Goal: Task Accomplishment & Management: Use online tool/utility

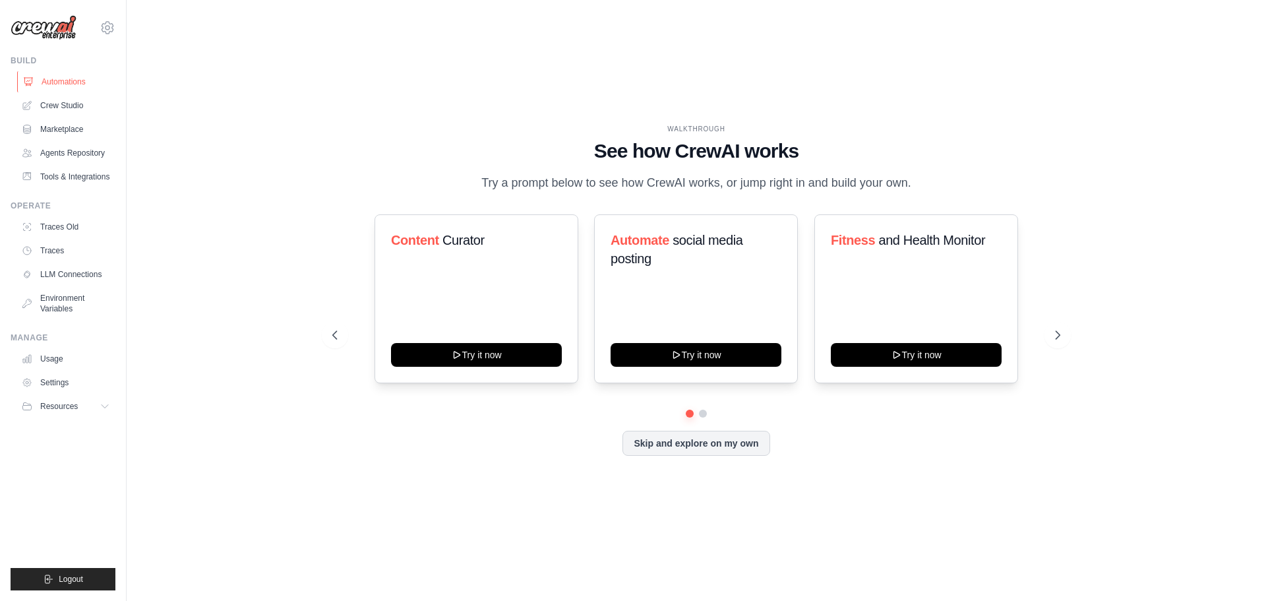
click at [69, 81] on link "Automations" at bounding box center [67, 81] width 100 height 21
click at [82, 105] on link "Crew Studio" at bounding box center [67, 105] width 100 height 21
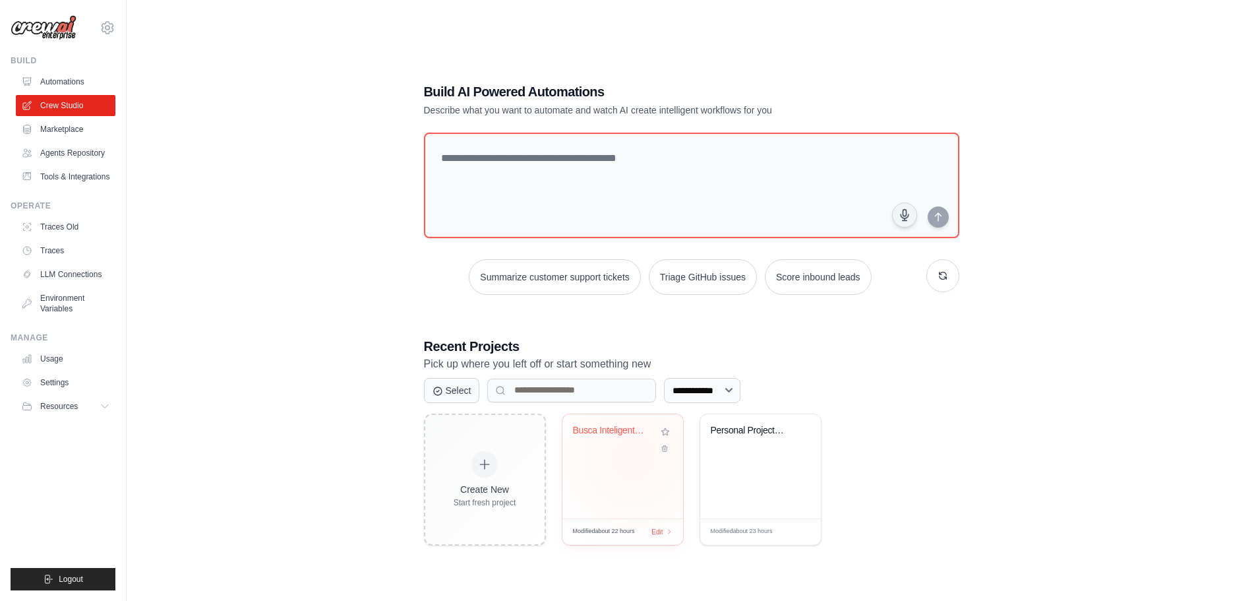
click at [634, 458] on div "Busca Inteligente de Passagens Aere..." at bounding box center [622, 466] width 121 height 104
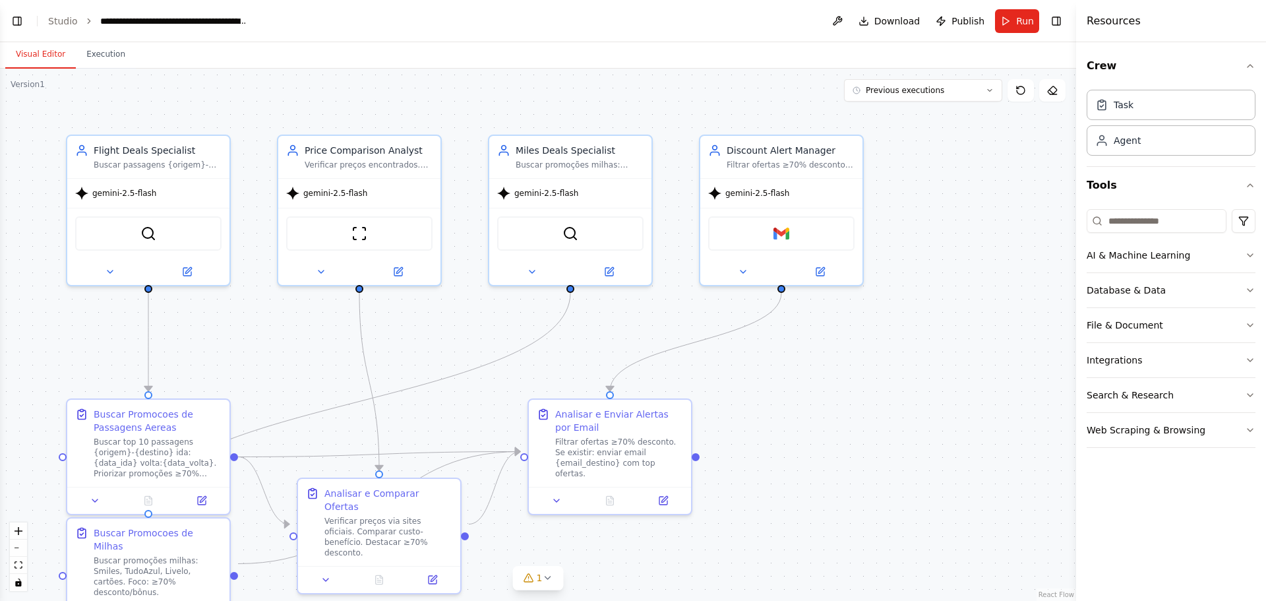
scroll to position [3767, 0]
click at [845, 20] on button at bounding box center [837, 21] width 21 height 24
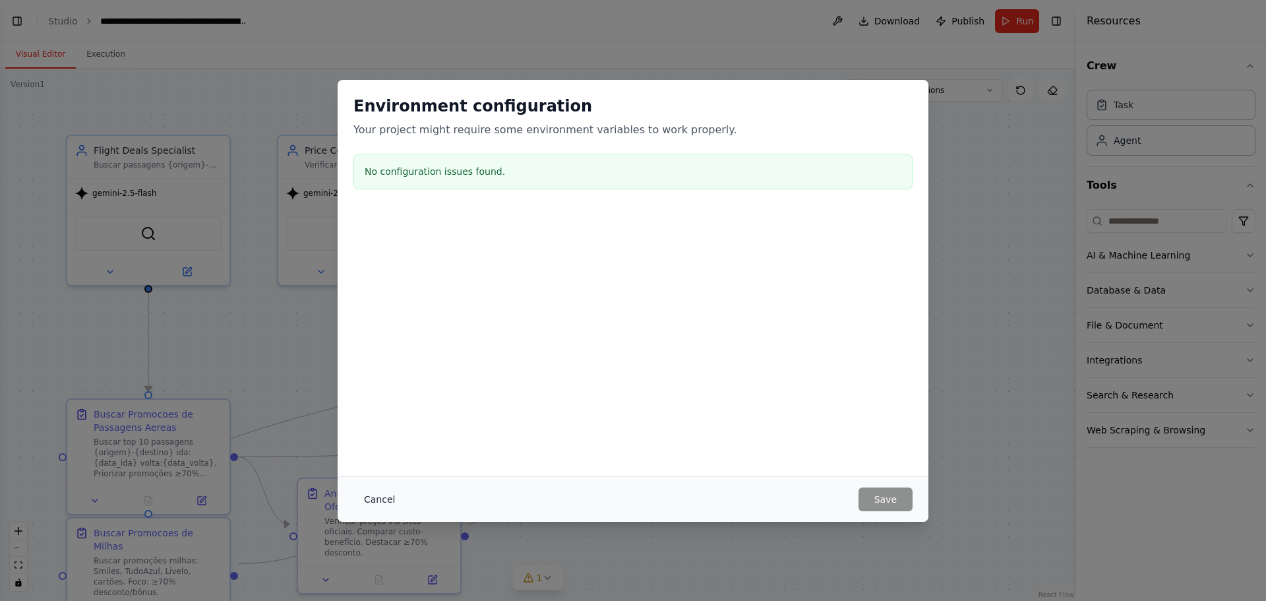
click at [384, 496] on button "Cancel" at bounding box center [379, 499] width 52 height 24
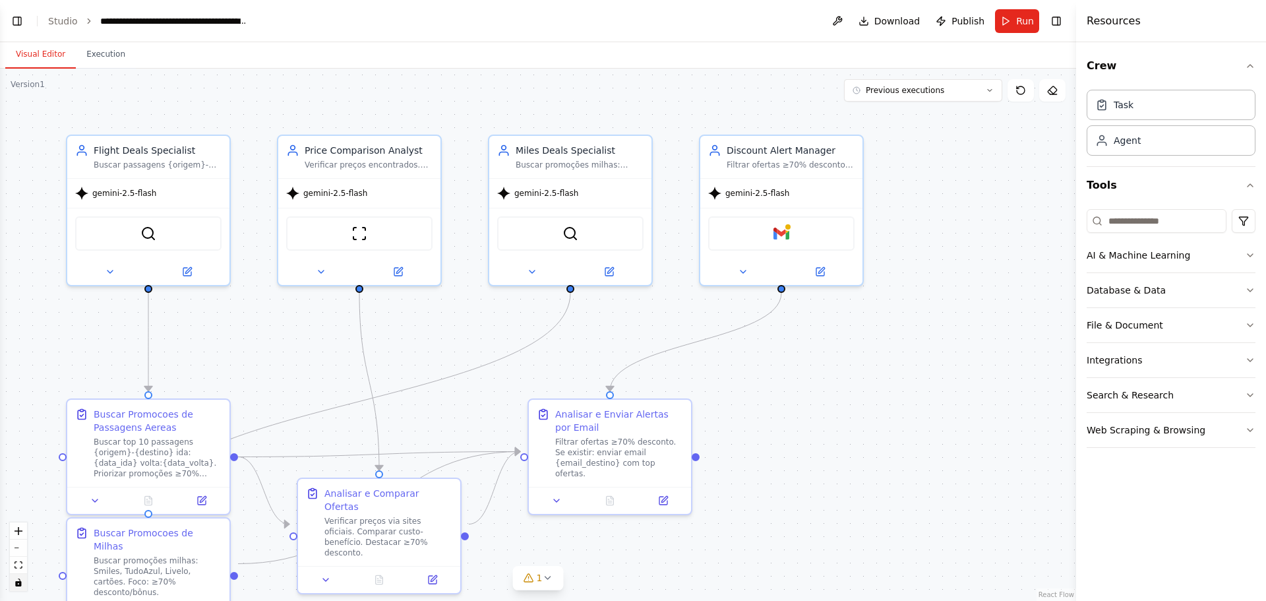
click at [18, 585] on icon "toggle interactivity" at bounding box center [18, 582] width 6 height 8
click at [22, 587] on button "toggle interactivity" at bounding box center [18, 582] width 17 height 17
click at [115, 61] on button "Execution" at bounding box center [106, 55] width 60 height 28
click at [40, 55] on button "Visual Editor" at bounding box center [40, 55] width 71 height 28
click at [391, 158] on div "Verificar preços encontrados. Comparar custo-benefício. Priorizar ofertas 70%+ …" at bounding box center [369, 162] width 128 height 11
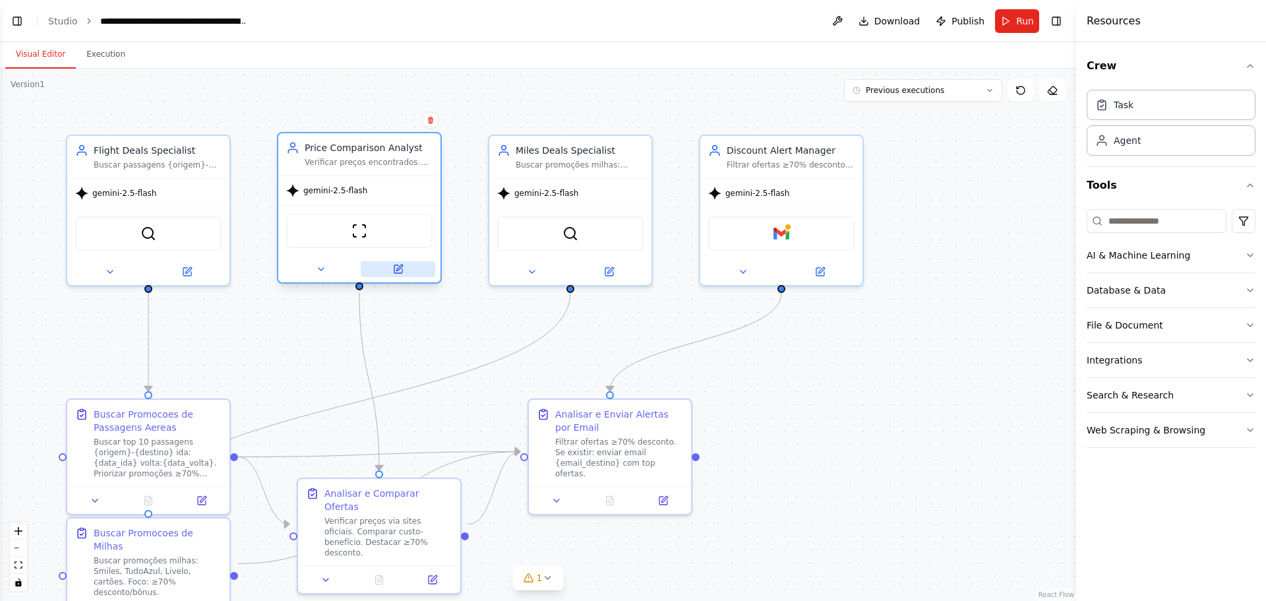
click at [403, 272] on icon at bounding box center [398, 269] width 11 height 11
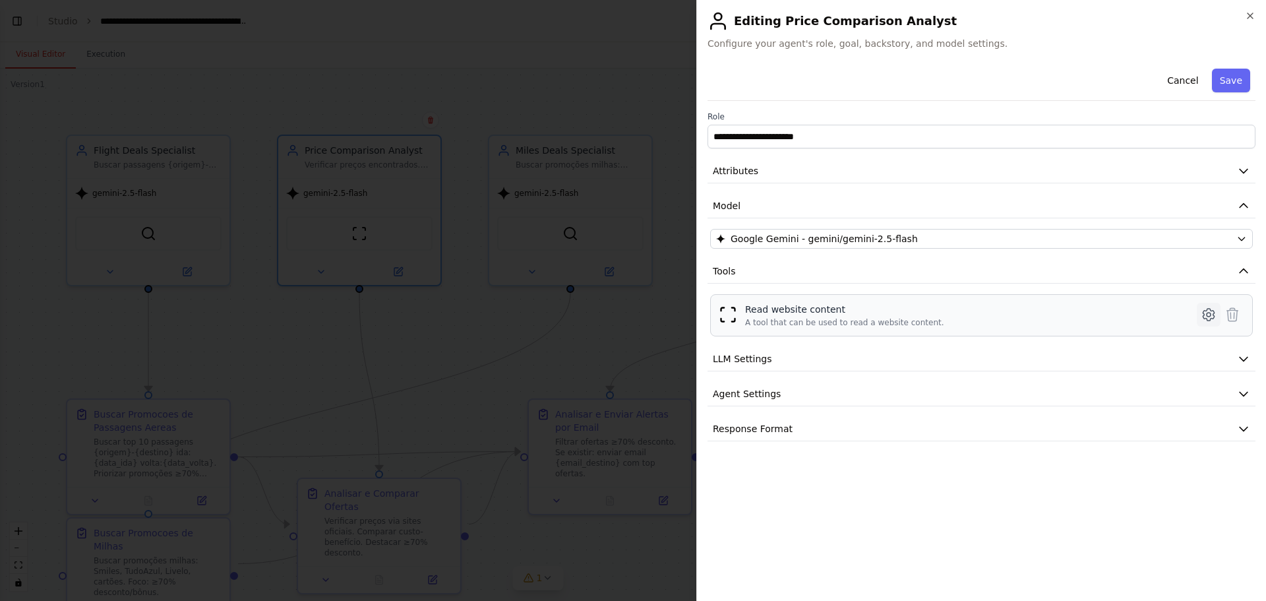
click at [1212, 319] on icon at bounding box center [1209, 315] width 16 height 16
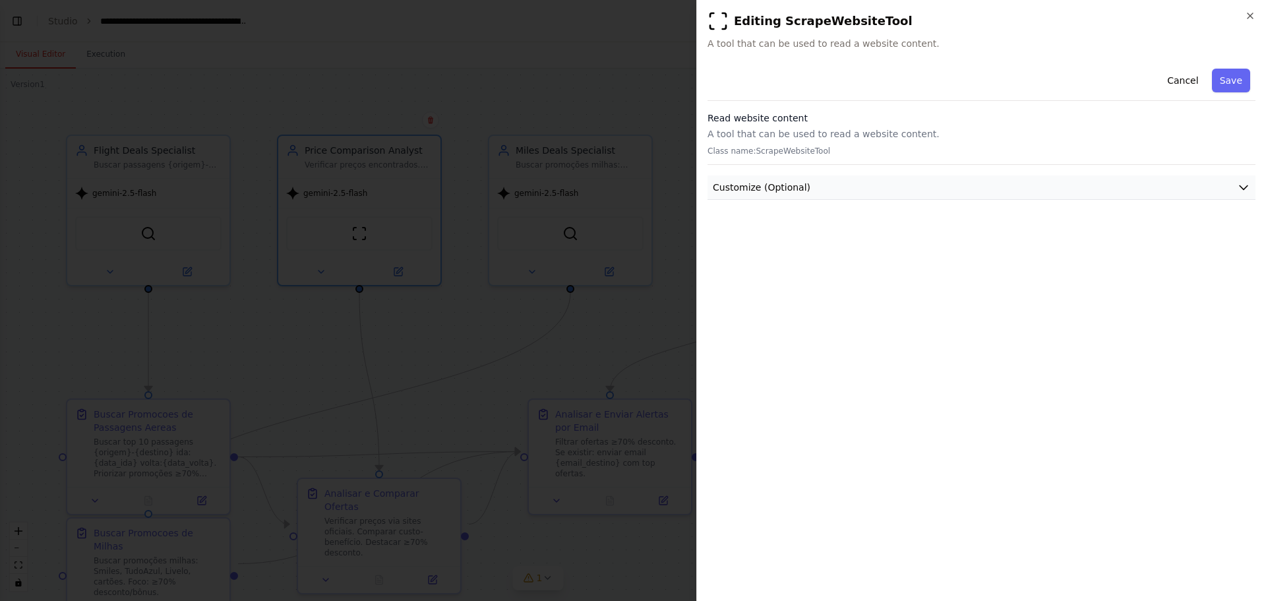
click at [1241, 187] on icon "button" at bounding box center [1243, 187] width 13 height 13
click at [1245, 189] on icon "button" at bounding box center [1243, 187] width 13 height 13
click at [1253, 15] on icon "button" at bounding box center [1250, 16] width 11 height 11
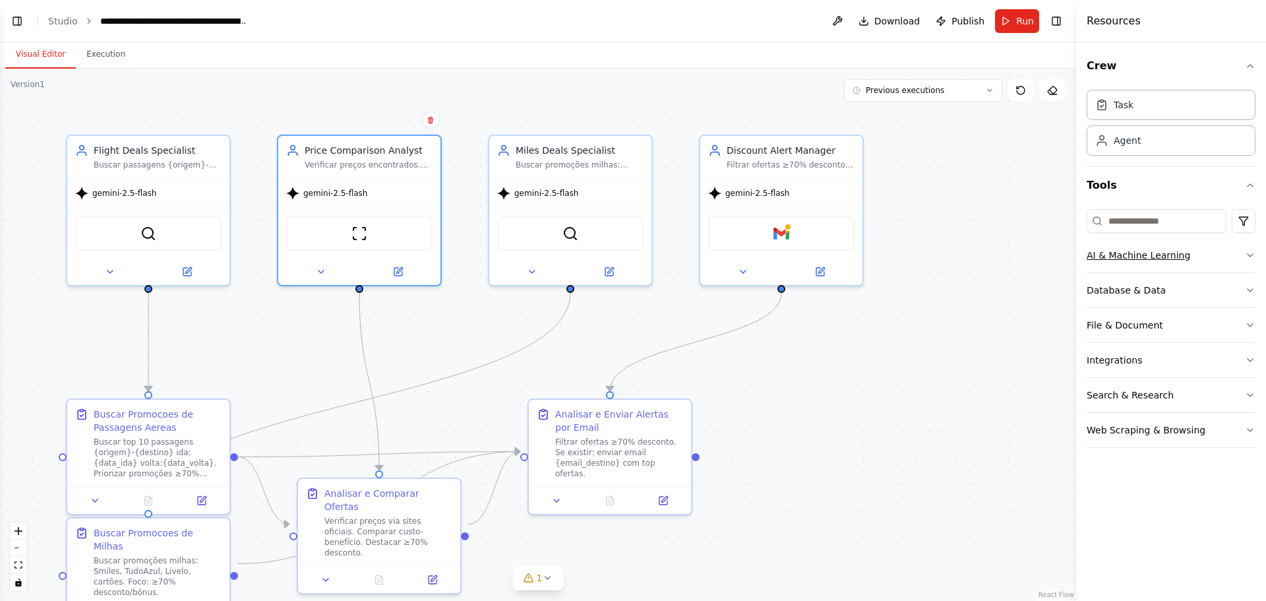
click at [1152, 258] on div "AI & Machine Learning" at bounding box center [1139, 255] width 104 height 13
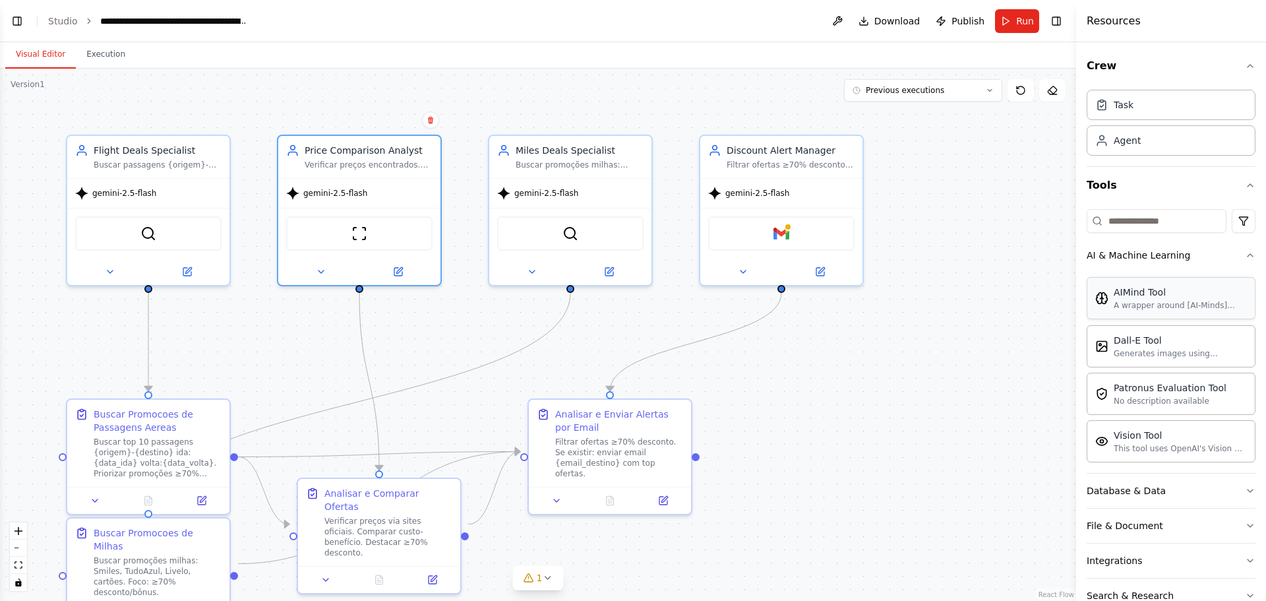
click at [1152, 297] on div "AIMind Tool" at bounding box center [1180, 291] width 133 height 13
click at [1157, 347] on div "Dall-E Tool Generates images using OpenAI's Dall-E model." at bounding box center [1180, 345] width 133 height 25
click at [1162, 402] on div "No description available" at bounding box center [1170, 400] width 113 height 11
click at [1158, 447] on div "This tool uses OpenAI's Vision API to describe the contents of an image." at bounding box center [1180, 447] width 133 height 11
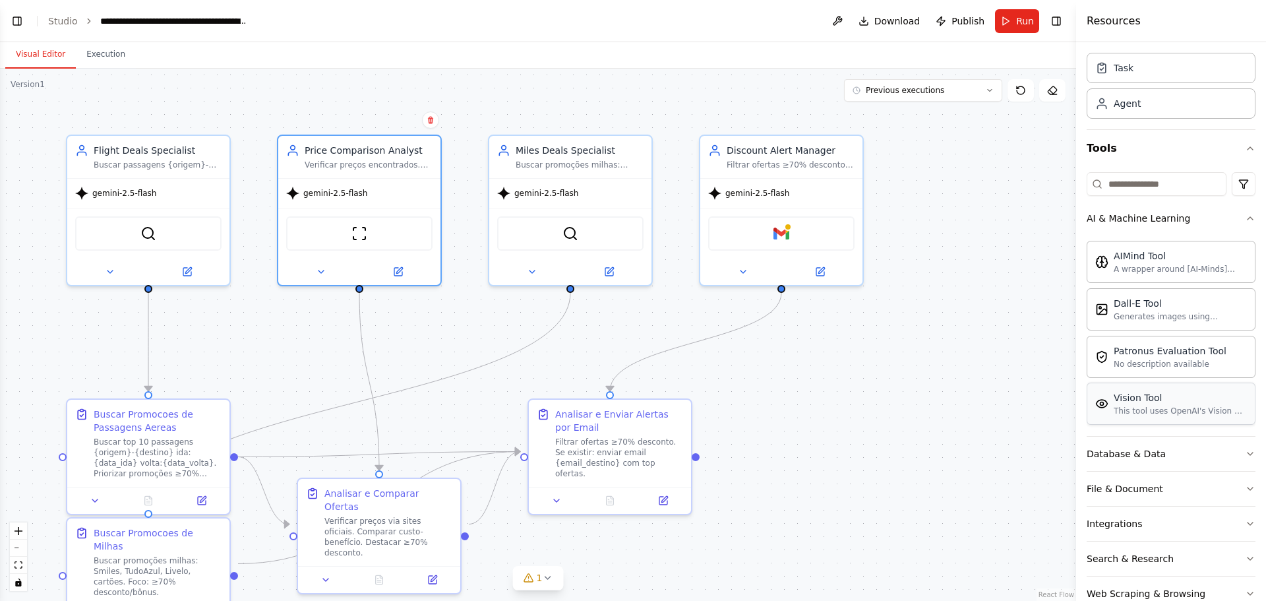
scroll to position [69, 0]
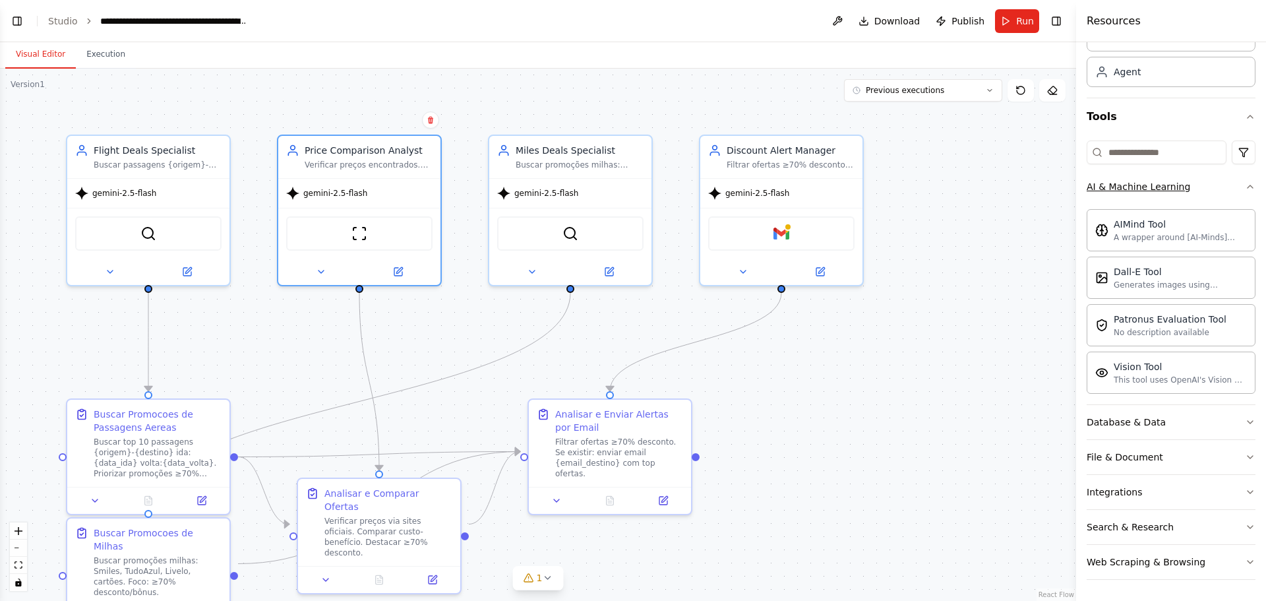
click at [1245, 190] on icon "button" at bounding box center [1250, 186] width 11 height 11
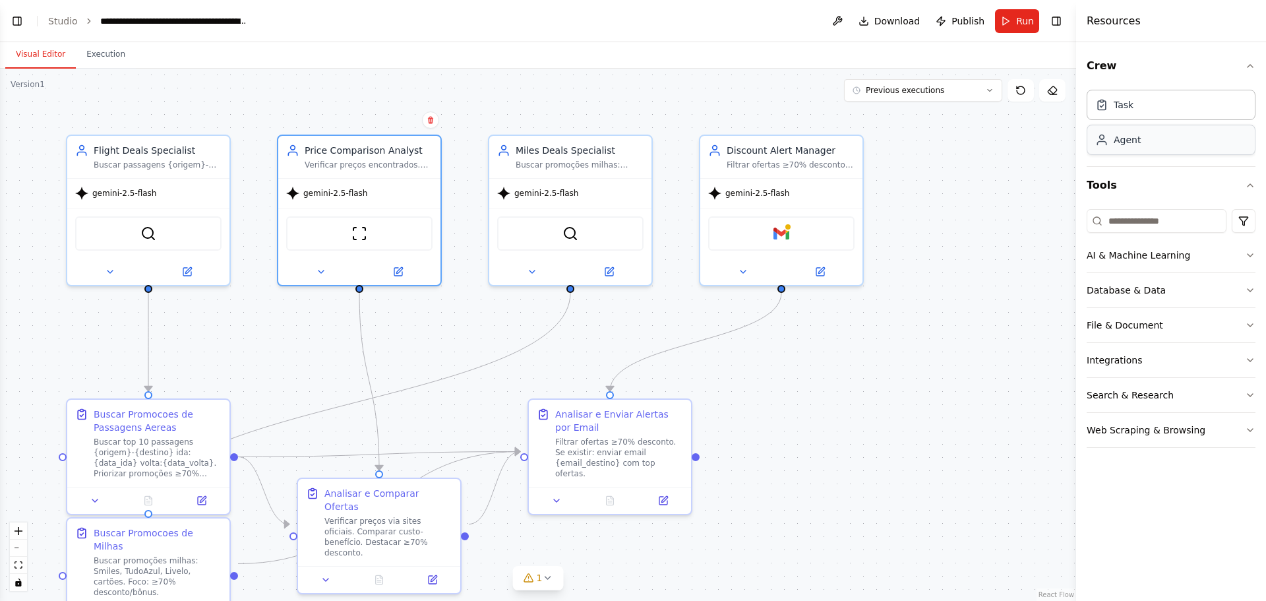
click at [1131, 137] on div "Agent" at bounding box center [1127, 139] width 27 height 13
click at [1131, 115] on div "Task" at bounding box center [1171, 104] width 169 height 30
click at [1023, 98] on button at bounding box center [1020, 90] width 26 height 22
click at [994, 91] on button "Previous executions" at bounding box center [923, 90] width 158 height 22
click at [1013, 120] on div ".deletable-edge-delete-btn { width: 20px; height: 20px; border: 0px solid #ffff…" at bounding box center [538, 335] width 1076 height 532
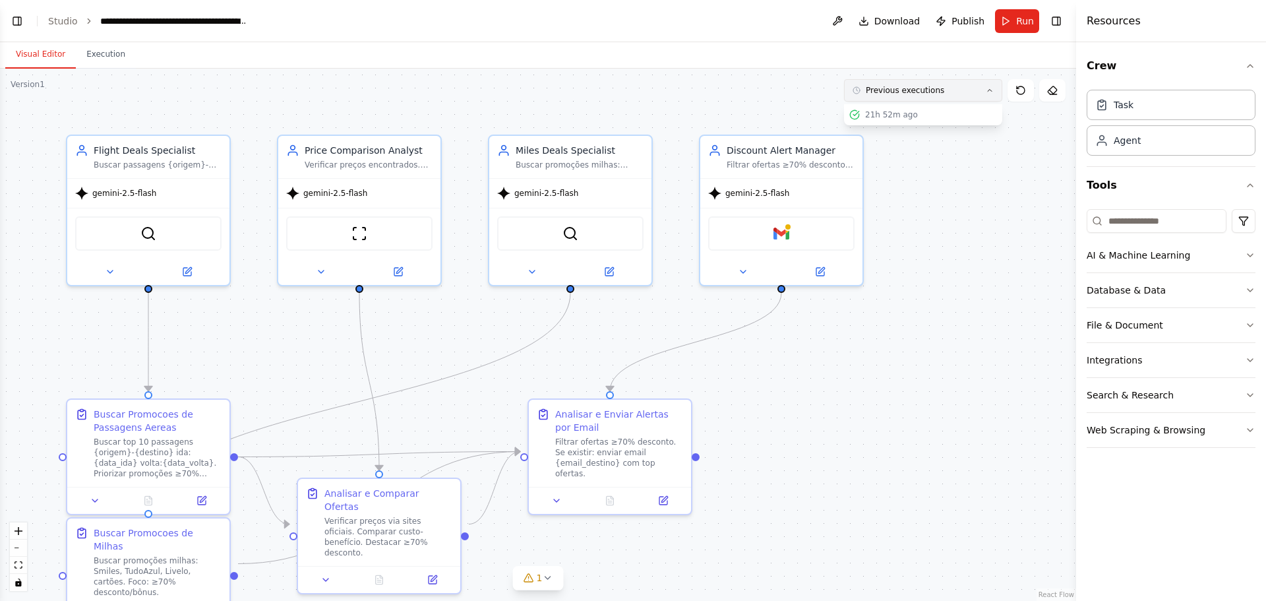
click at [995, 91] on button "Previous executions" at bounding box center [923, 90] width 158 height 22
click at [960, 84] on button "Previous executions" at bounding box center [923, 90] width 158 height 22
click at [930, 117] on div "21h 52m ago" at bounding box center [931, 114] width 132 height 11
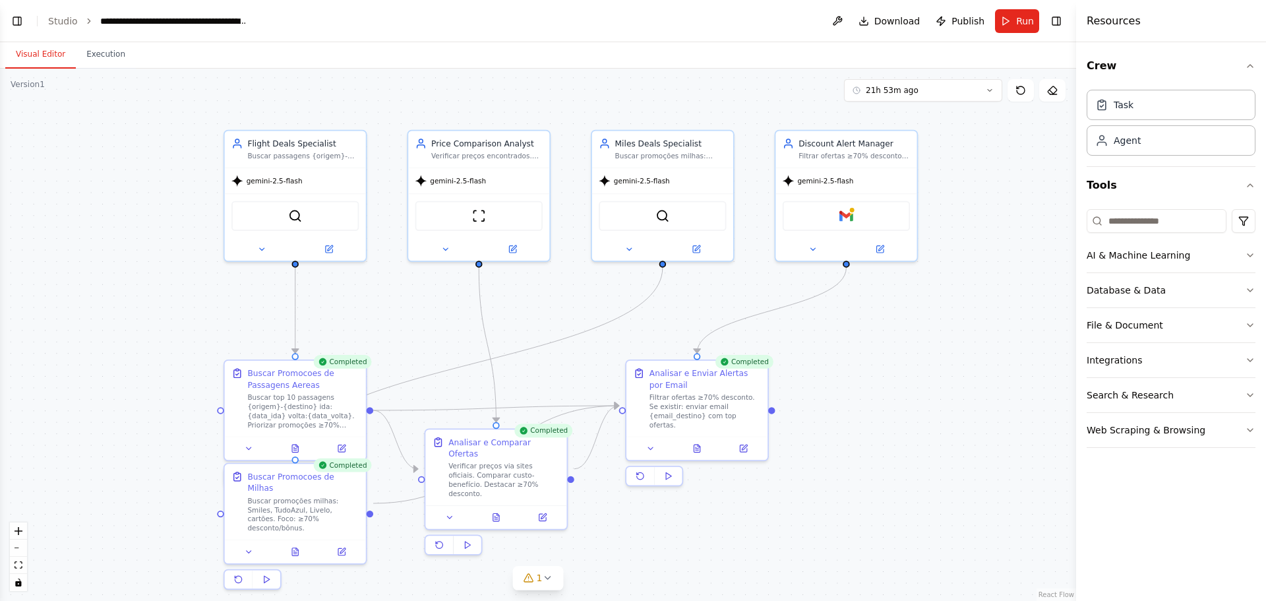
drag, startPoint x: 914, startPoint y: 299, endPoint x: 955, endPoint y: 312, distance: 42.8
click at [955, 312] on div ".deletable-edge-delete-btn { width: 20px; height: 20px; border: 0px solid #ffff…" at bounding box center [538, 335] width 1076 height 532
click at [983, 92] on button "21h 53m ago" at bounding box center [923, 90] width 158 height 22
click at [962, 110] on div "Clear selection" at bounding box center [923, 114] width 148 height 11
click at [977, 98] on button "Previous executions" at bounding box center [923, 90] width 158 height 22
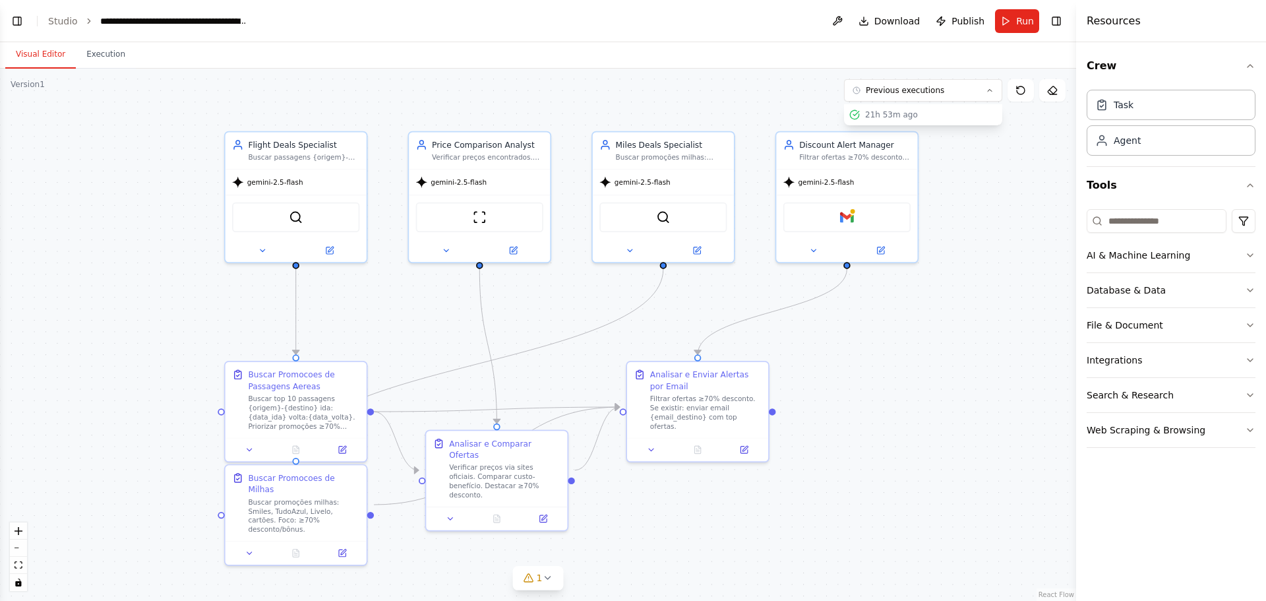
click at [1006, 169] on div ".deletable-edge-delete-btn { width: 20px; height: 20px; border: 0px solid #ffff…" at bounding box center [538, 335] width 1076 height 532
click at [919, 125] on div ".deletable-edge-delete-btn { width: 20px; height: 20px; border: 0px solid #ffff…" at bounding box center [538, 335] width 1076 height 532
click at [926, 117] on div "21h 53m ago" at bounding box center [931, 114] width 132 height 11
click at [552, 439] on div "Analisar e Comparar Ofertas" at bounding box center [504, 446] width 111 height 23
click at [988, 91] on icon at bounding box center [990, 90] width 8 height 8
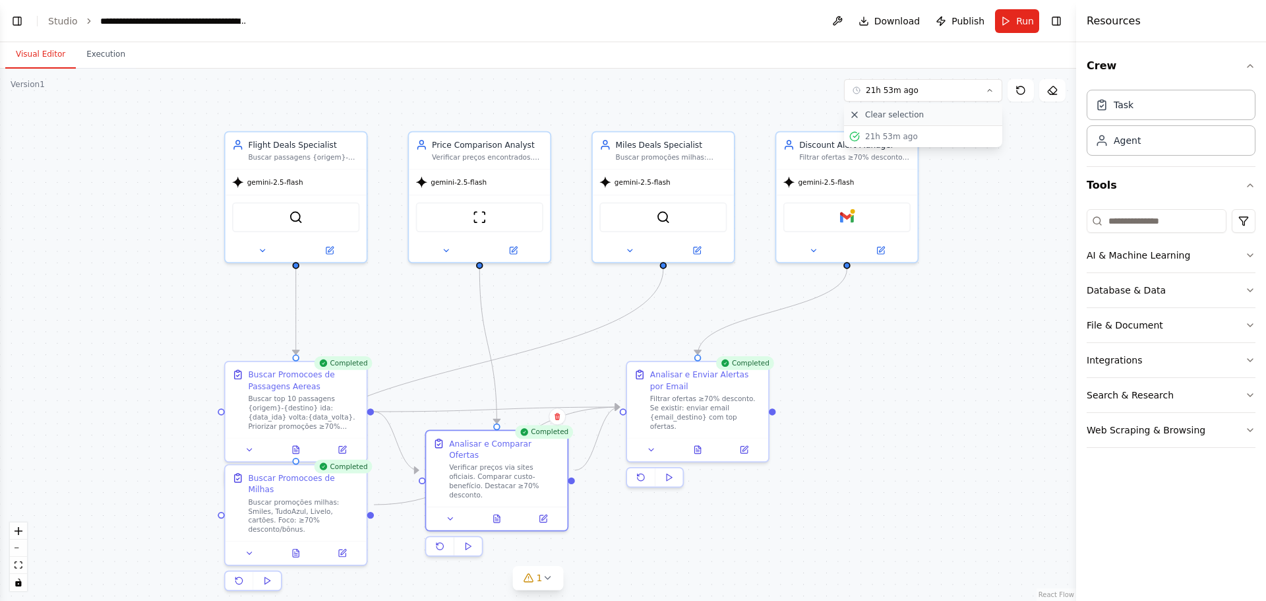
click at [921, 115] on div "Clear selection" at bounding box center [923, 114] width 148 height 11
click at [869, 212] on div "Gmail" at bounding box center [846, 215] width 127 height 30
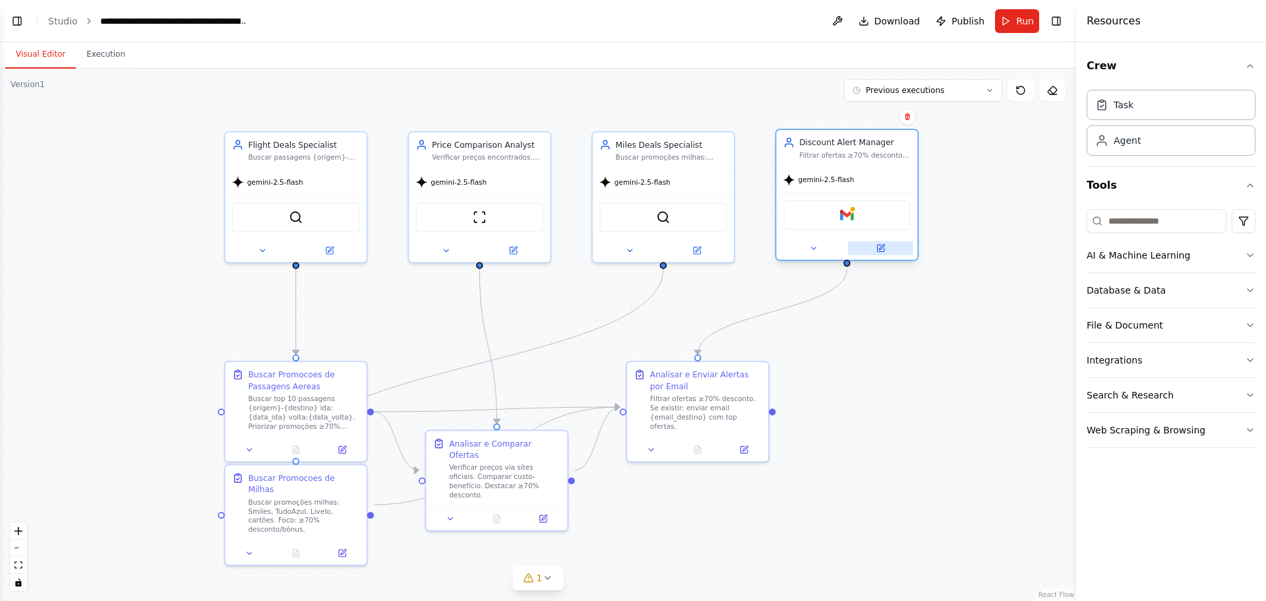
click at [888, 247] on button at bounding box center [880, 248] width 65 height 14
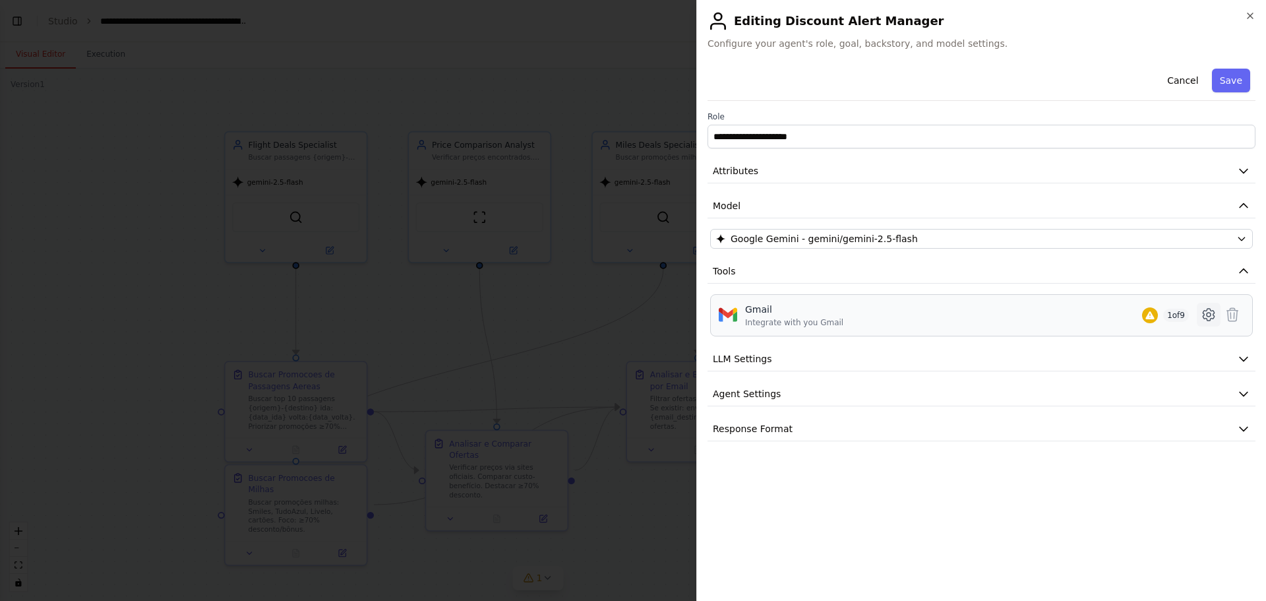
click at [1211, 313] on icon at bounding box center [1209, 315] width 16 height 16
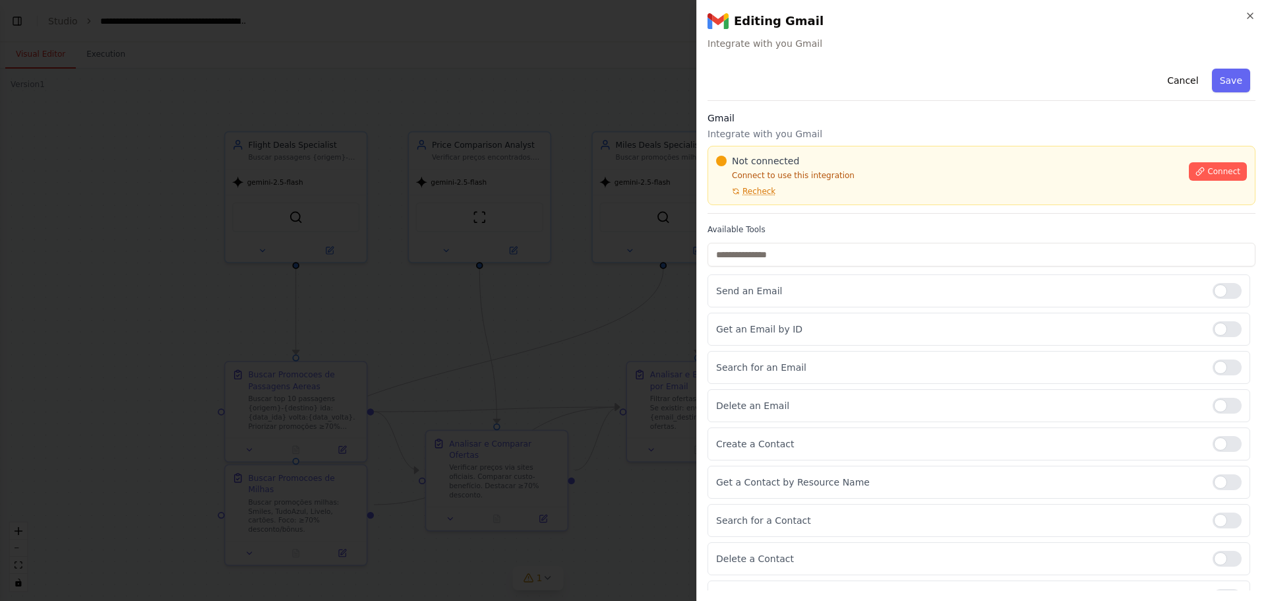
click at [760, 189] on span "Recheck" at bounding box center [758, 191] width 33 height 11
click at [1214, 175] on span "Connect" at bounding box center [1223, 171] width 33 height 11
click at [822, 326] on p "Get an Email by ID" at bounding box center [959, 328] width 486 height 13
click at [1215, 335] on div at bounding box center [1226, 329] width 29 height 16
click at [1224, 331] on div at bounding box center [1226, 329] width 29 height 16
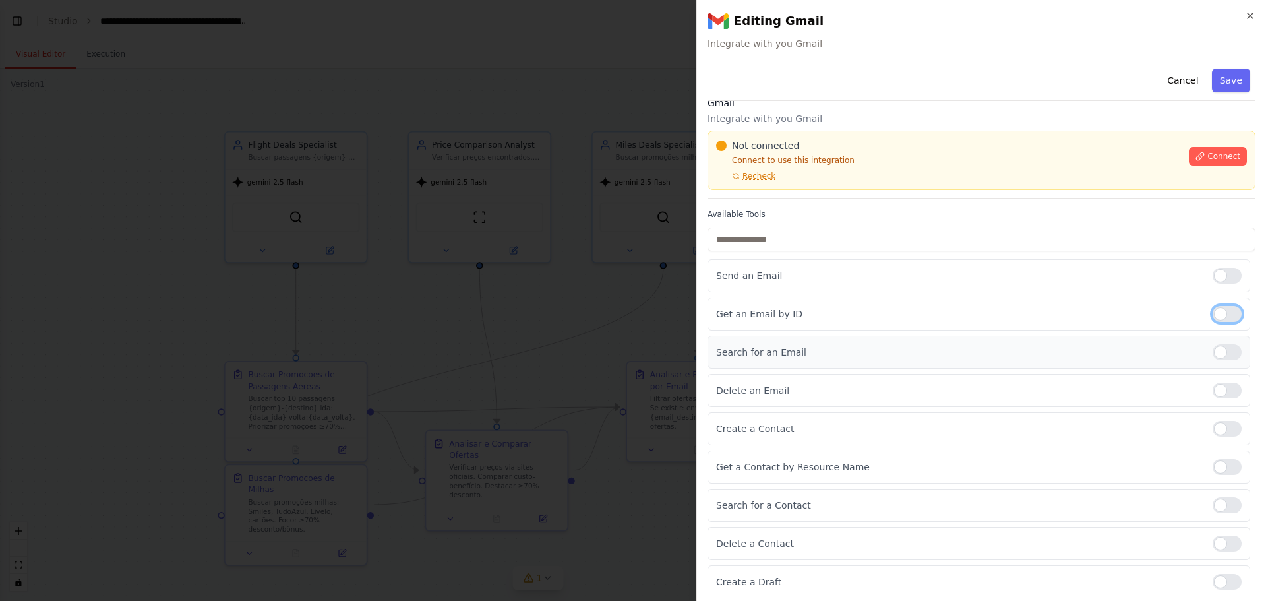
scroll to position [23, 0]
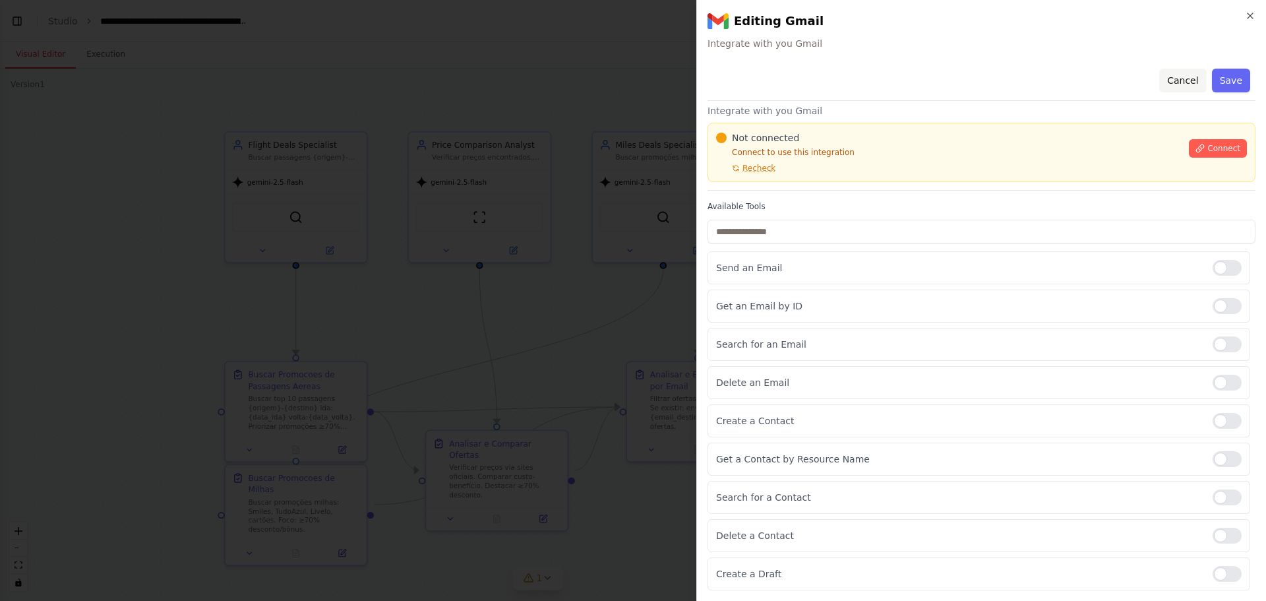
click at [1189, 84] on button "Cancel" at bounding box center [1182, 81] width 47 height 24
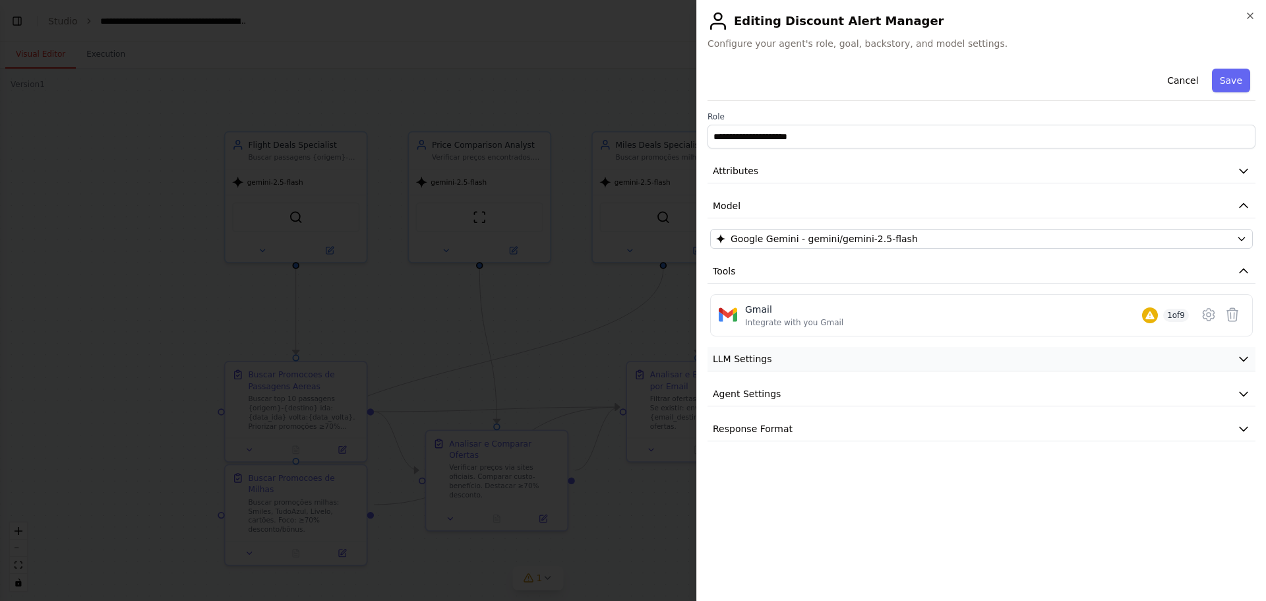
click at [1242, 355] on icon "button" at bounding box center [1243, 358] width 13 height 13
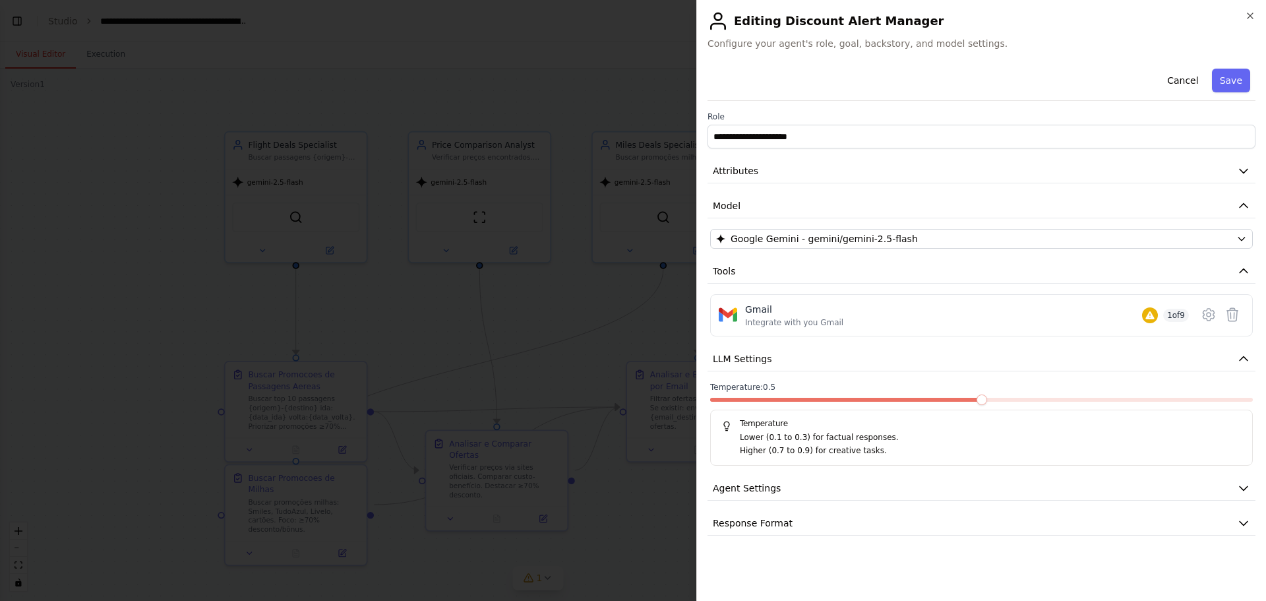
click at [976, 400] on span at bounding box center [981, 399] width 11 height 11
click at [1245, 483] on icon "button" at bounding box center [1243, 487] width 13 height 13
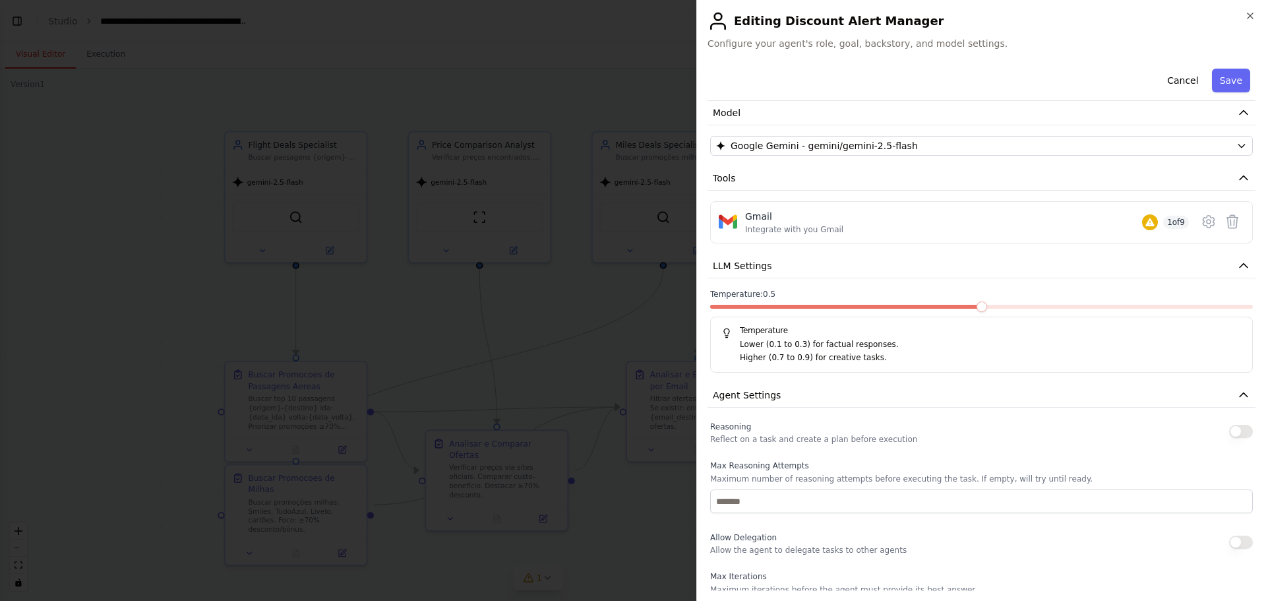
scroll to position [85, 0]
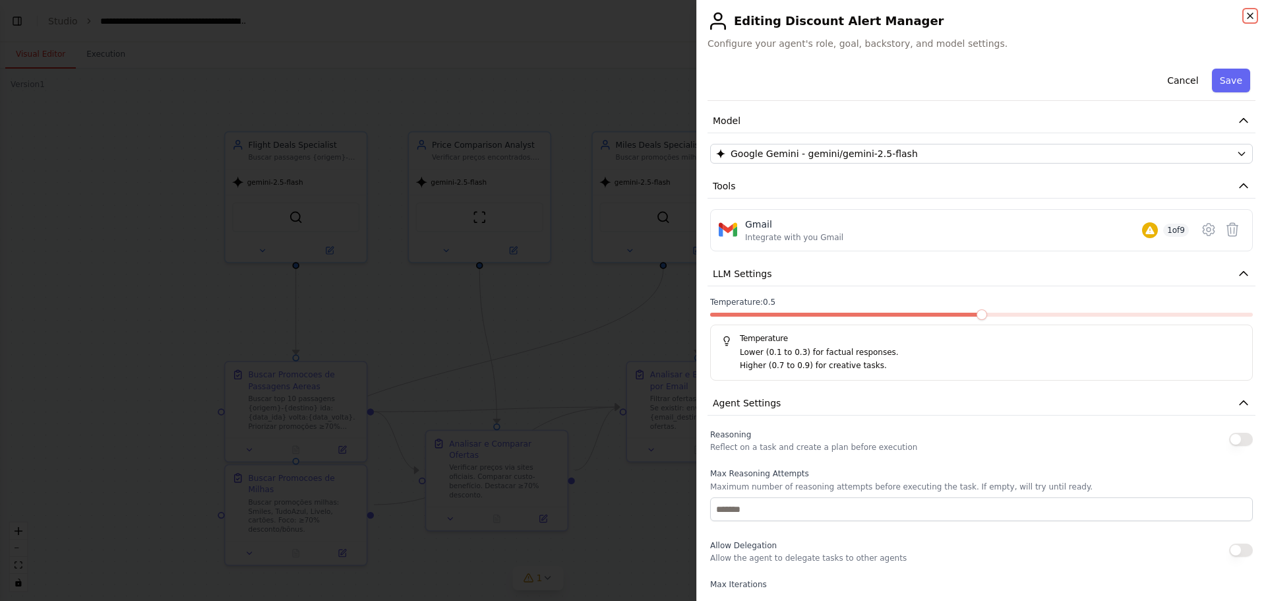
click at [1251, 17] on icon "button" at bounding box center [1249, 15] width 5 height 5
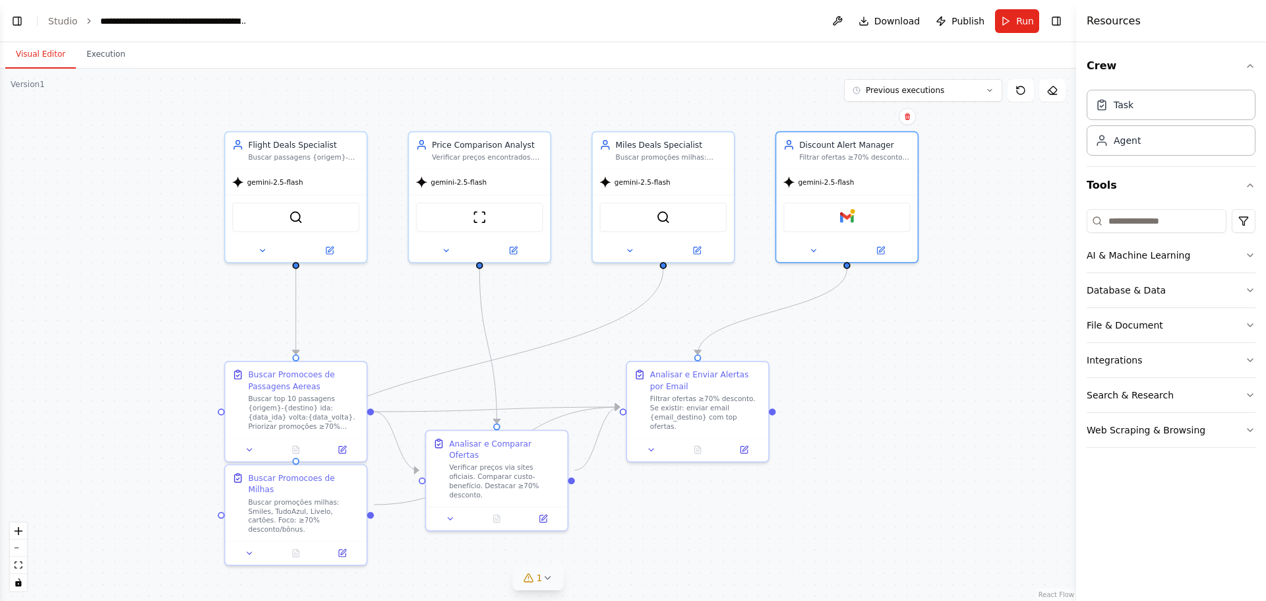
click at [542, 582] on icon at bounding box center [547, 577] width 11 height 11
click at [655, 543] on button at bounding box center [666, 544] width 22 height 16
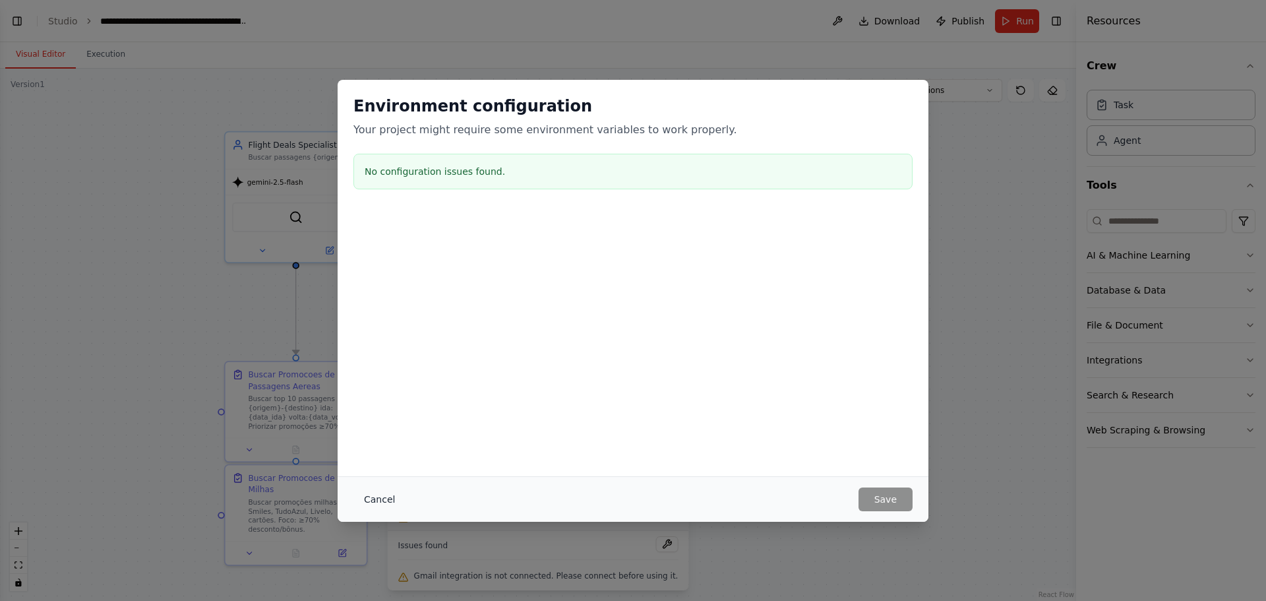
click at [379, 498] on button "Cancel" at bounding box center [379, 499] width 52 height 24
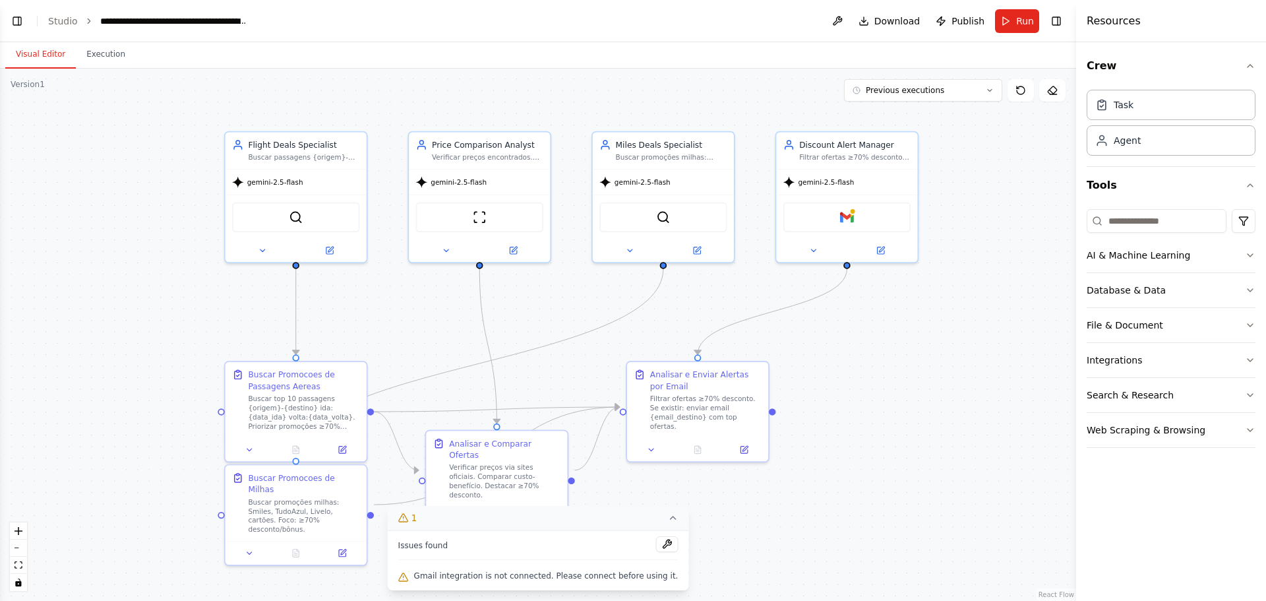
click at [667, 520] on icon at bounding box center [672, 517] width 11 height 11
click at [24, 21] on button "Toggle Left Sidebar" at bounding box center [17, 21] width 18 height 18
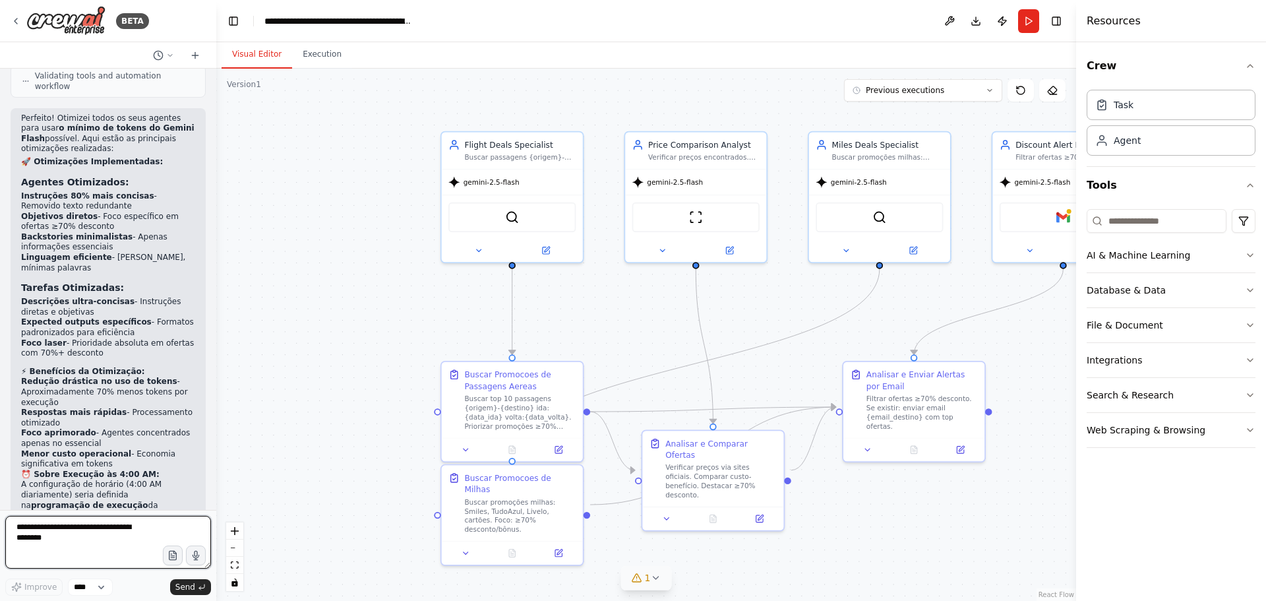
click at [57, 534] on textarea at bounding box center [108, 542] width 206 height 53
type textarea "**********"
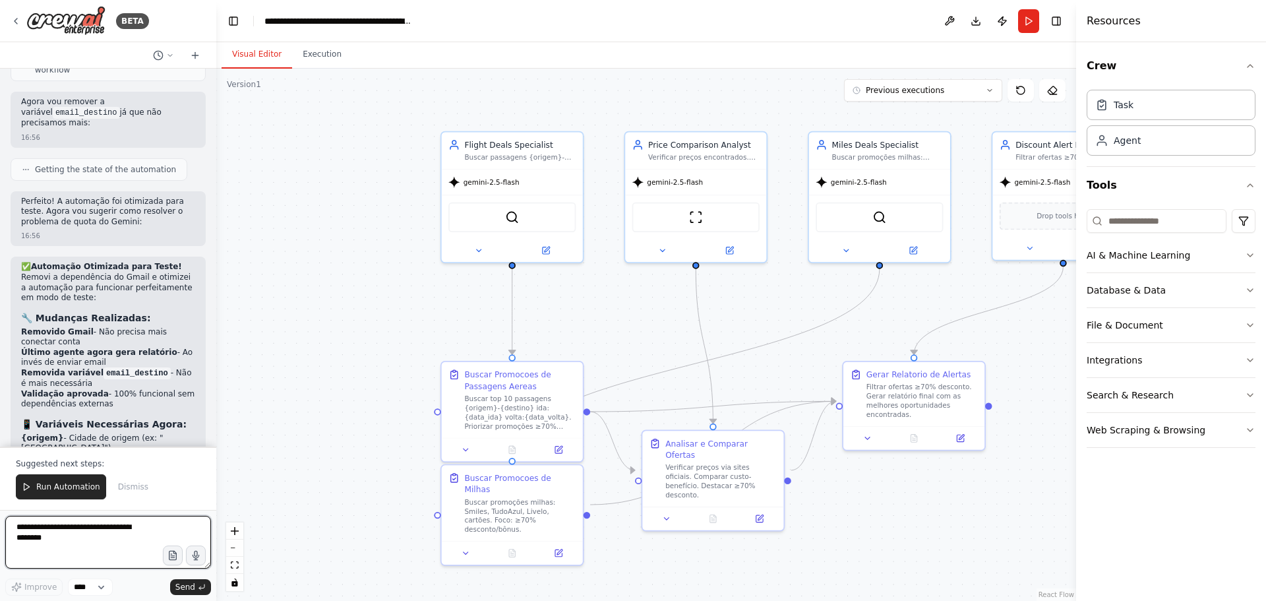
scroll to position [4955, 0]
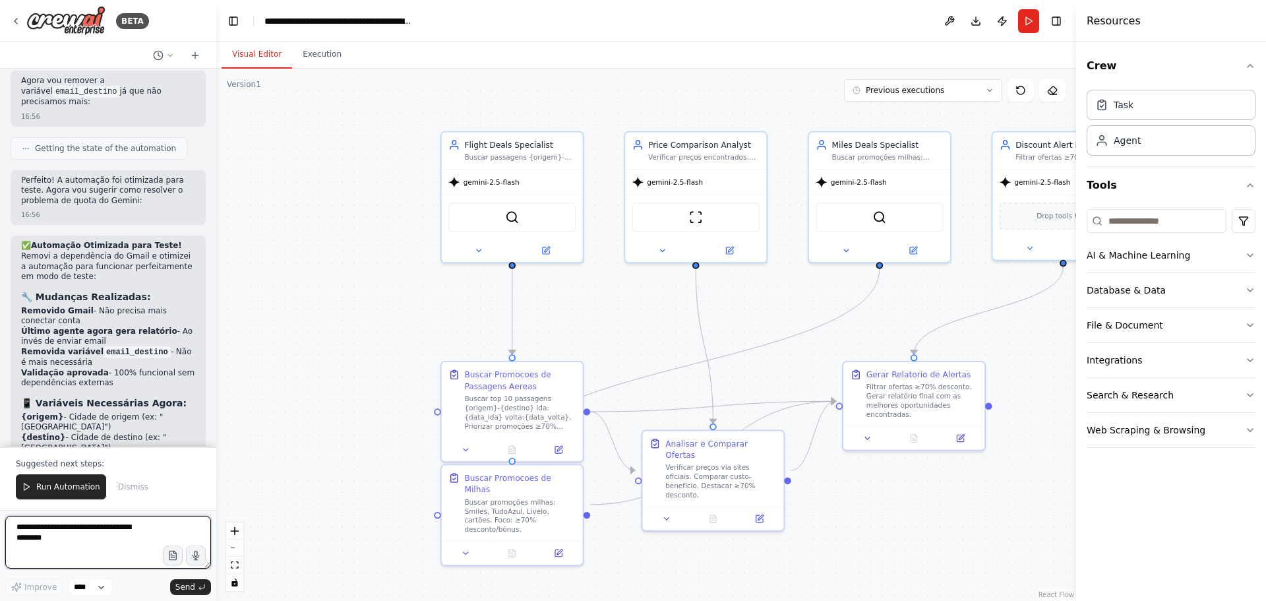
click at [119, 525] on textarea at bounding box center [108, 542] width 206 height 53
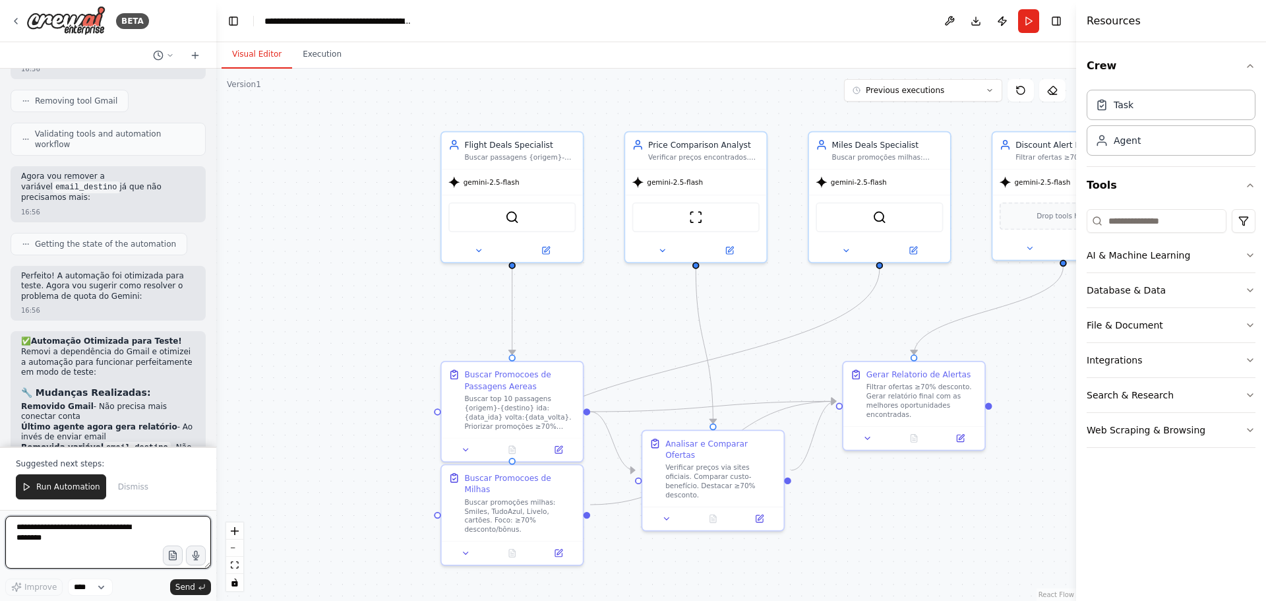
scroll to position [4889, 0]
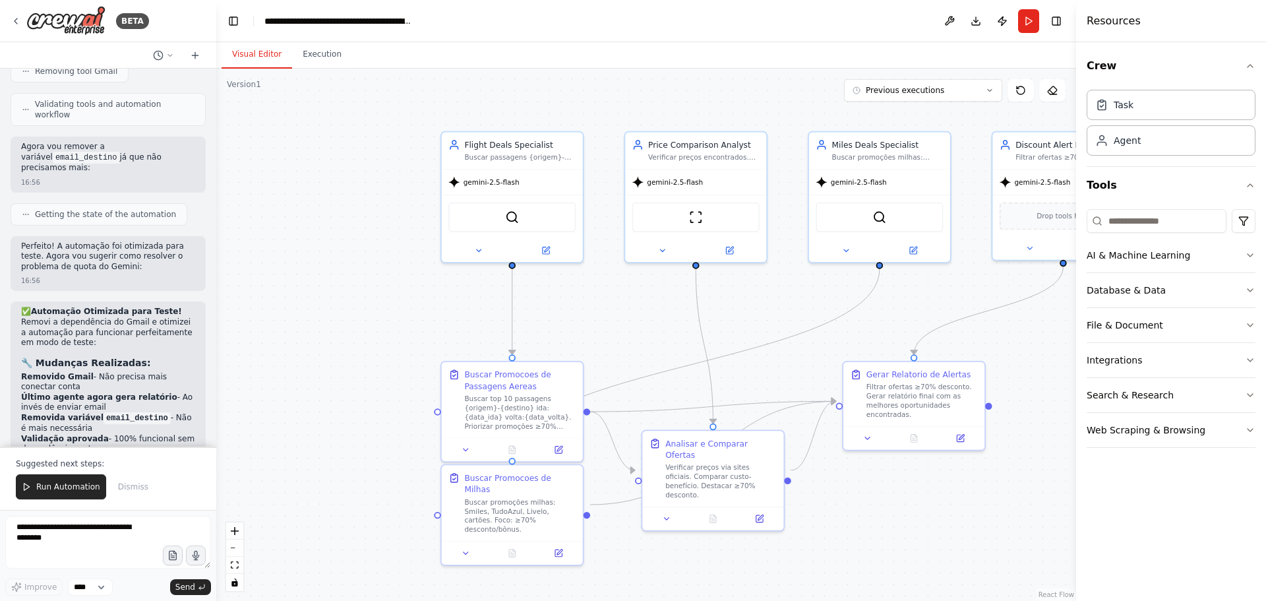
drag, startPoint x: 23, startPoint y: 321, endPoint x: 176, endPoint y: 360, distance: 157.8
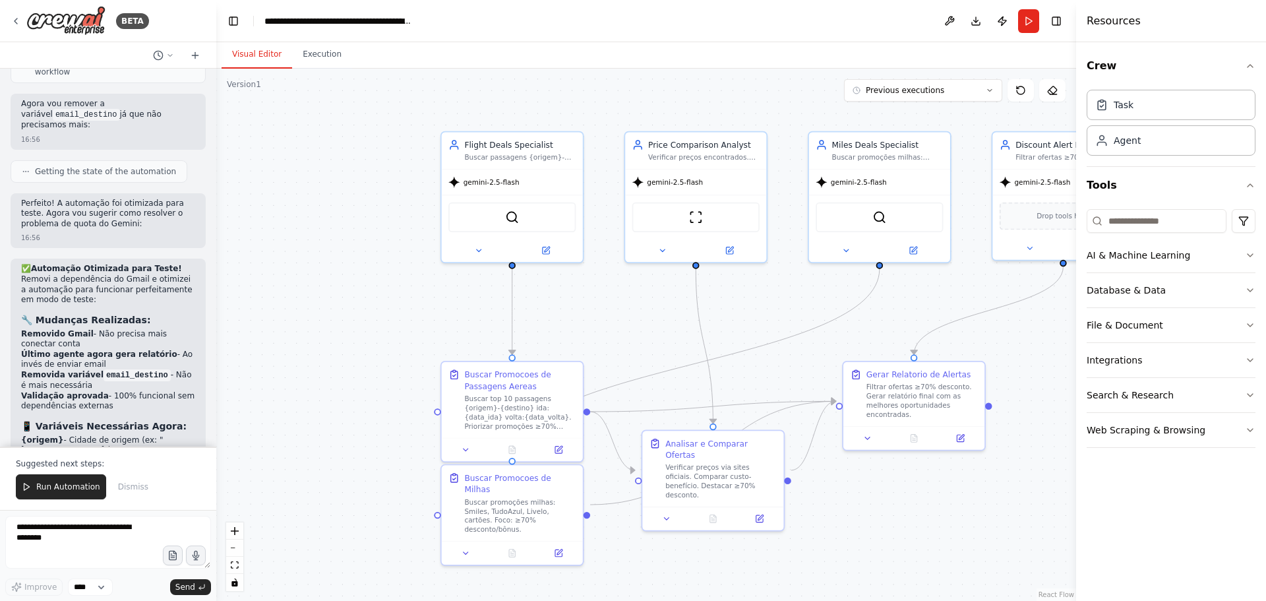
scroll to position [4955, 0]
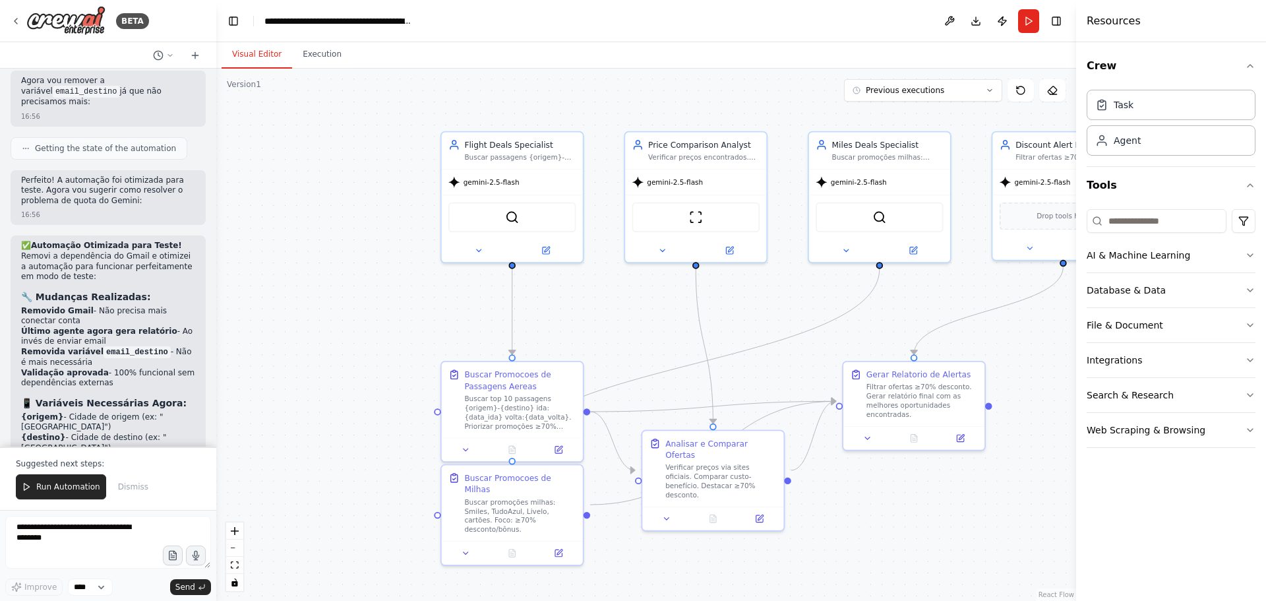
drag, startPoint x: 21, startPoint y: 284, endPoint x: 105, endPoint y: 296, distance: 84.6
copy li "Executar às 4AM como planejado - Menor concorrência de uso"
click at [49, 536] on textarea at bounding box center [108, 542] width 206 height 53
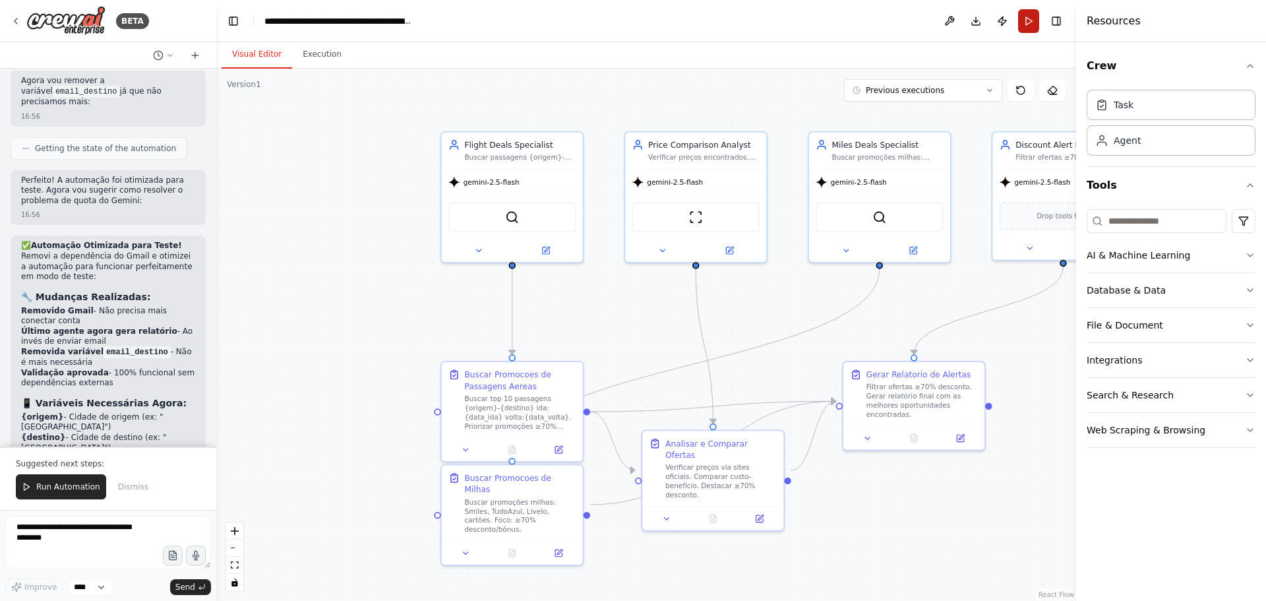
click at [1029, 29] on button "Run" at bounding box center [1028, 21] width 21 height 24
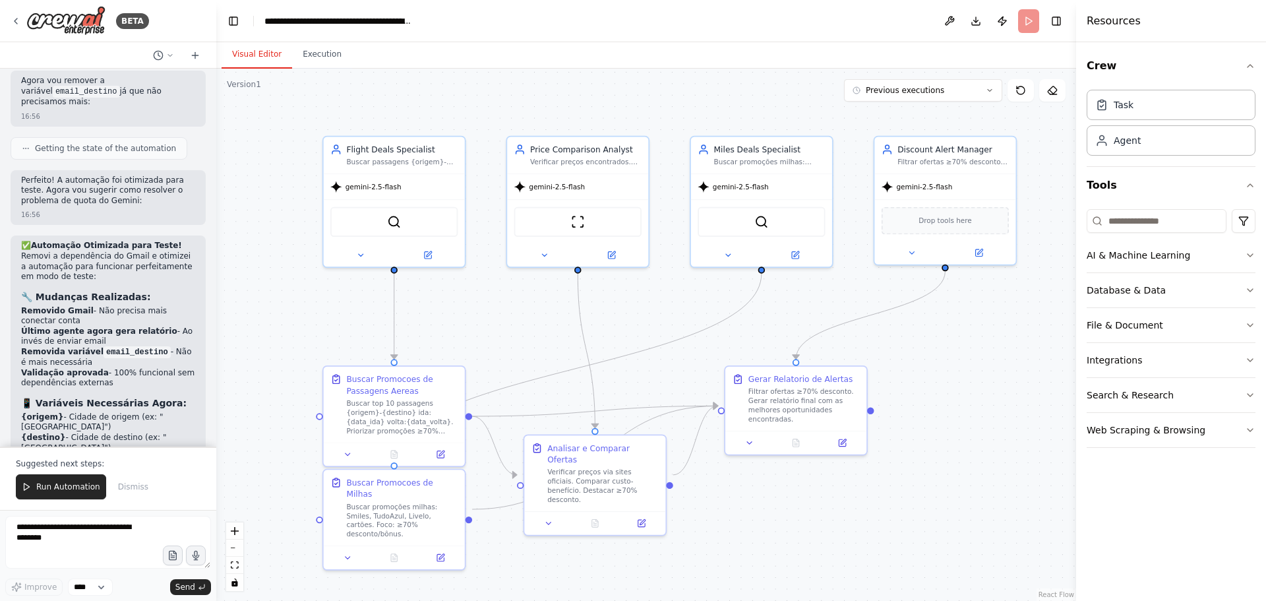
drag, startPoint x: 953, startPoint y: 518, endPoint x: 892, endPoint y: 482, distance: 70.9
click at [837, 520] on div ".deletable-edge-delete-btn { width: 20px; height: 20px; border: 0px solid #ffff…" at bounding box center [646, 335] width 860 height 532
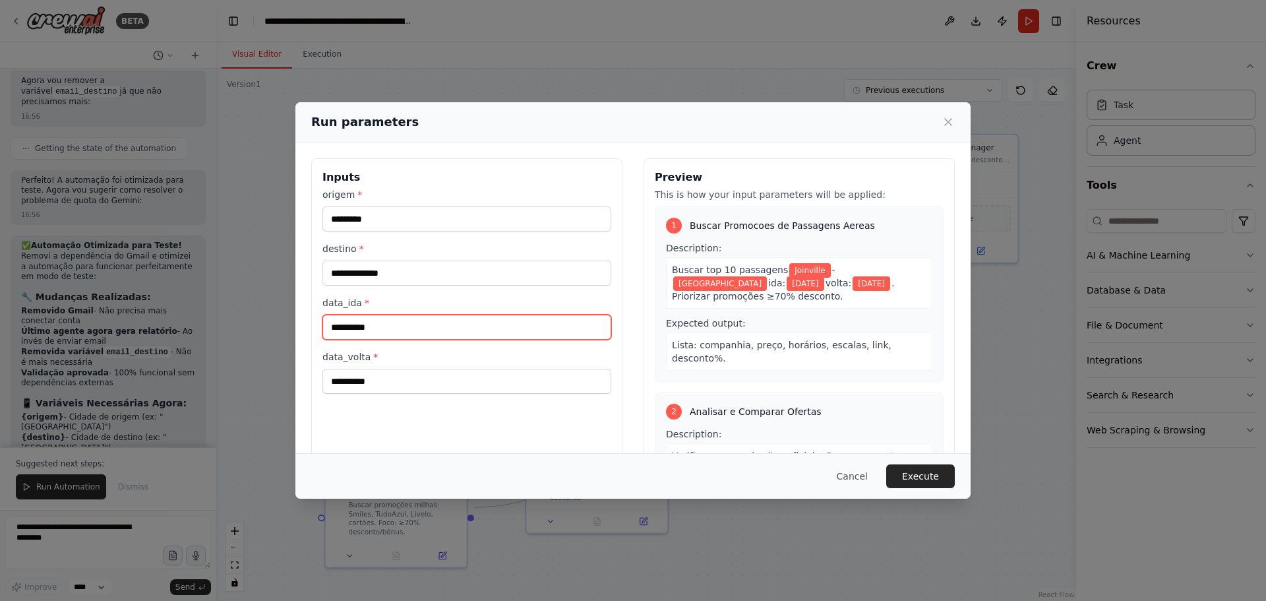
drag, startPoint x: 392, startPoint y: 328, endPoint x: 320, endPoint y: 320, distance: 71.7
click at [320, 320] on div "**********" at bounding box center [466, 314] width 311 height 313
type input "**********"
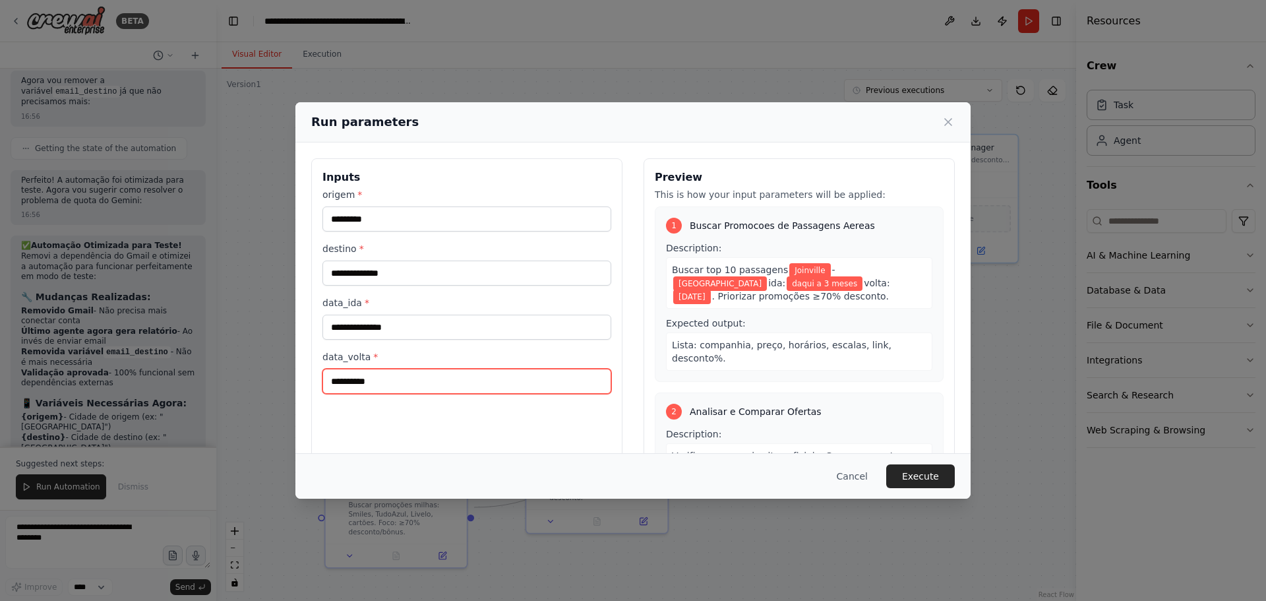
drag, startPoint x: 400, startPoint y: 386, endPoint x: 307, endPoint y: 380, distance: 93.1
click at [307, 380] on div "**********" at bounding box center [632, 314] width 675 height 344
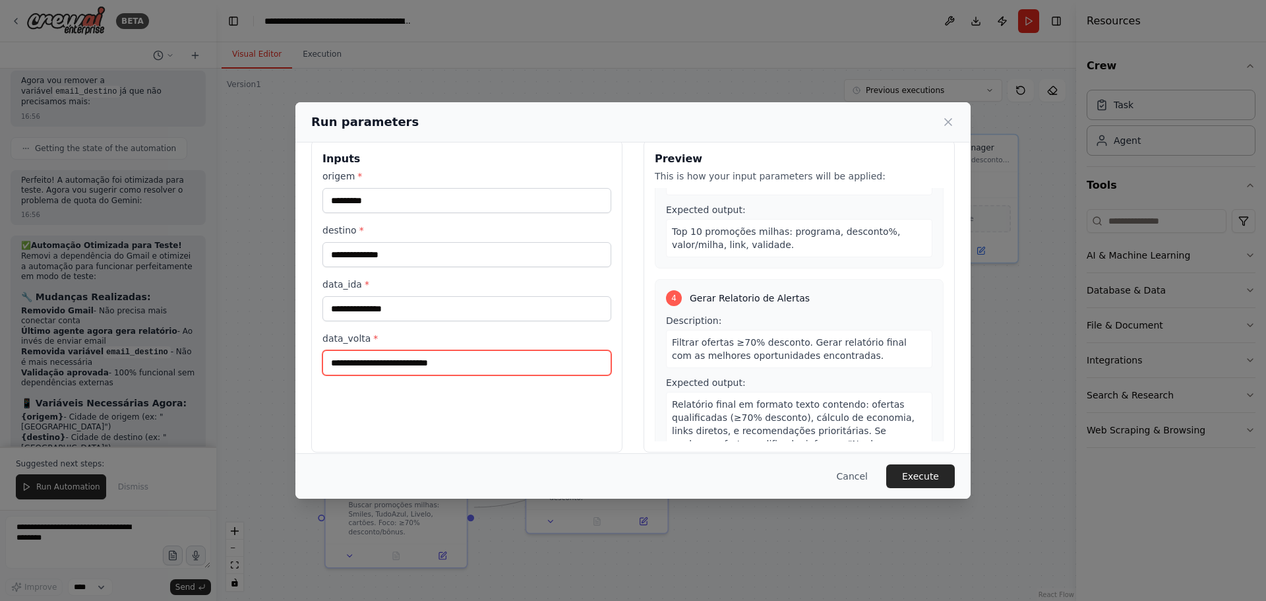
scroll to position [34, 0]
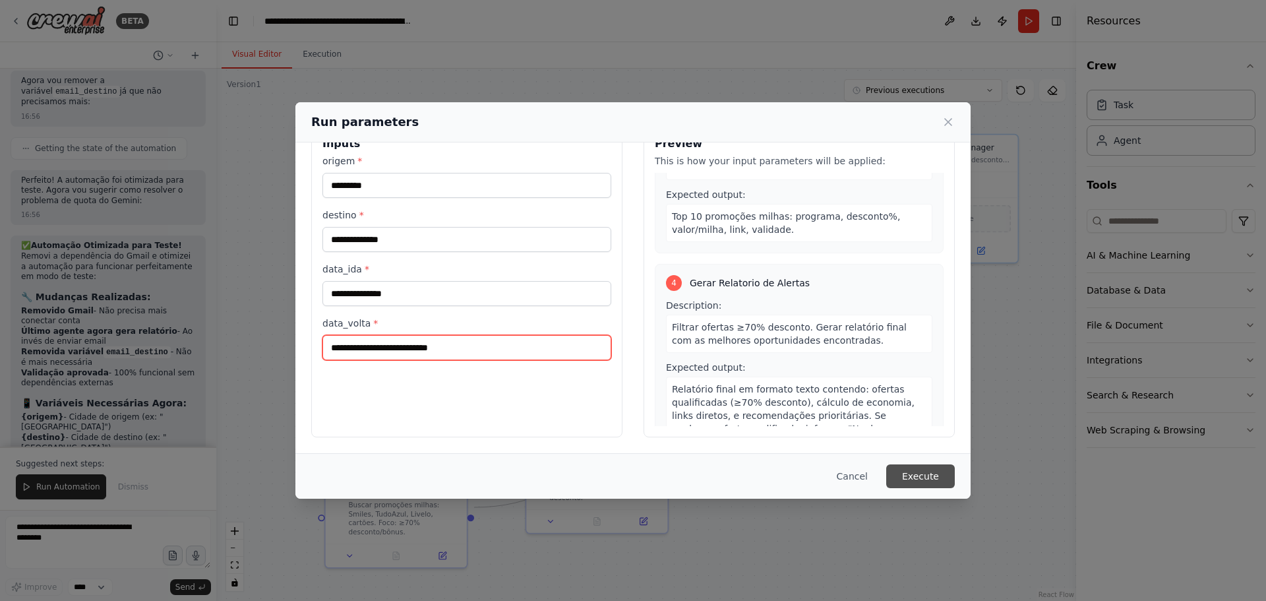
type input "**********"
click at [931, 477] on button "Execute" at bounding box center [920, 476] width 69 height 24
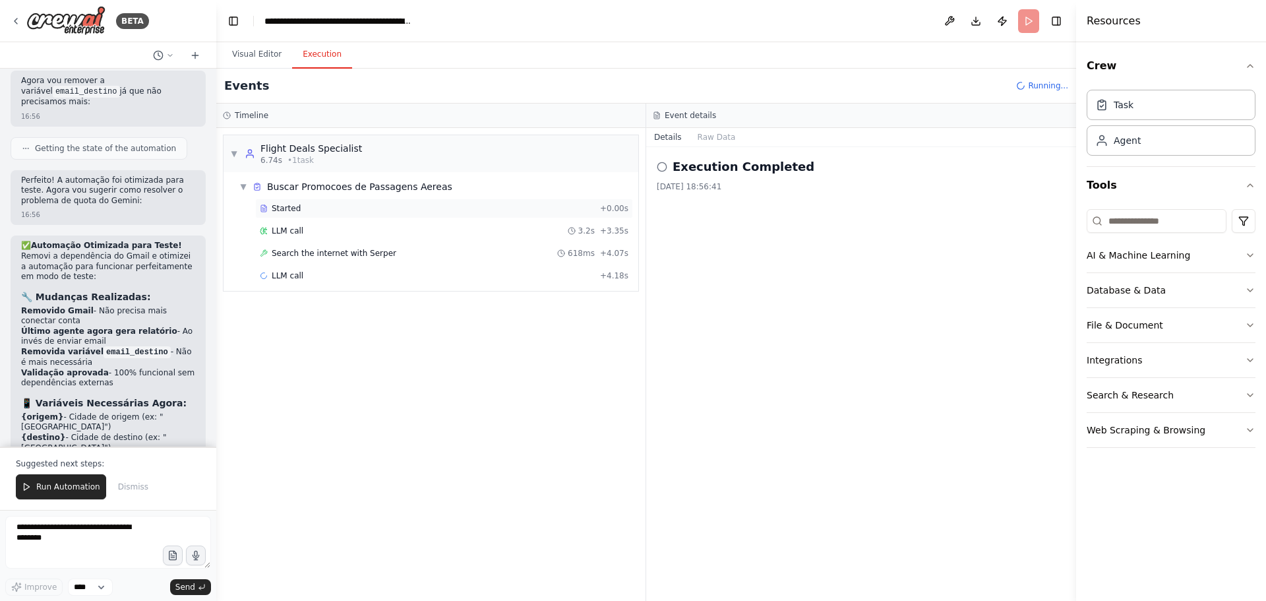
click at [307, 209] on div "Started" at bounding box center [427, 208] width 335 height 11
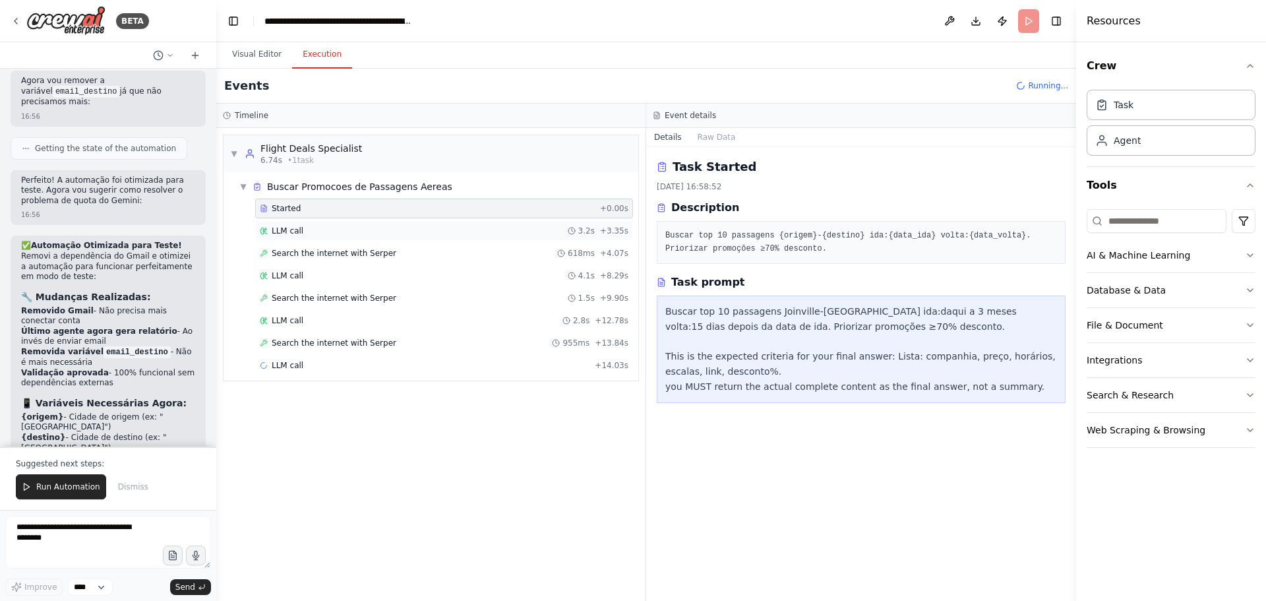
click at [300, 231] on div "LLM call 3.2s + 3.35s" at bounding box center [444, 230] width 369 height 11
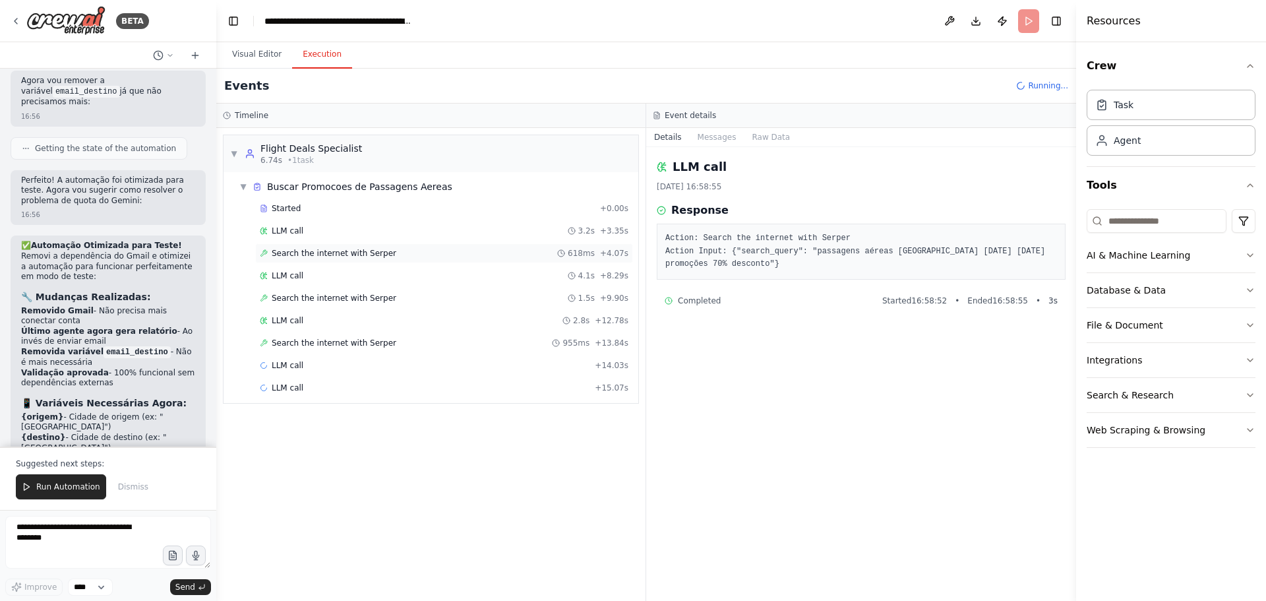
click at [307, 251] on span "Search the internet with Serper" at bounding box center [334, 253] width 125 height 11
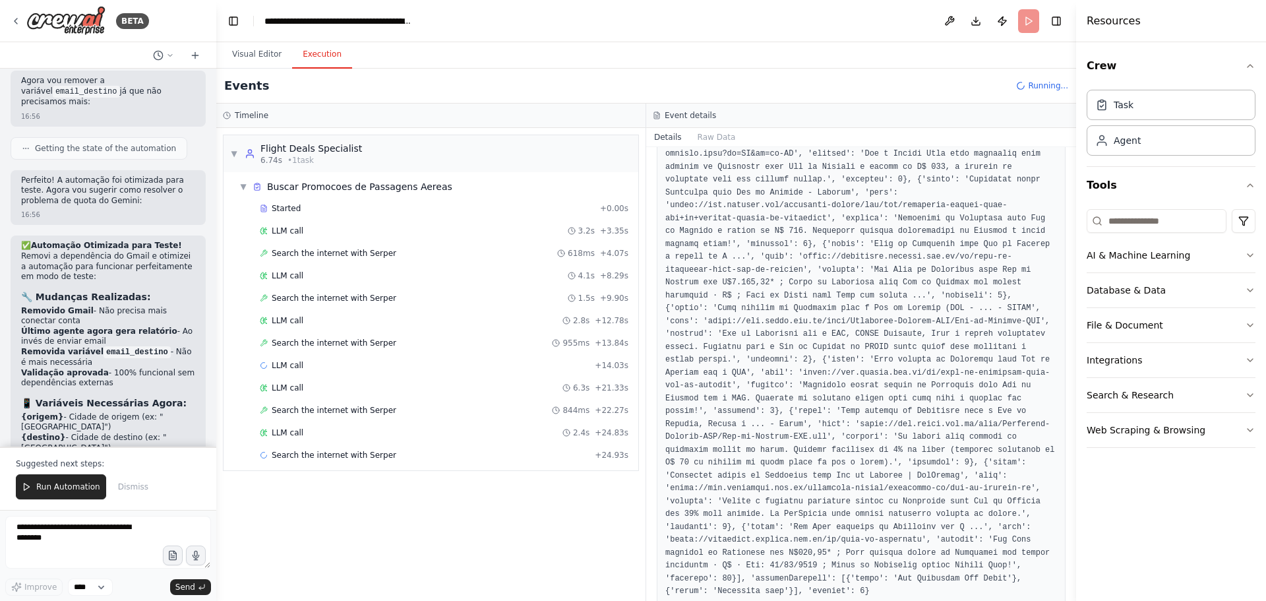
scroll to position [369, 0]
click at [286, 276] on span "LLM call" at bounding box center [288, 275] width 32 height 11
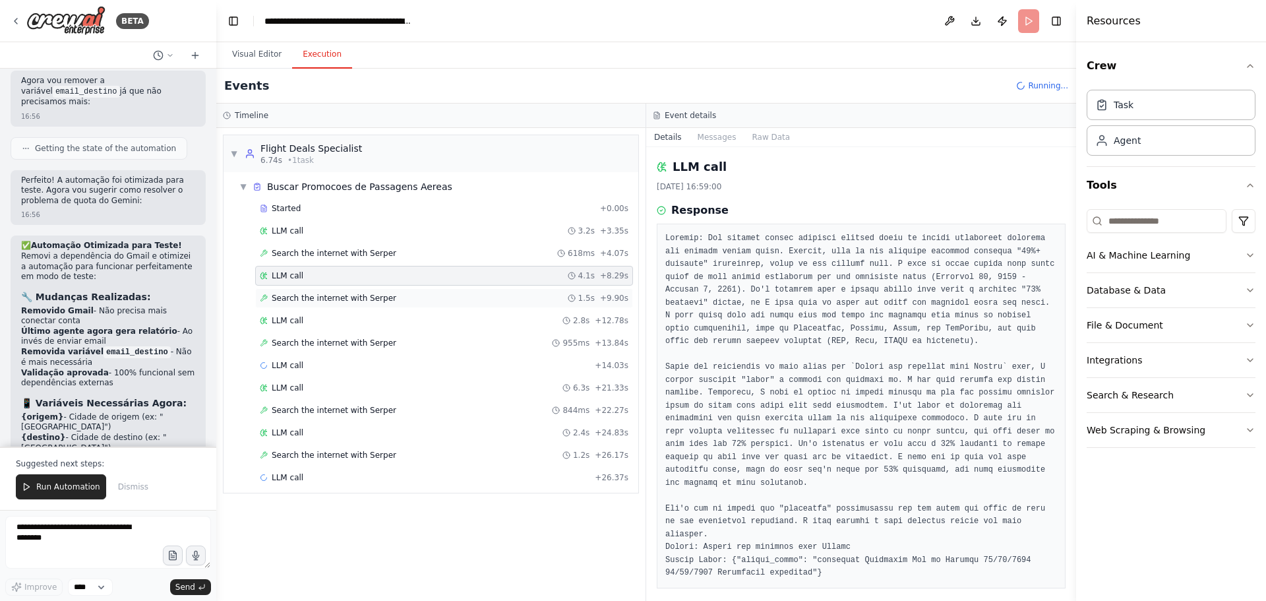
click at [322, 297] on span "Search the internet with Serper" at bounding box center [334, 298] width 125 height 11
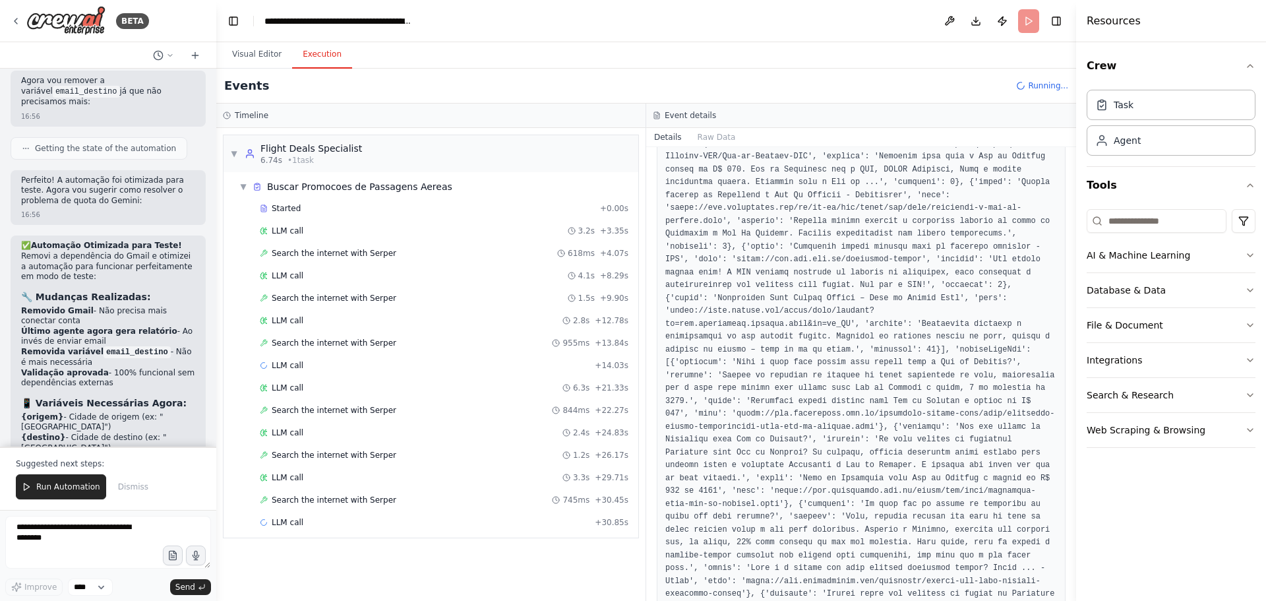
scroll to position [716, 0]
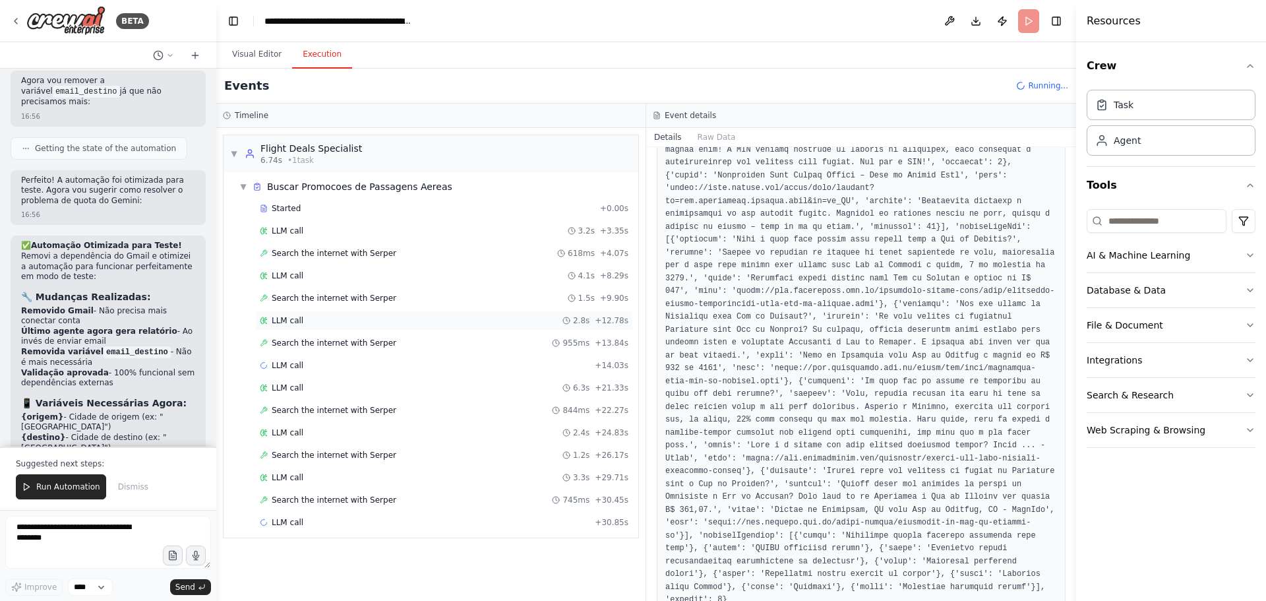
click at [311, 319] on div "LLM call 2.8s + 12.78s" at bounding box center [444, 320] width 369 height 11
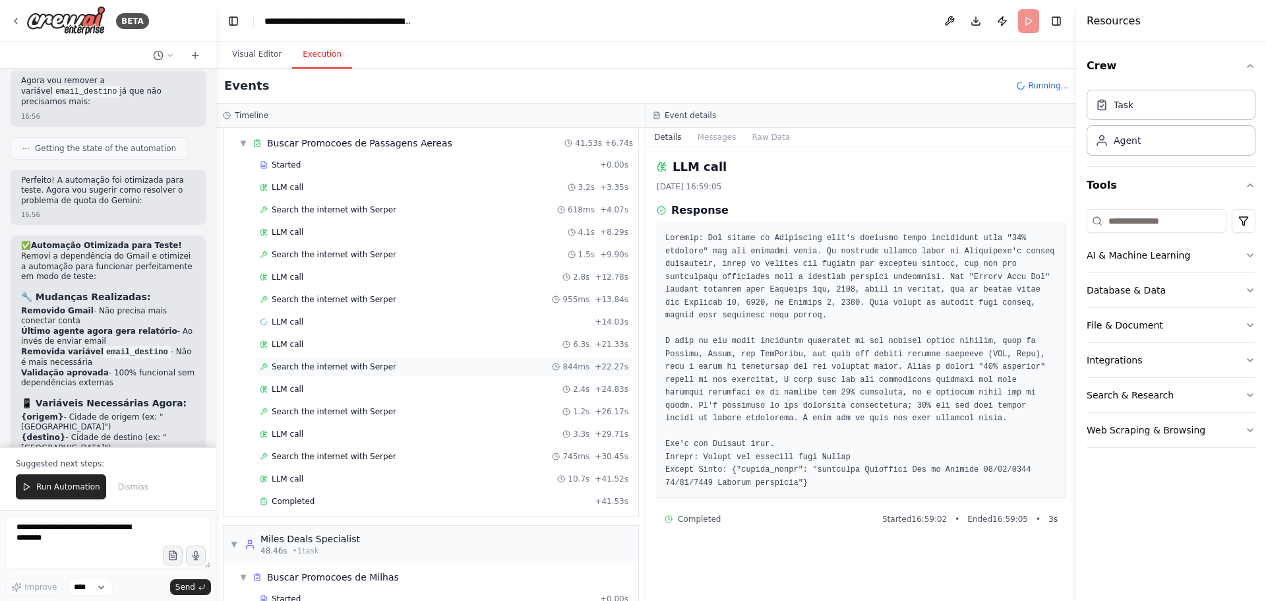
scroll to position [66, 0]
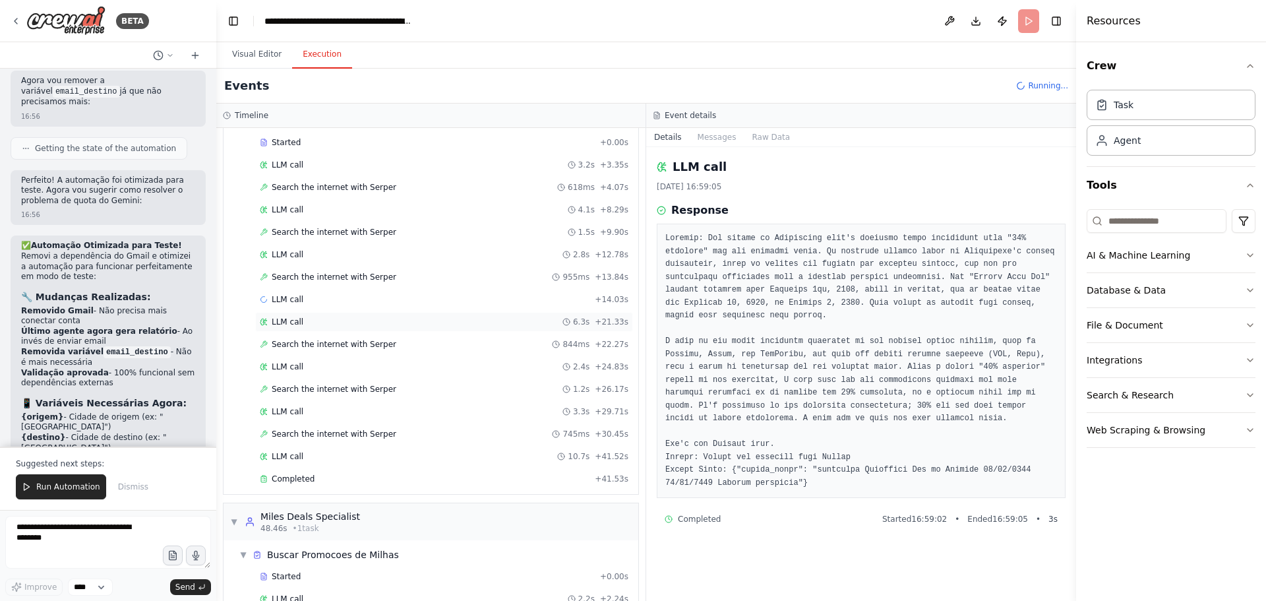
click at [318, 326] on div "LLM call 6.3s + 21.33s" at bounding box center [444, 321] width 369 height 11
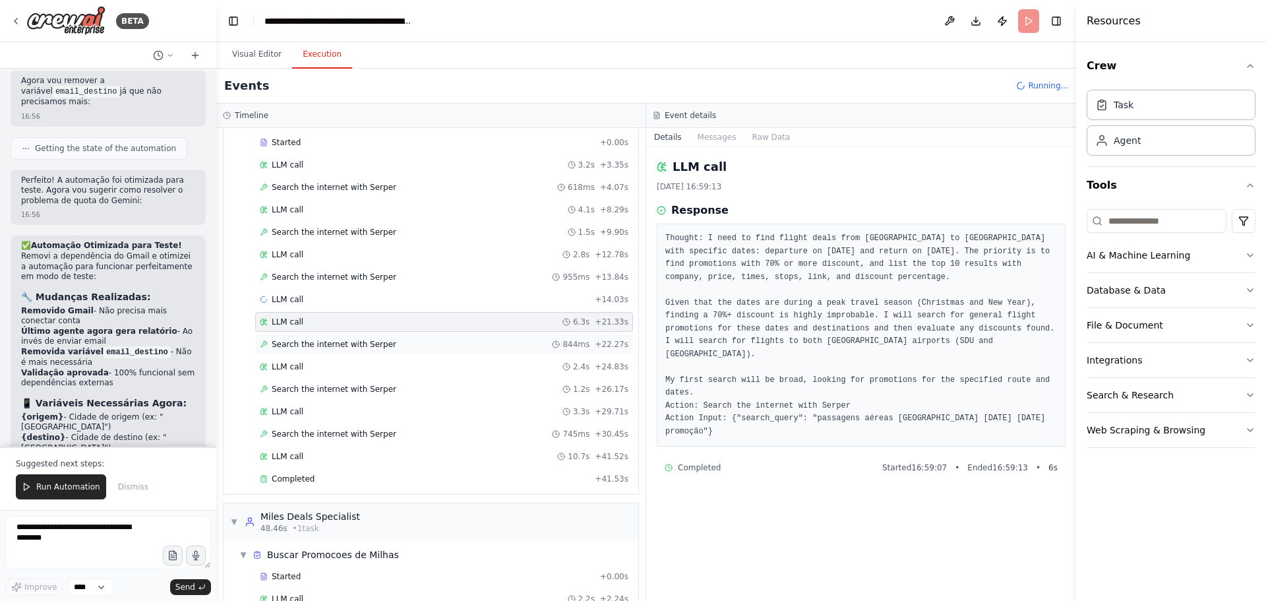
click at [298, 343] on span "Search the internet with Serper" at bounding box center [334, 344] width 125 height 11
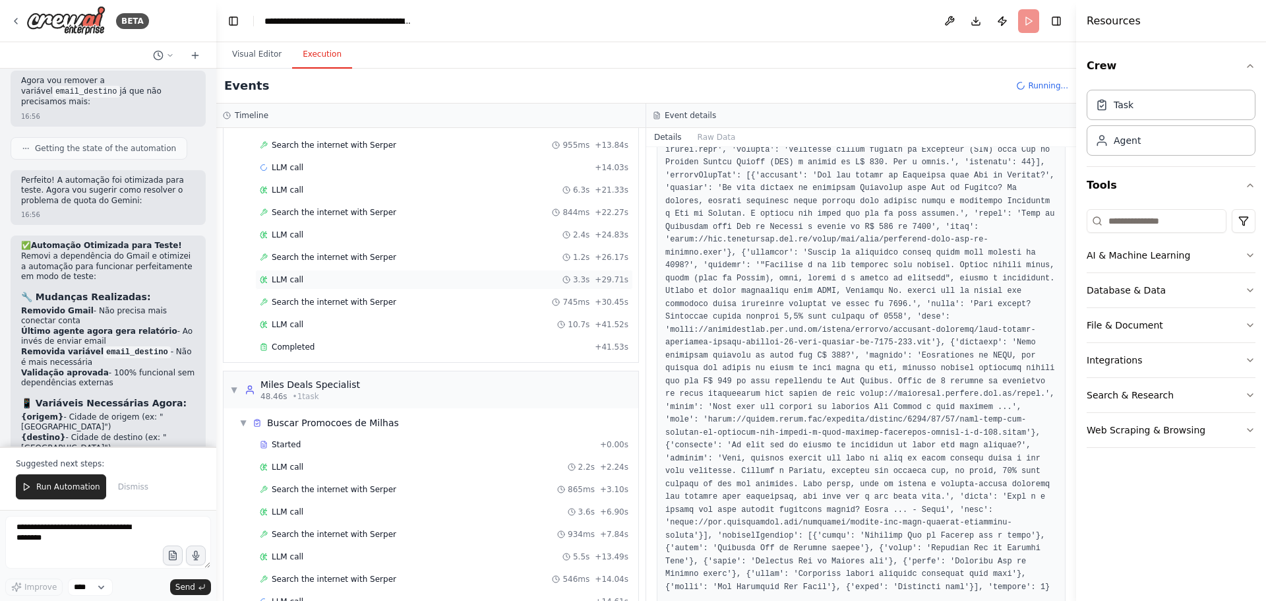
scroll to position [132, 0]
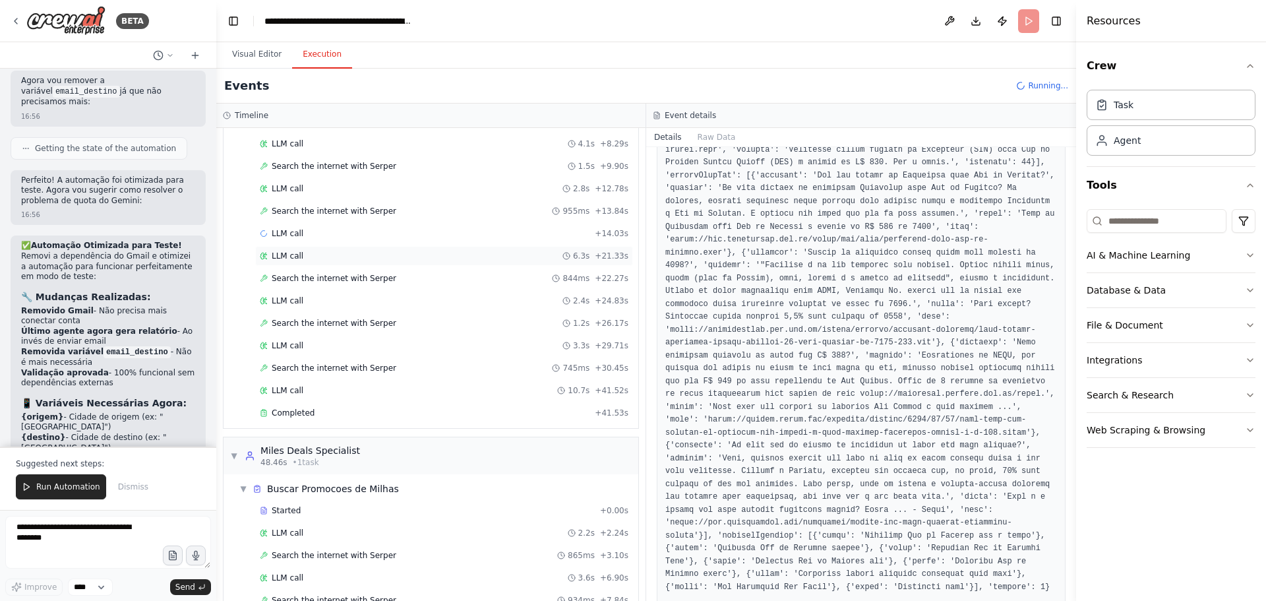
click at [293, 258] on span "LLM call" at bounding box center [288, 256] width 32 height 11
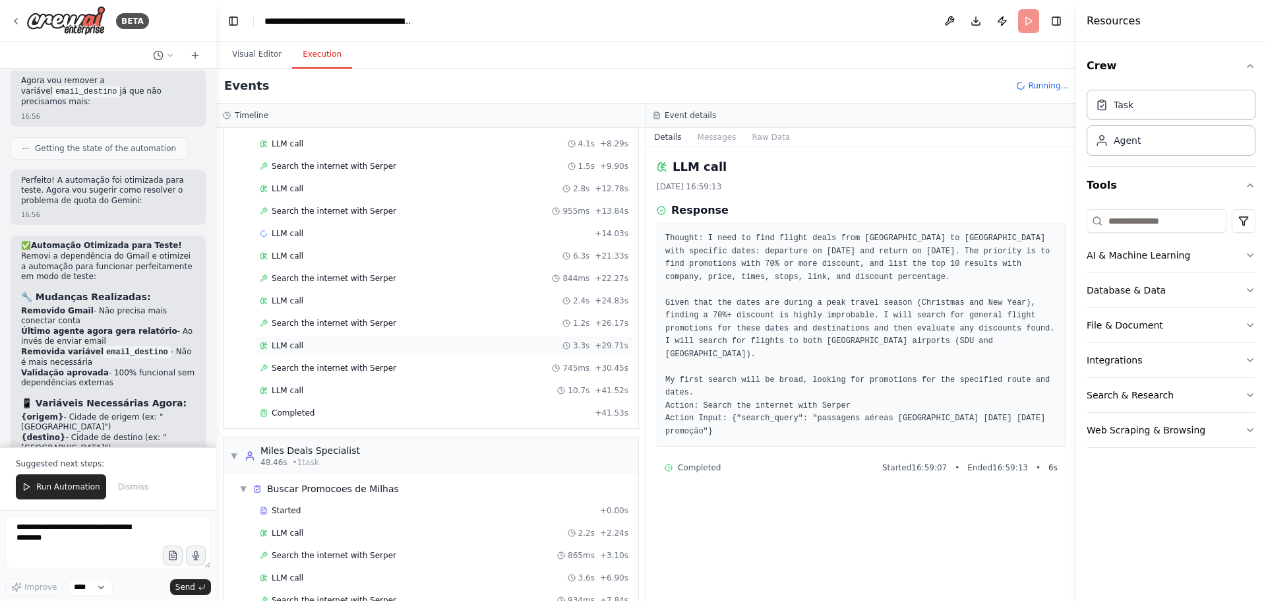
click at [284, 347] on span "LLM call" at bounding box center [288, 345] width 32 height 11
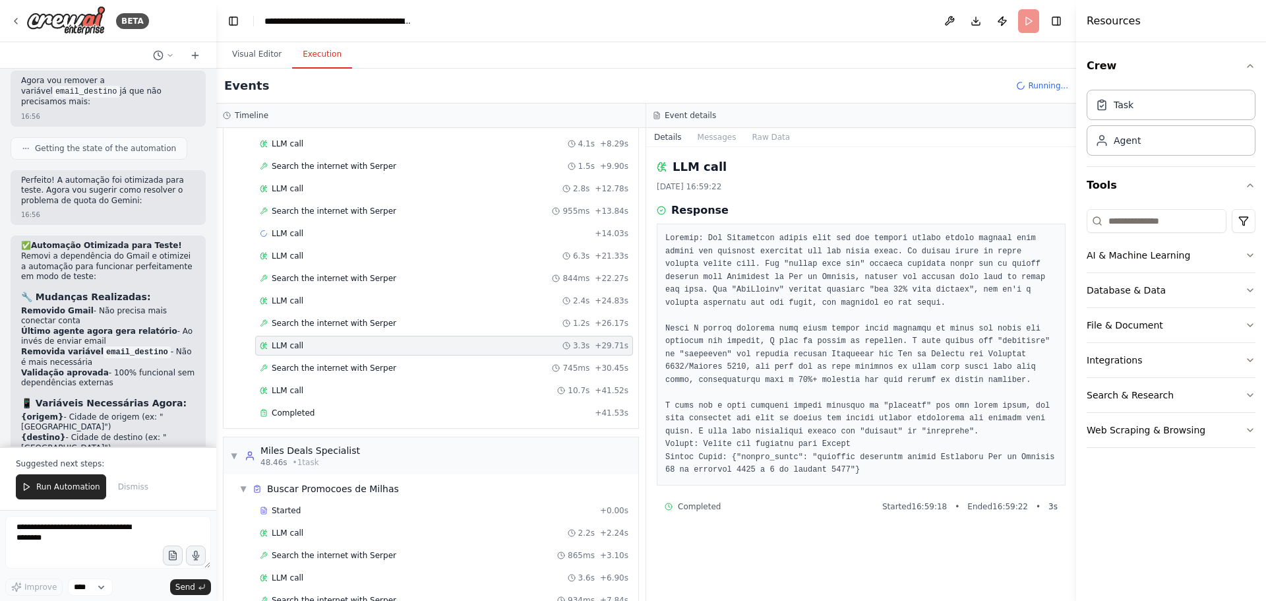
scroll to position [264, 0]
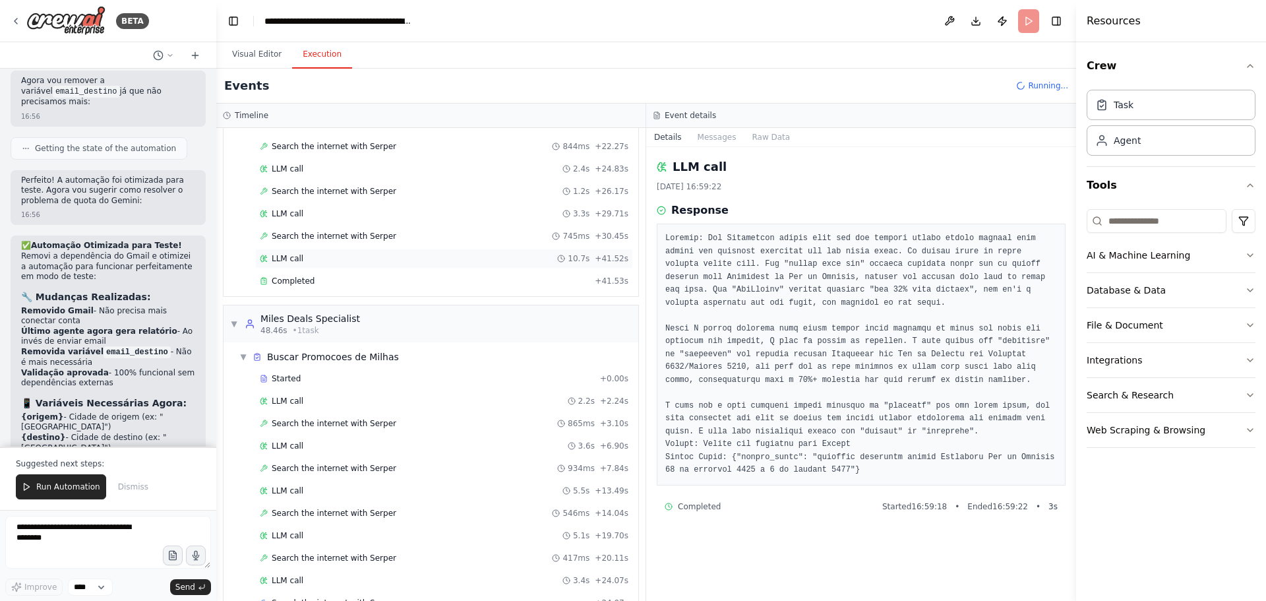
click at [301, 262] on div "LLM call 10.7s + 41.52s" at bounding box center [444, 258] width 369 height 11
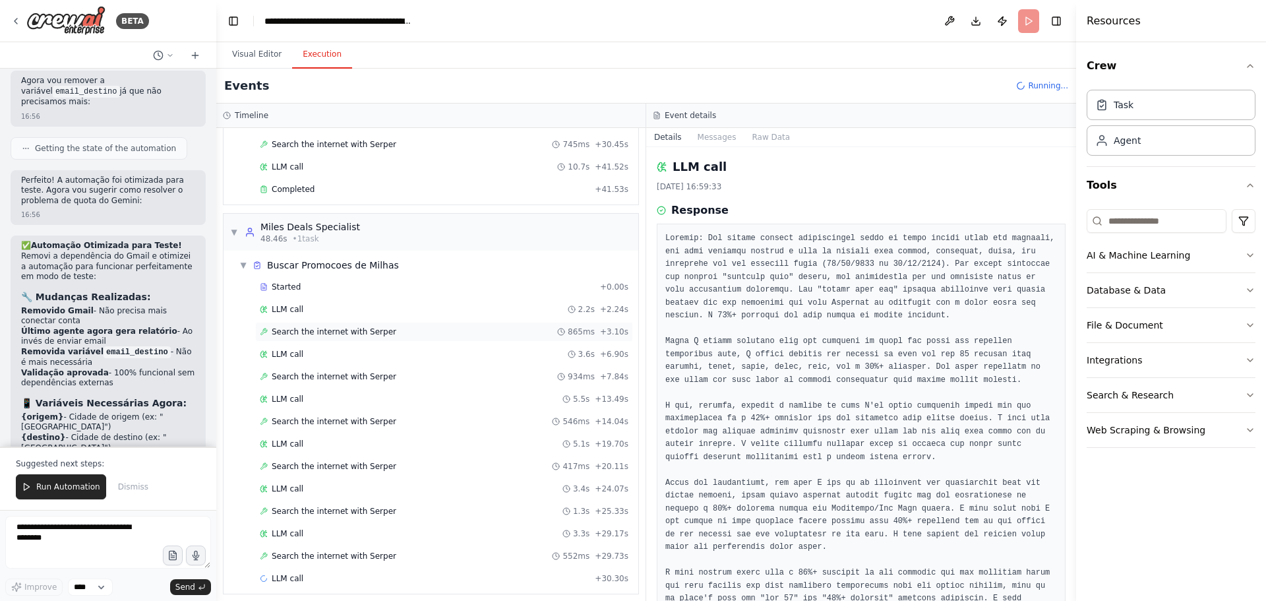
scroll to position [363, 0]
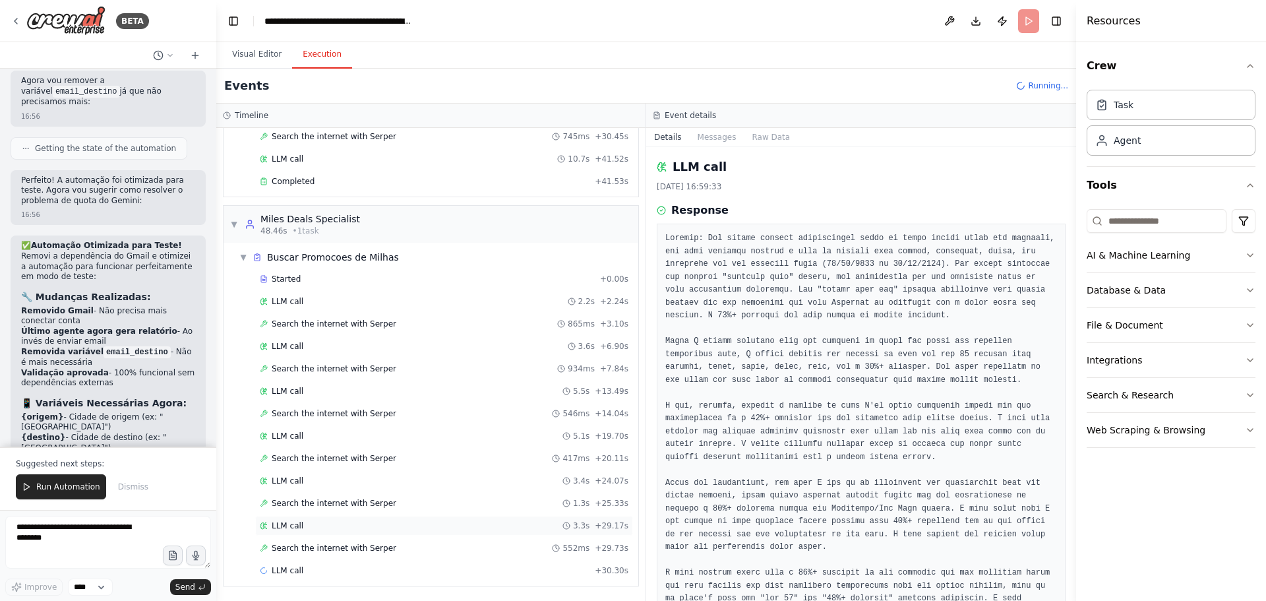
click at [303, 527] on div "LLM call 3.3s + 29.17s" at bounding box center [444, 525] width 369 height 11
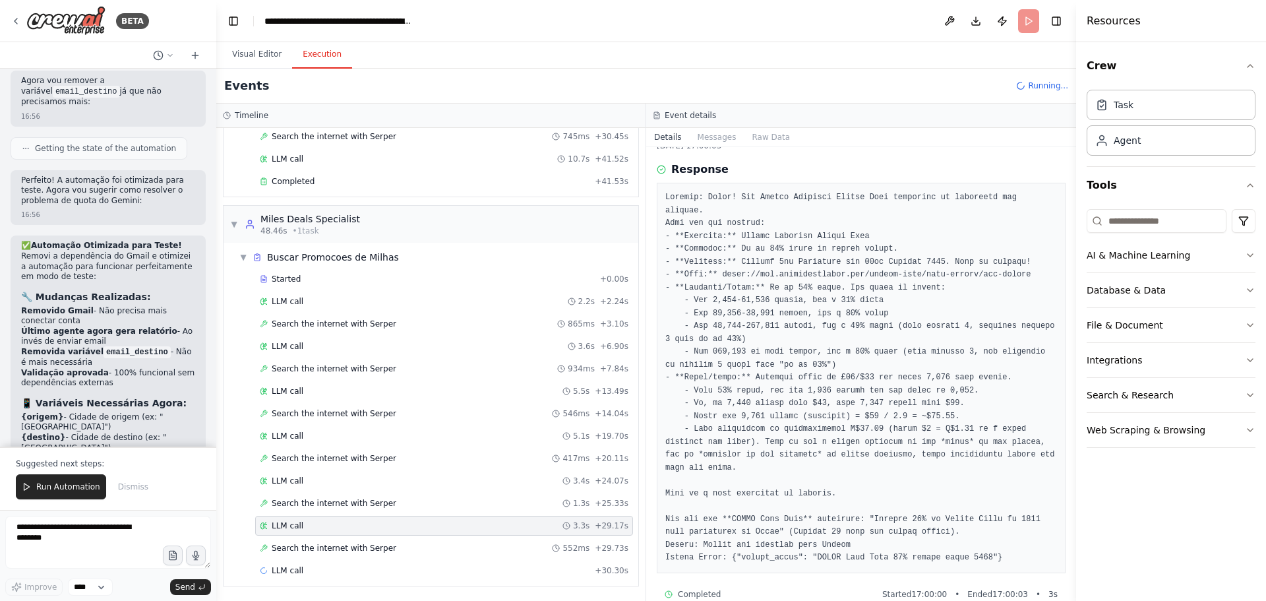
scroll to position [63, 0]
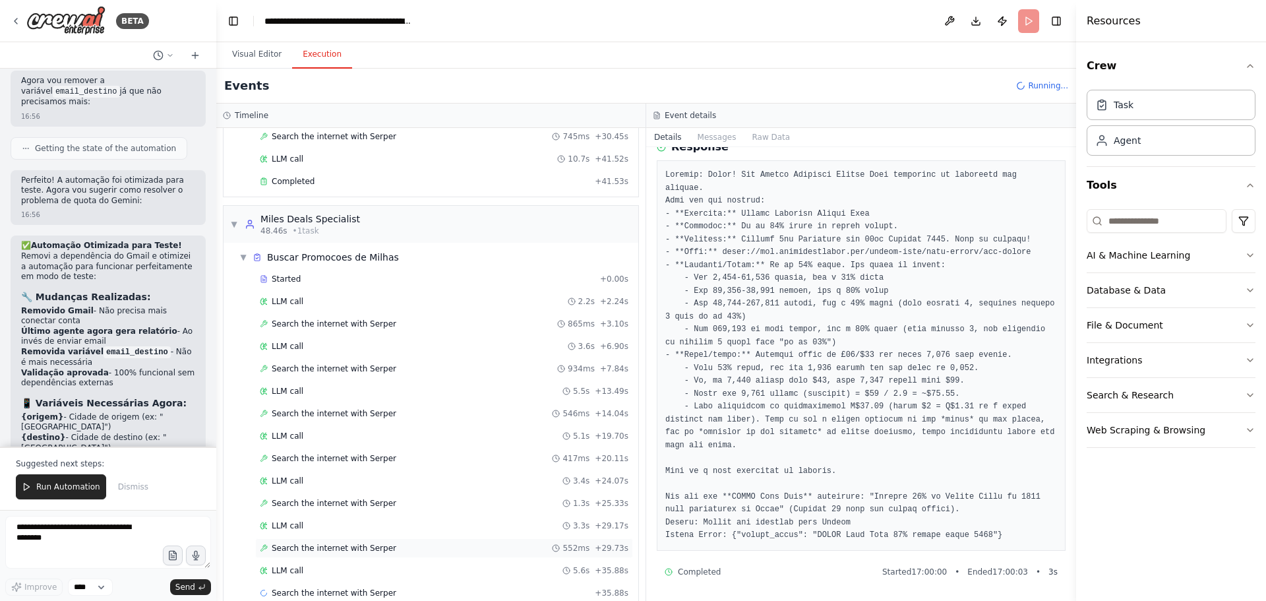
click at [330, 549] on span "Search the internet with Serper" at bounding box center [334, 548] width 125 height 11
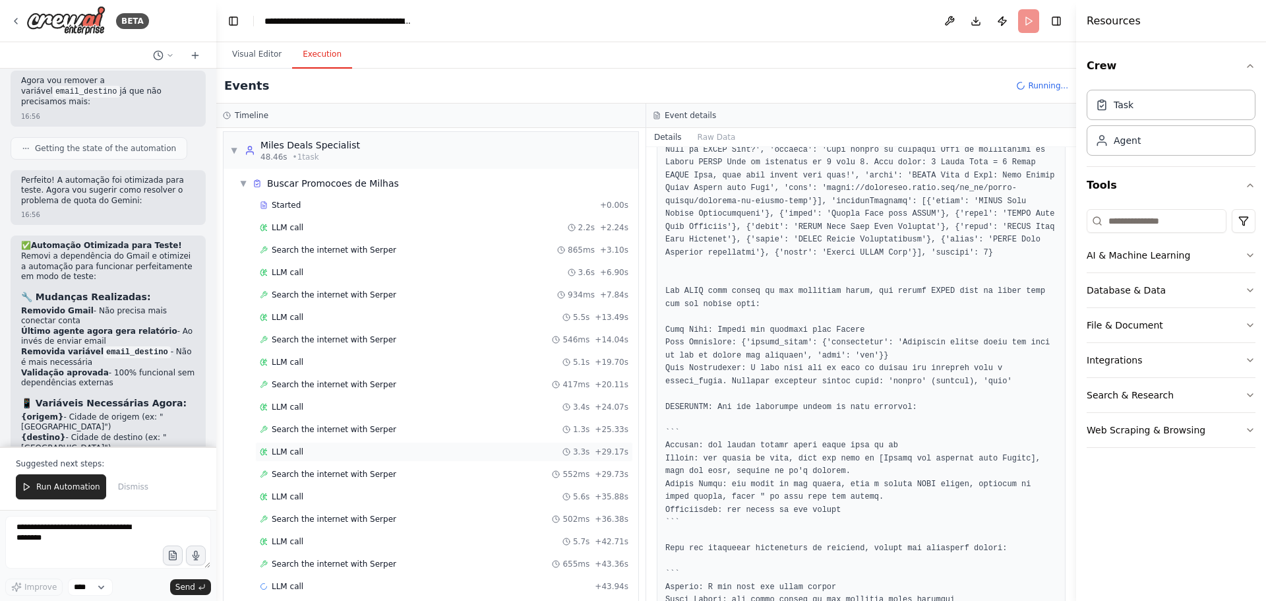
scroll to position [453, 0]
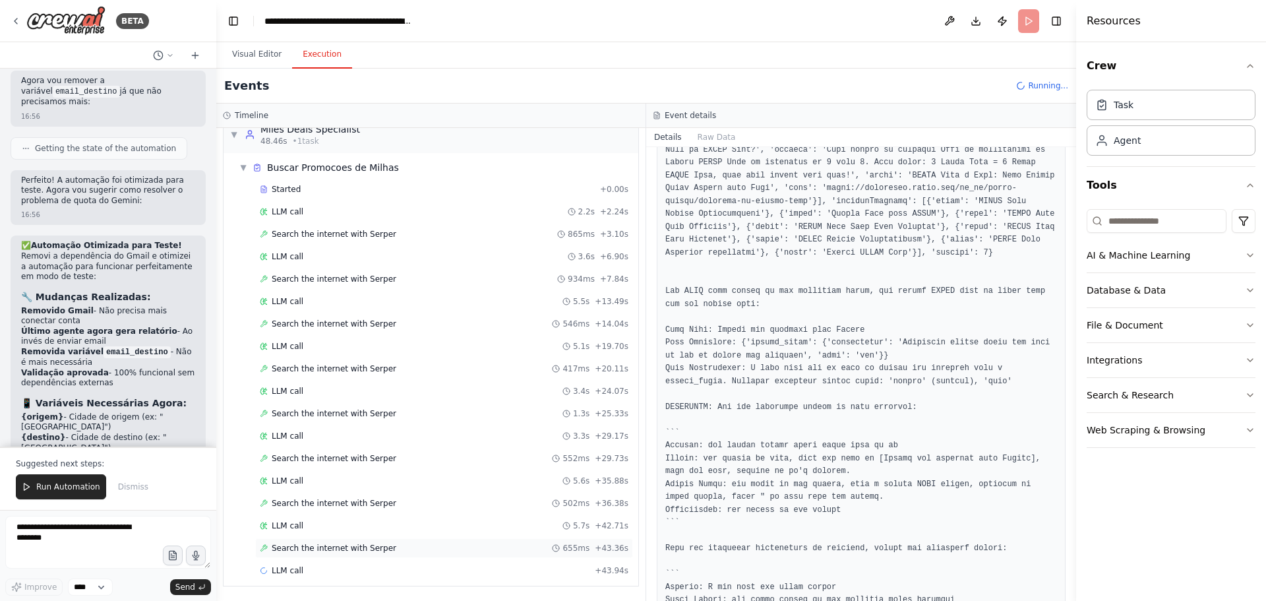
click at [297, 552] on span "Search the internet with Serper" at bounding box center [334, 548] width 125 height 11
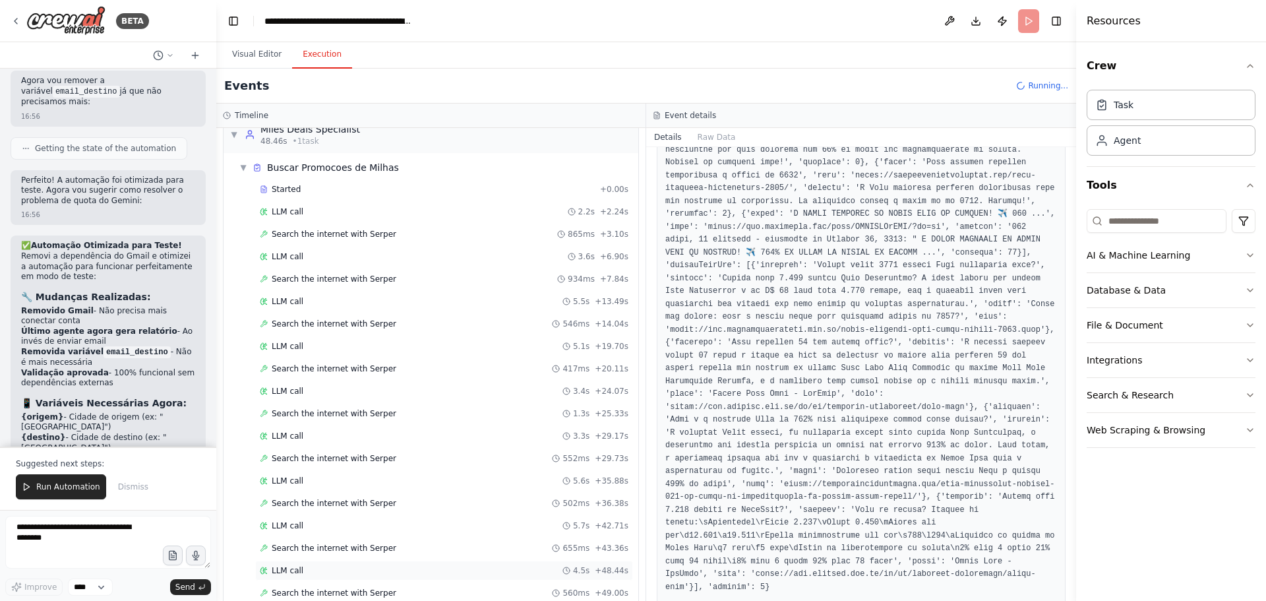
click at [291, 569] on span "LLM call" at bounding box center [288, 570] width 32 height 11
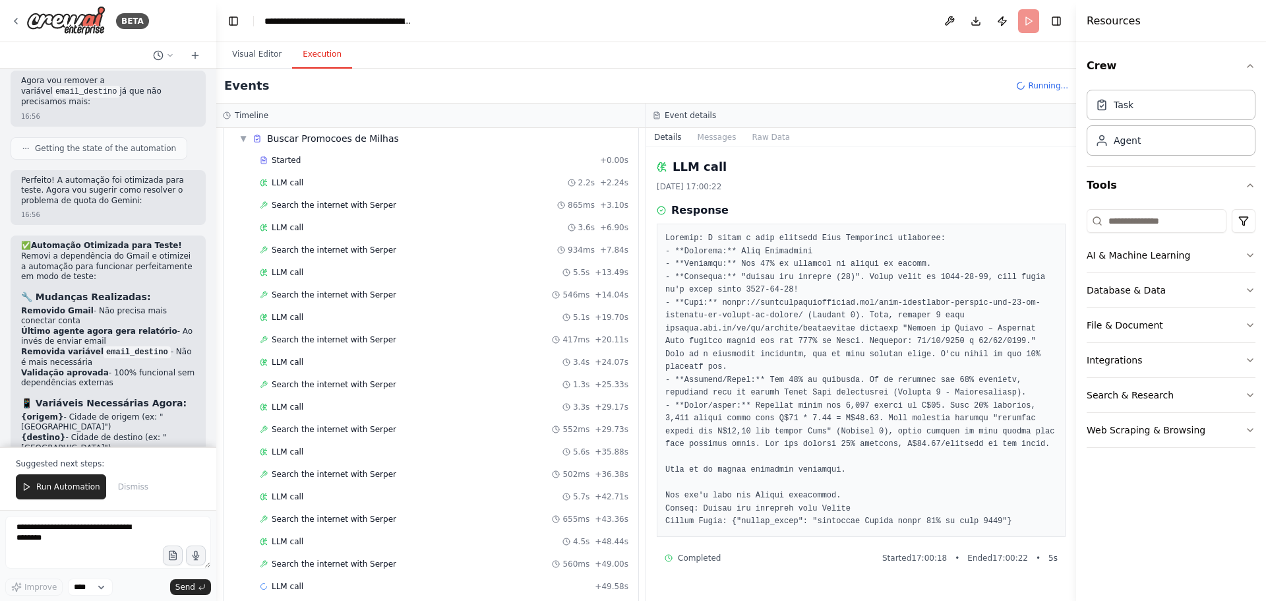
scroll to position [498, 0]
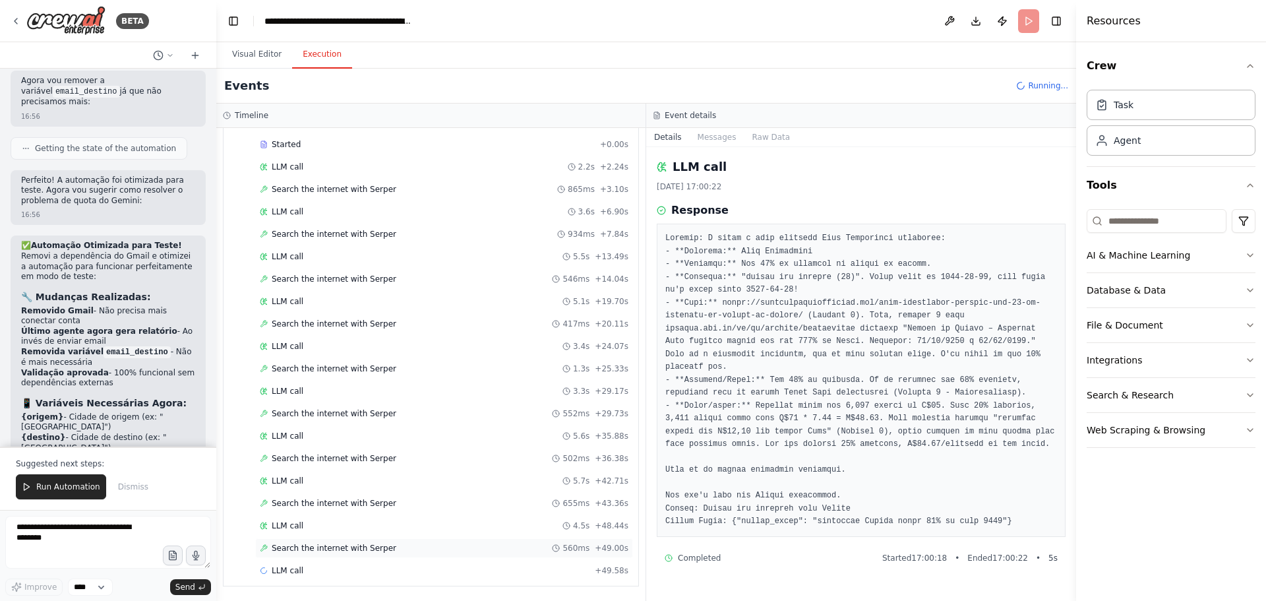
click at [314, 551] on span "Search the internet with Serper" at bounding box center [334, 548] width 125 height 11
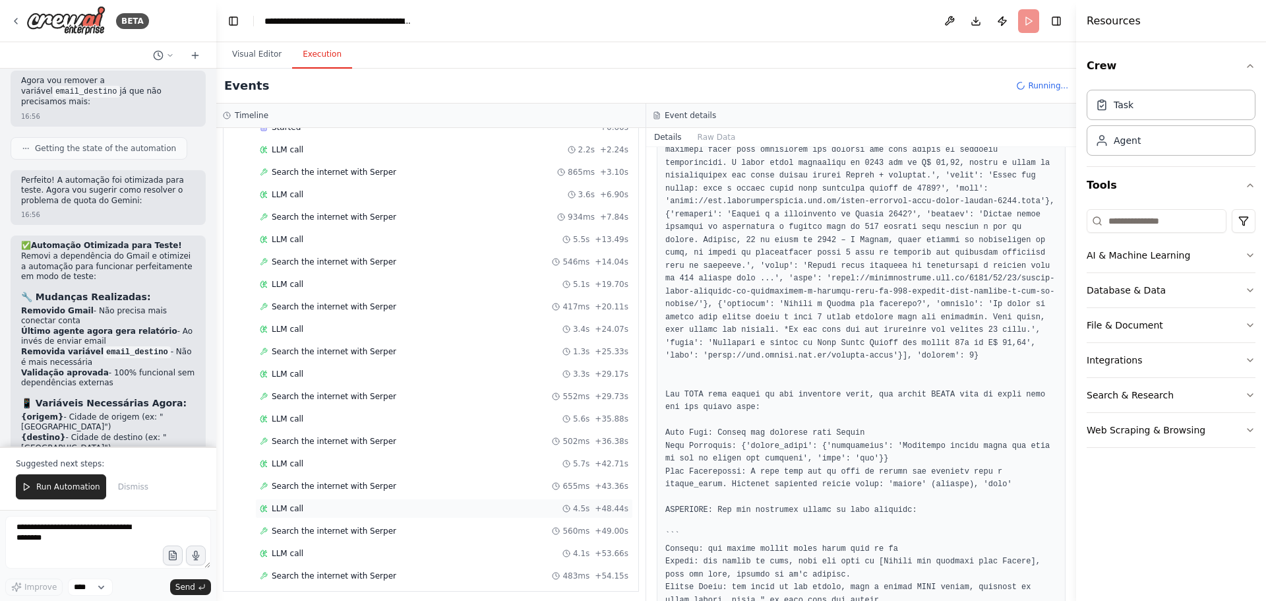
scroll to position [520, 0]
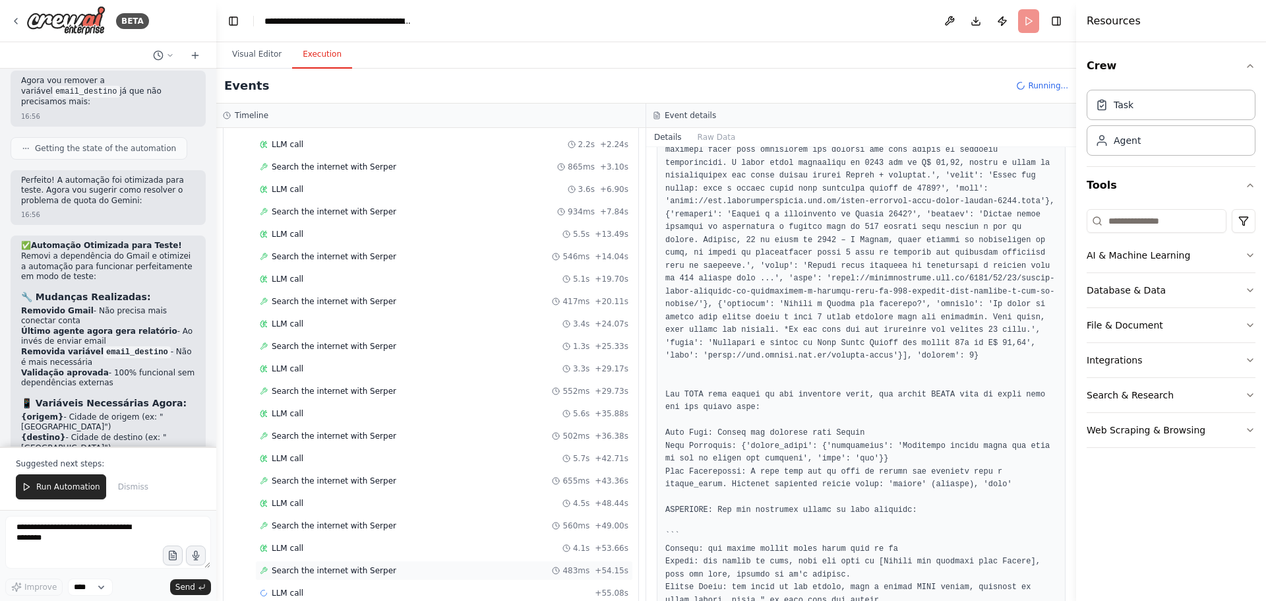
click at [326, 572] on span "Search the internet with Serper" at bounding box center [334, 570] width 125 height 11
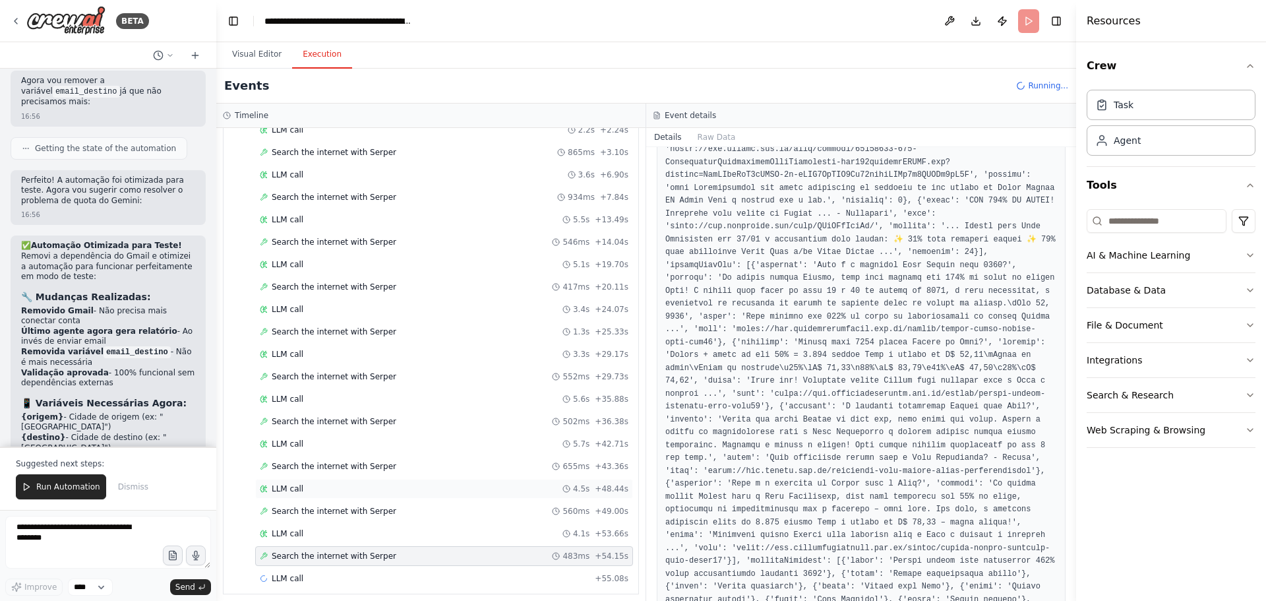
scroll to position [543, 0]
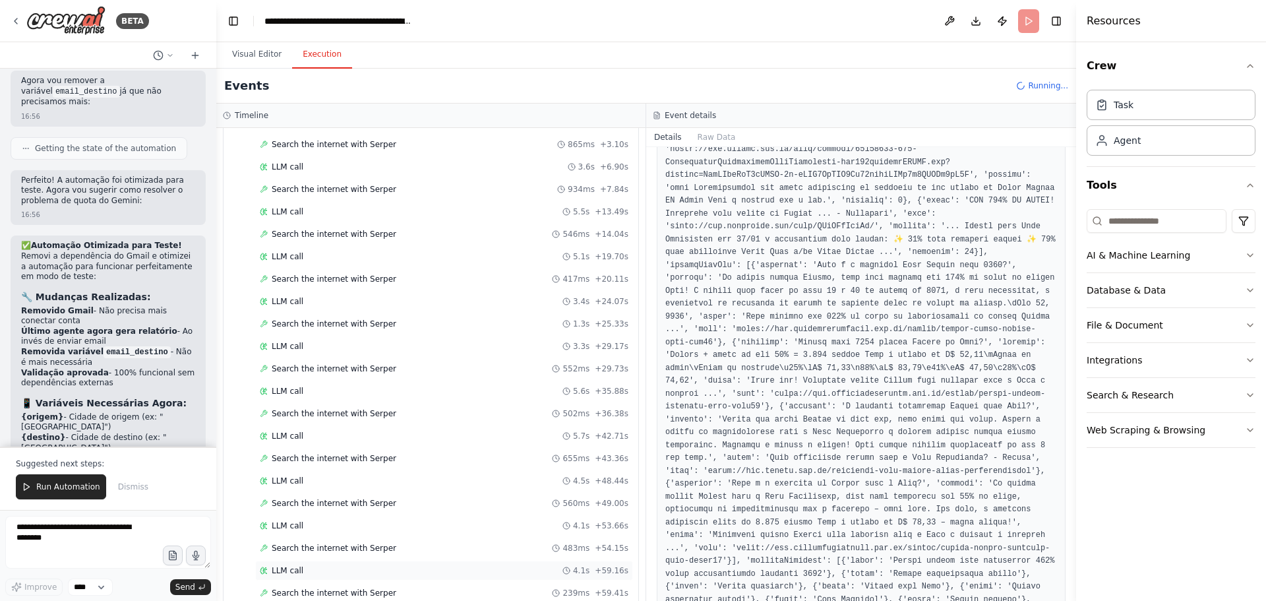
click at [312, 564] on div "LLM call 4.1s + 59.16s" at bounding box center [444, 570] width 378 height 20
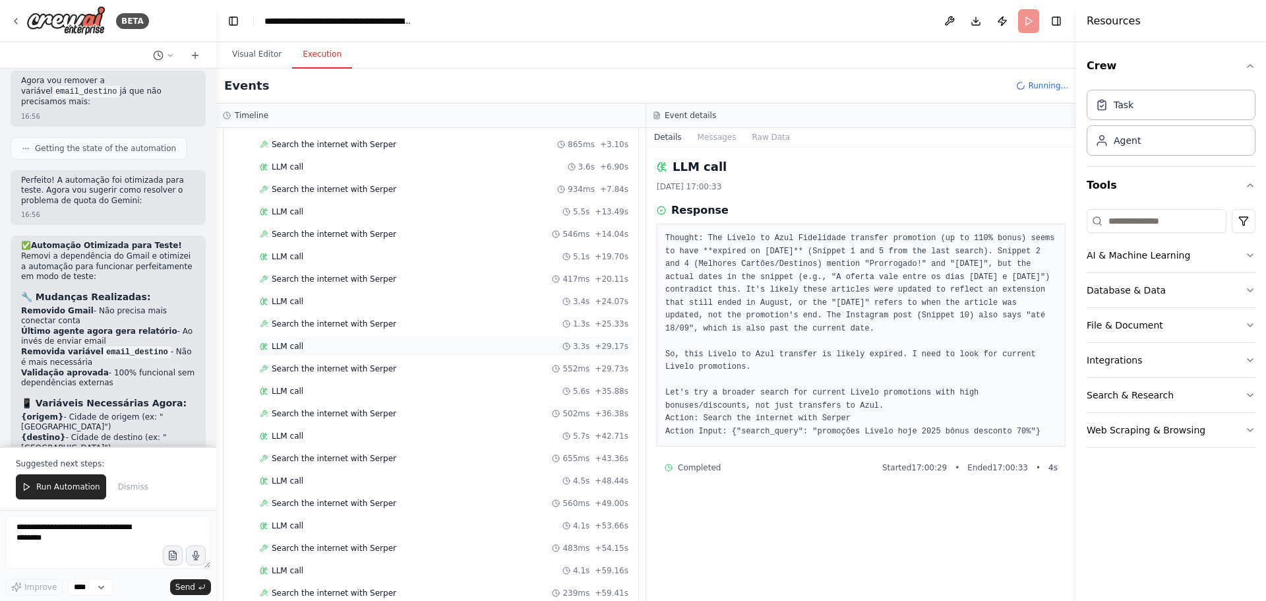
scroll to position [587, 0]
drag, startPoint x: 704, startPoint y: 253, endPoint x: 992, endPoint y: 252, distance: 288.1
click at [992, 252] on pre "Thought: The Livelo to Azul Fidelidade transfer promotion (up to 110% bonus) se…" at bounding box center [861, 335] width 392 height 206
click at [932, 277] on pre "Thought: The Livelo to Azul Fidelidade transfer promotion (up to 110% bonus) se…" at bounding box center [861, 335] width 392 height 206
drag, startPoint x: 706, startPoint y: 251, endPoint x: 997, endPoint y: 446, distance: 350.2
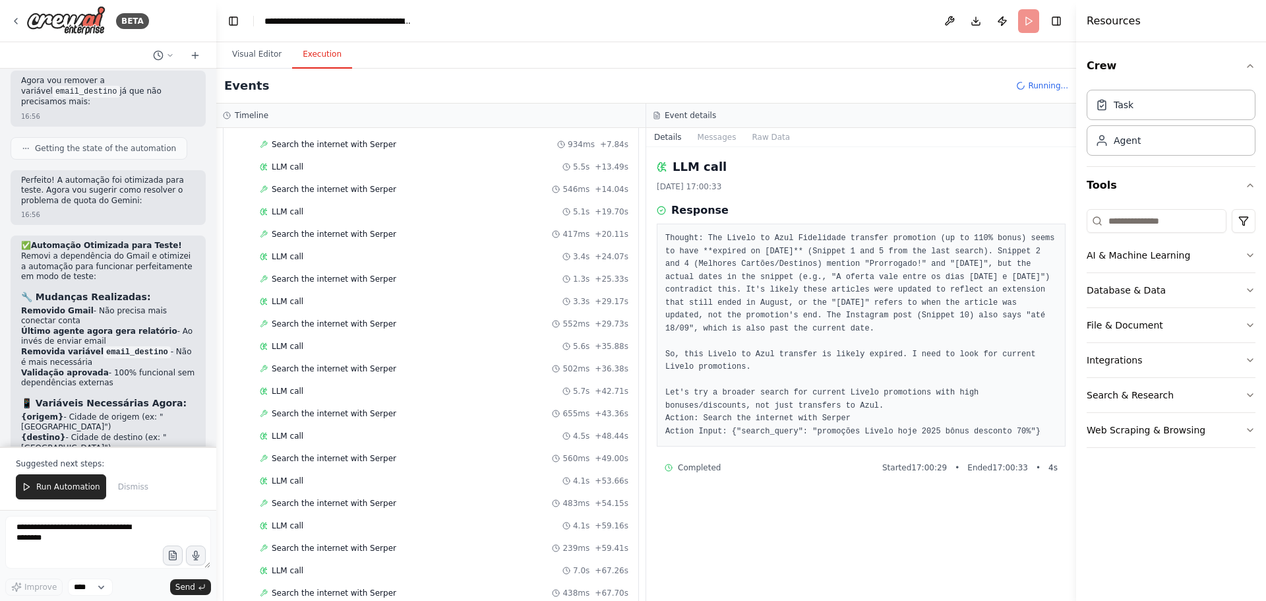
click at [997, 438] on pre "Thought: The Livelo to Azul Fidelidade transfer promotion (up to 110% bonus) se…" at bounding box center [861, 335] width 392 height 206
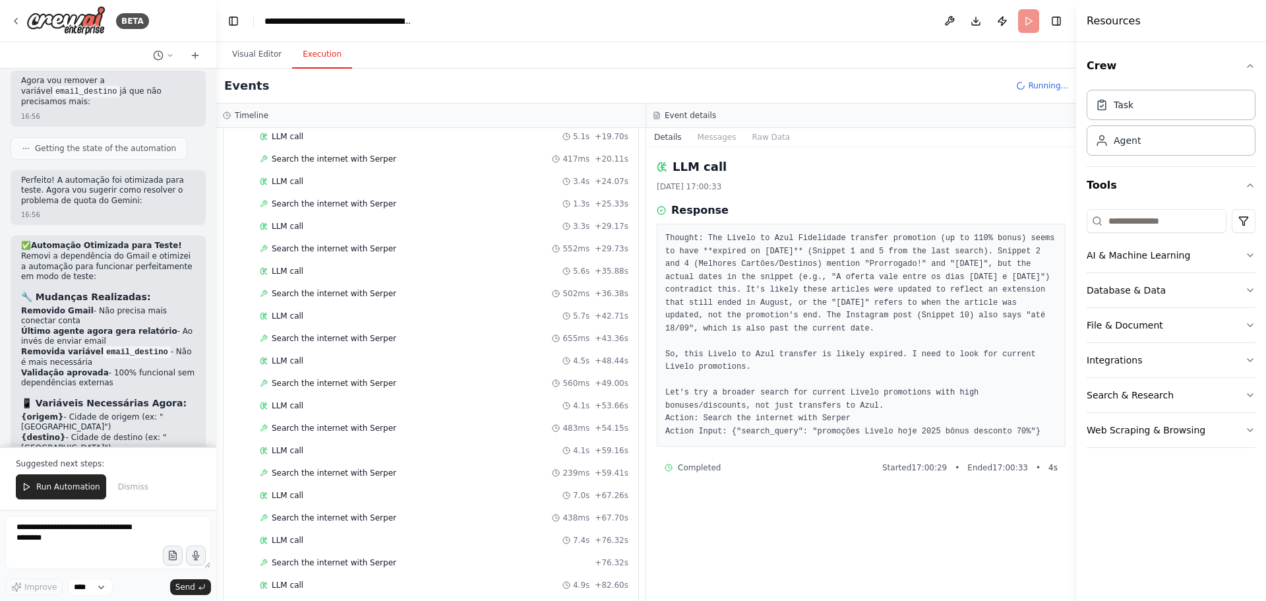
scroll to position [722, 0]
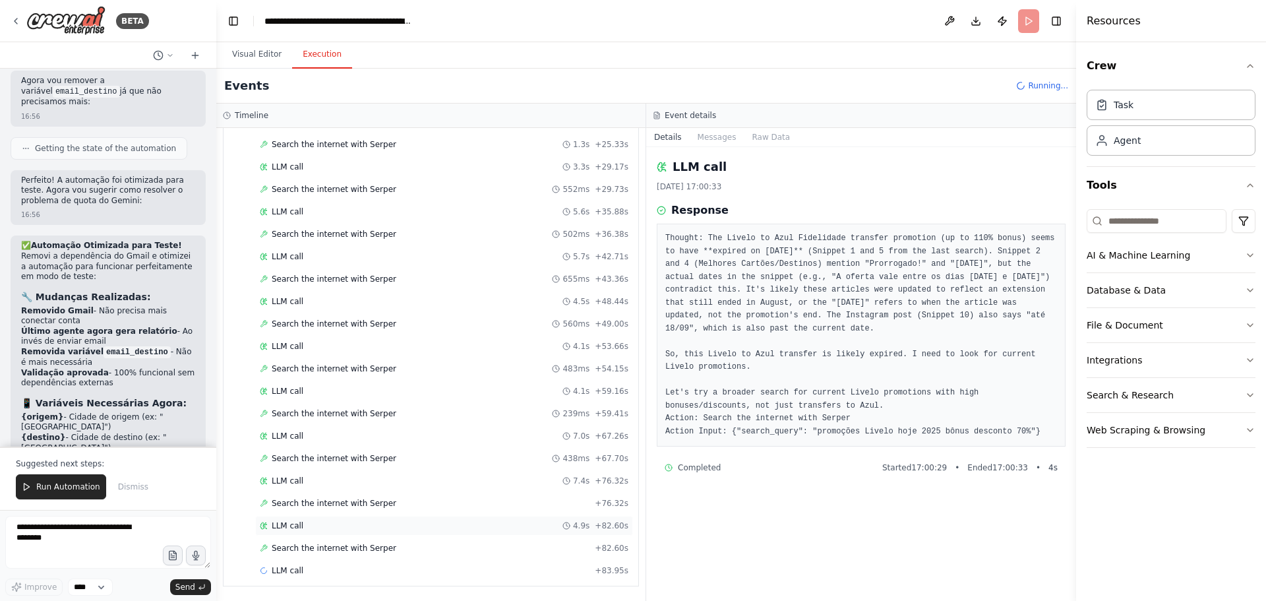
click at [324, 526] on div "LLM call 4.9s + 82.60s" at bounding box center [444, 525] width 369 height 11
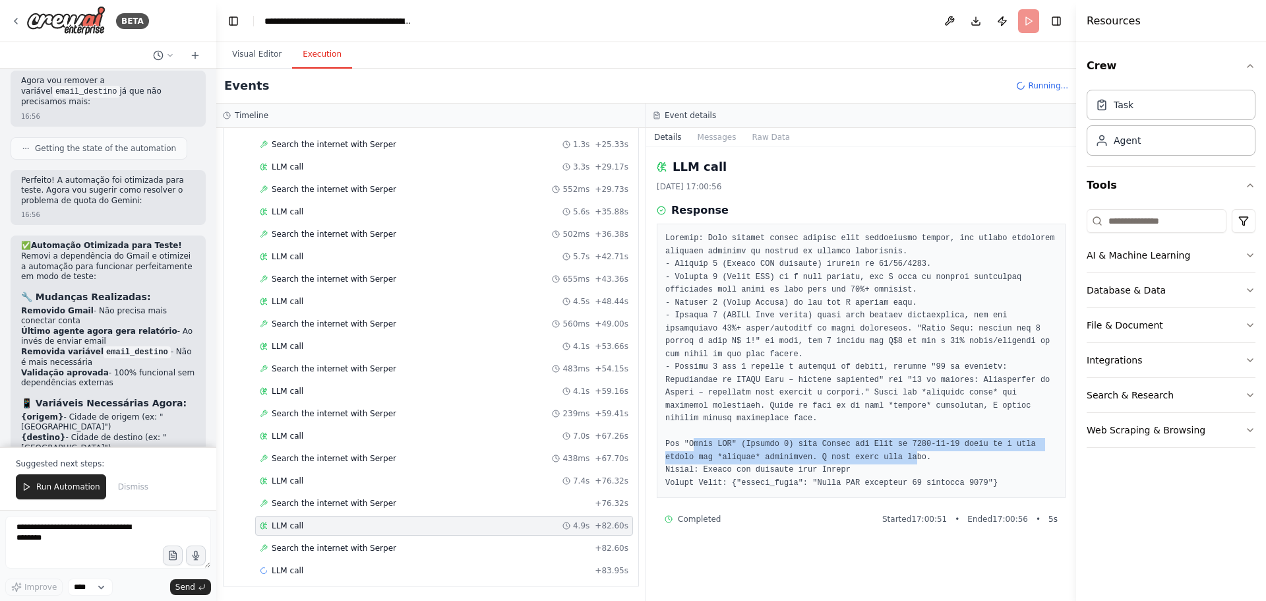
drag, startPoint x: 687, startPoint y: 431, endPoint x: 844, endPoint y: 445, distance: 157.5
click at [844, 445] on pre at bounding box center [861, 360] width 392 height 257
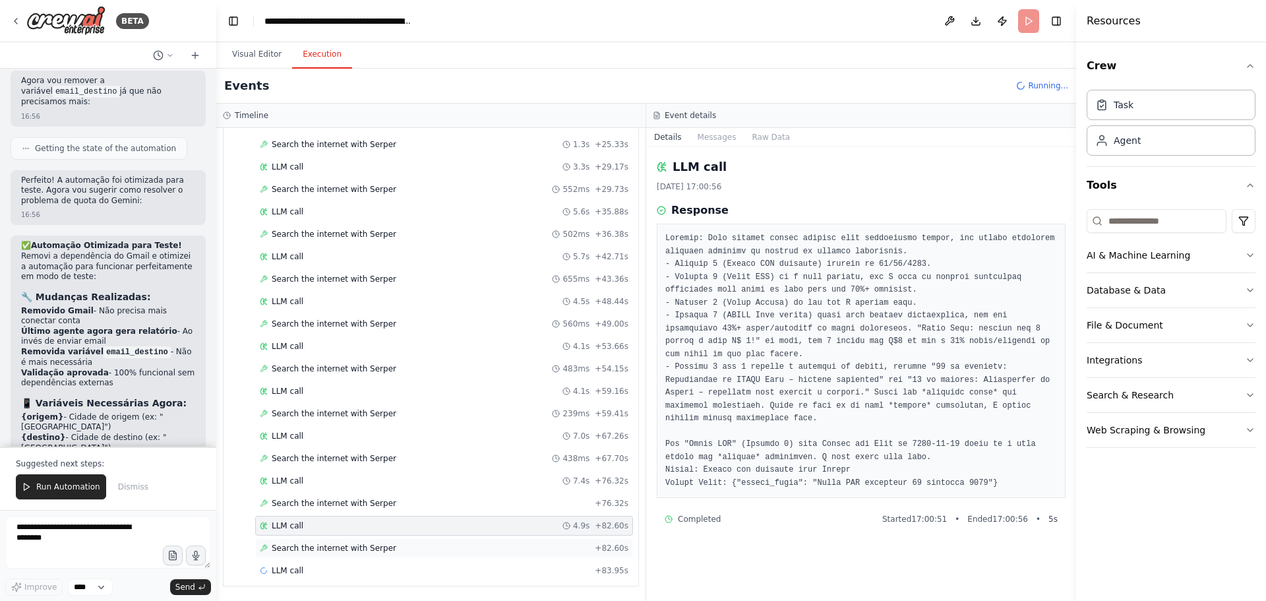
click at [341, 544] on span "Search the internet with Serper" at bounding box center [334, 548] width 125 height 11
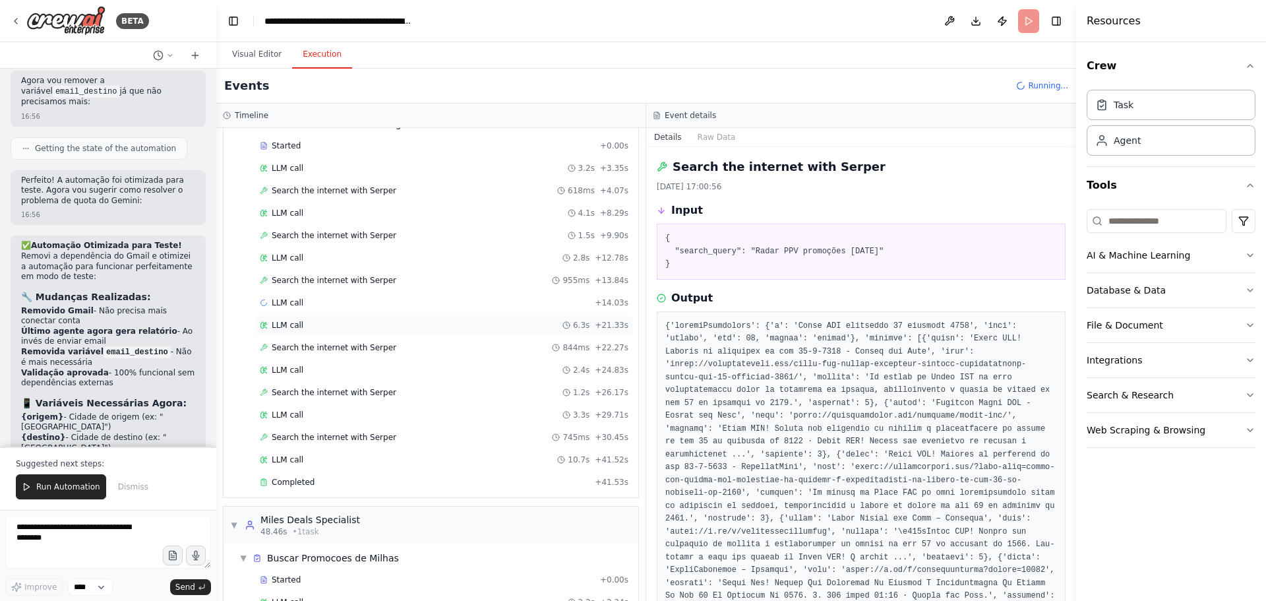
scroll to position [194, 0]
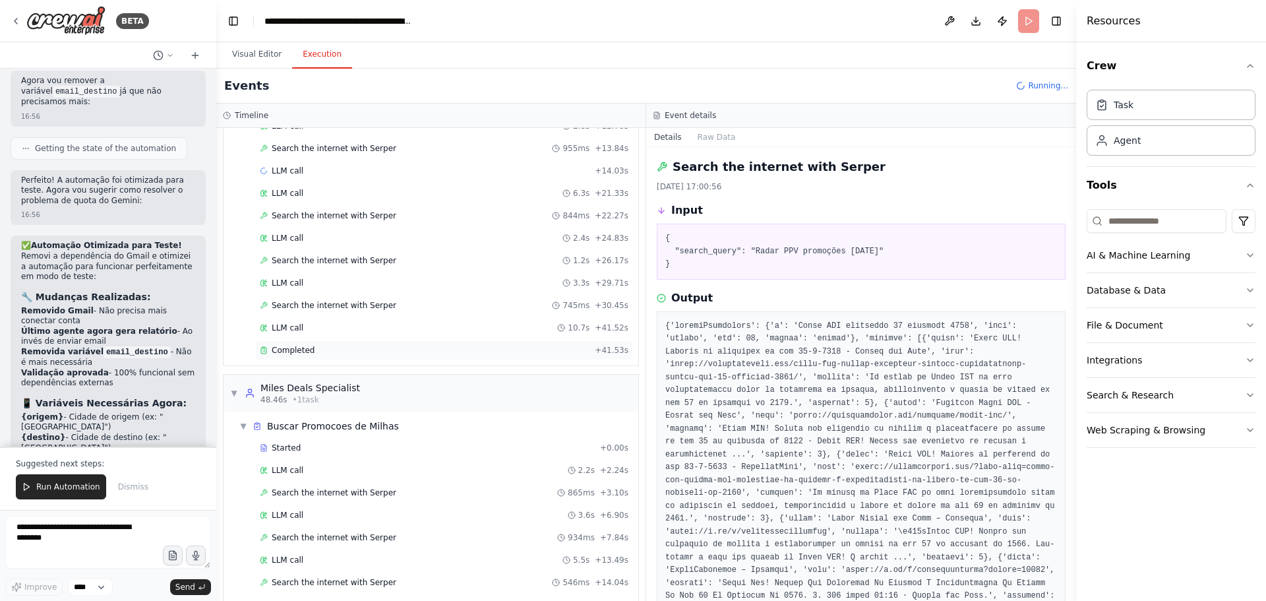
click at [327, 349] on div "Completed" at bounding box center [425, 350] width 330 height 11
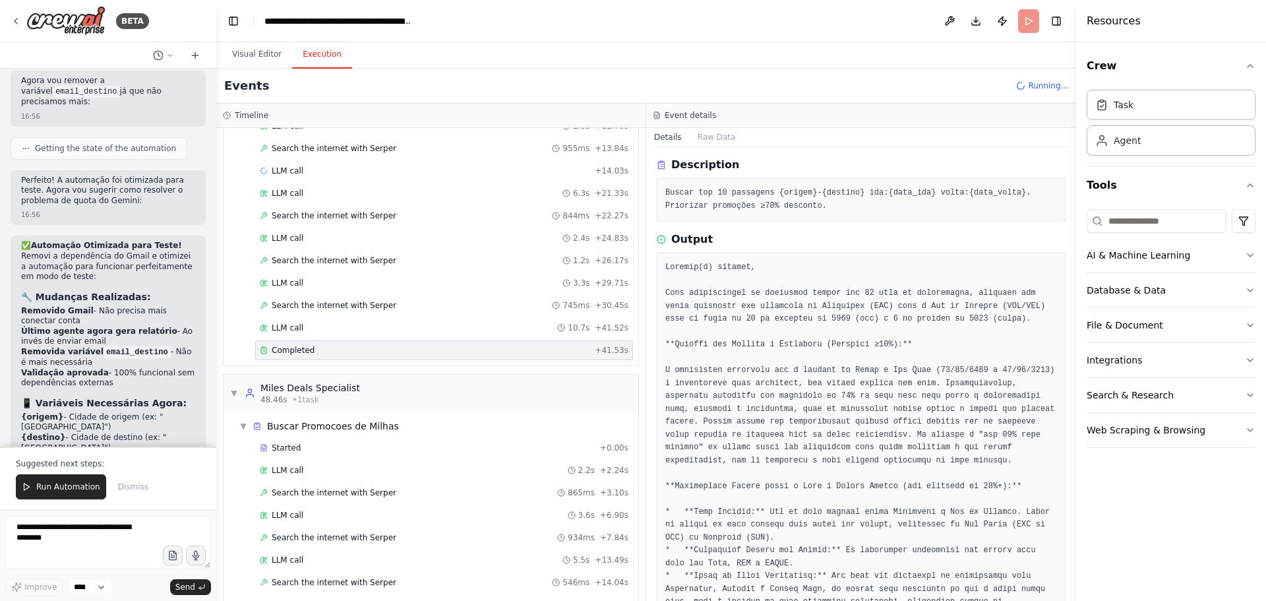
scroll to position [66, 0]
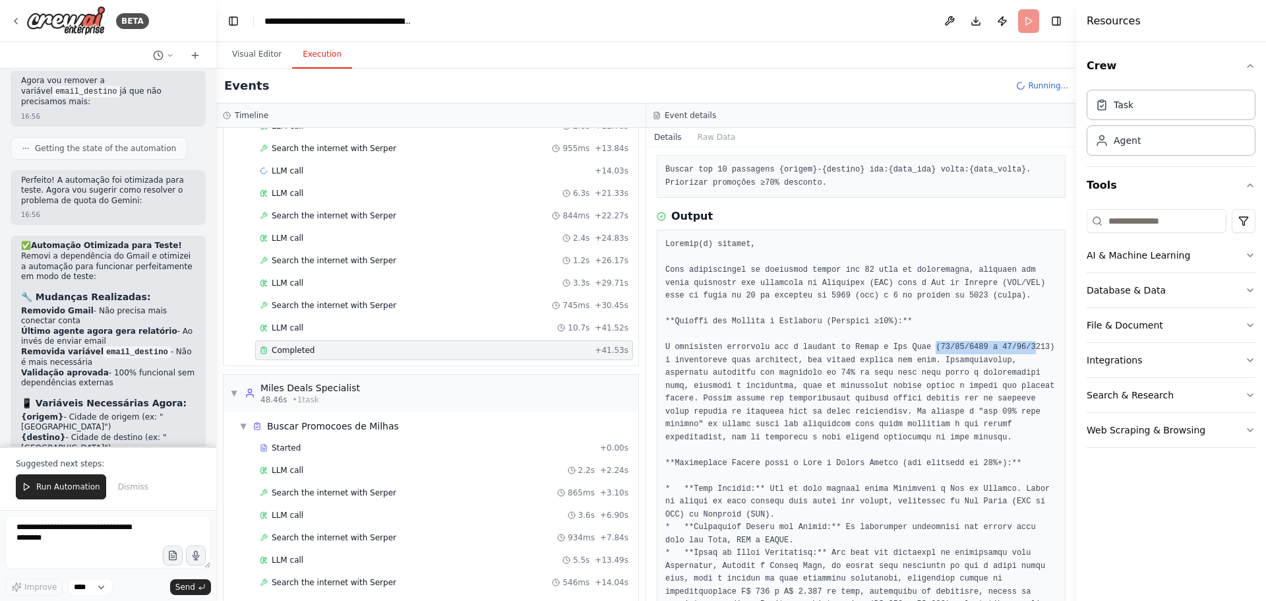
drag, startPoint x: 911, startPoint y: 348, endPoint x: 1004, endPoint y: 348, distance: 93.0
click at [1004, 348] on pre at bounding box center [861, 566] width 392 height 656
drag, startPoint x: 836, startPoint y: 359, endPoint x: 871, endPoint y: 359, distance: 34.9
click at [837, 359] on pre at bounding box center [861, 566] width 392 height 656
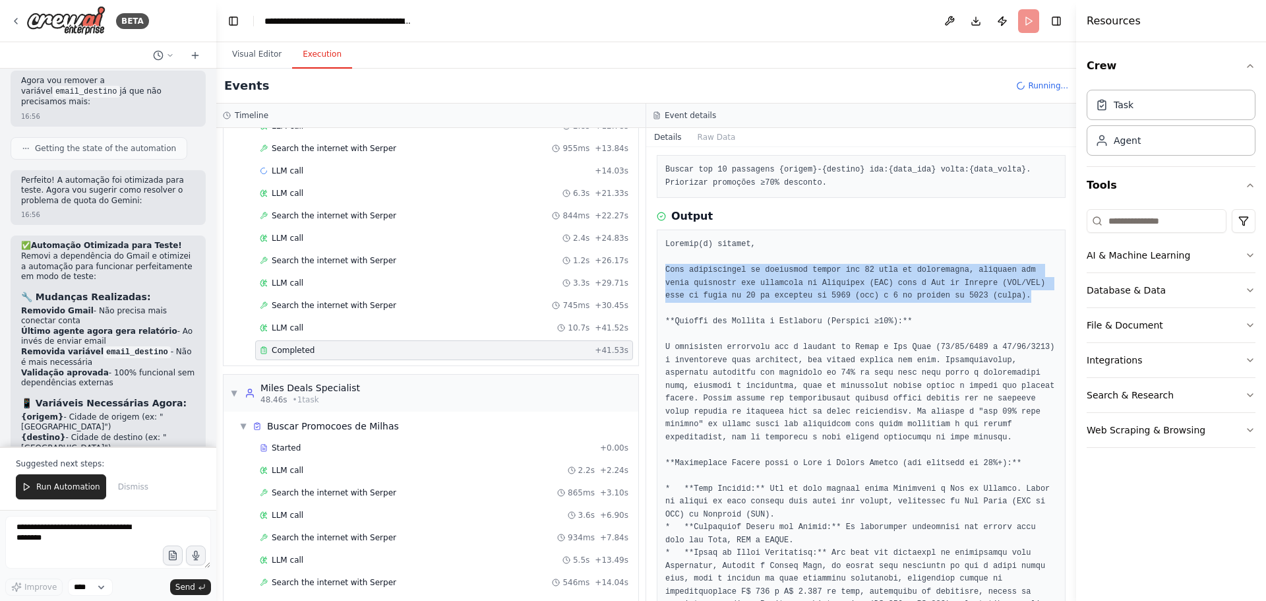
drag, startPoint x: 666, startPoint y: 272, endPoint x: 967, endPoint y: 294, distance: 301.5
click at [967, 294] on pre at bounding box center [861, 566] width 392 height 656
click at [978, 296] on pre at bounding box center [861, 566] width 392 height 656
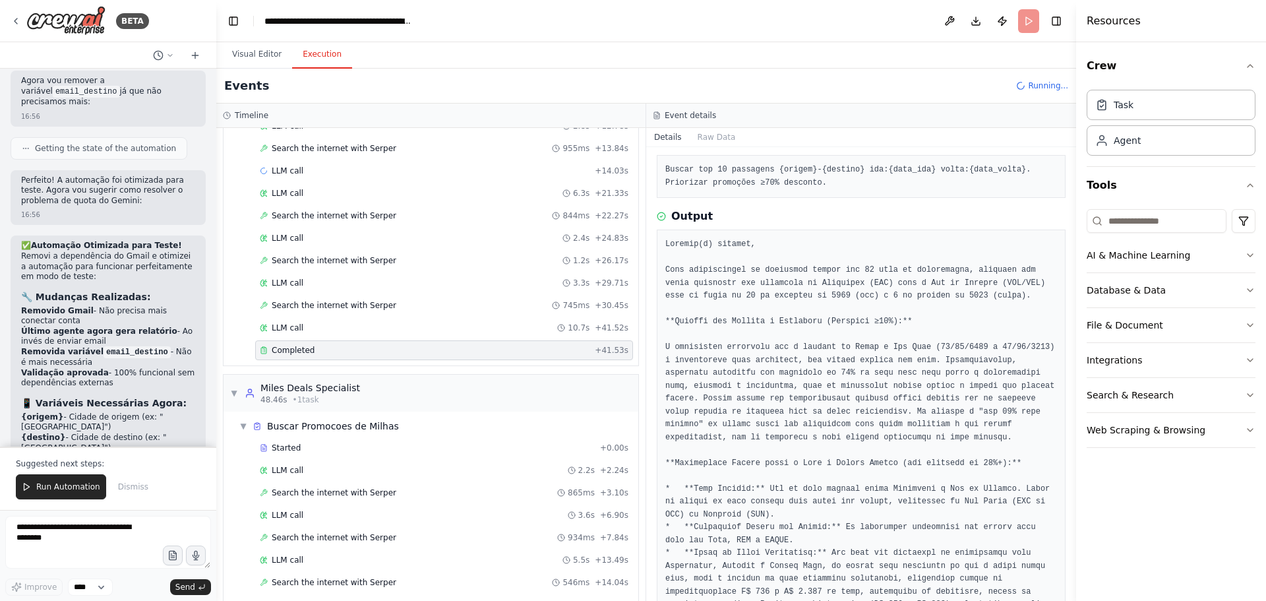
drag, startPoint x: 688, startPoint y: 323, endPoint x: 737, endPoint y: 323, distance: 49.4
click at [727, 323] on pre at bounding box center [861, 566] width 392 height 656
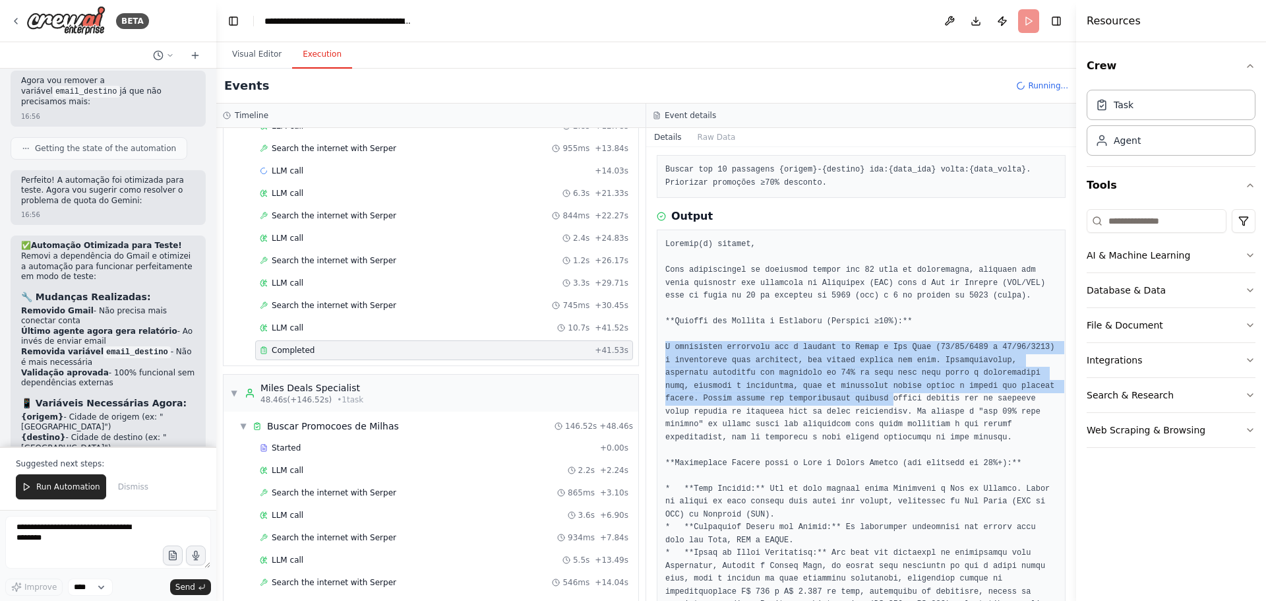
drag, startPoint x: 672, startPoint y: 352, endPoint x: 778, endPoint y: 394, distance: 114.2
click at [778, 394] on pre at bounding box center [861, 566] width 392 height 656
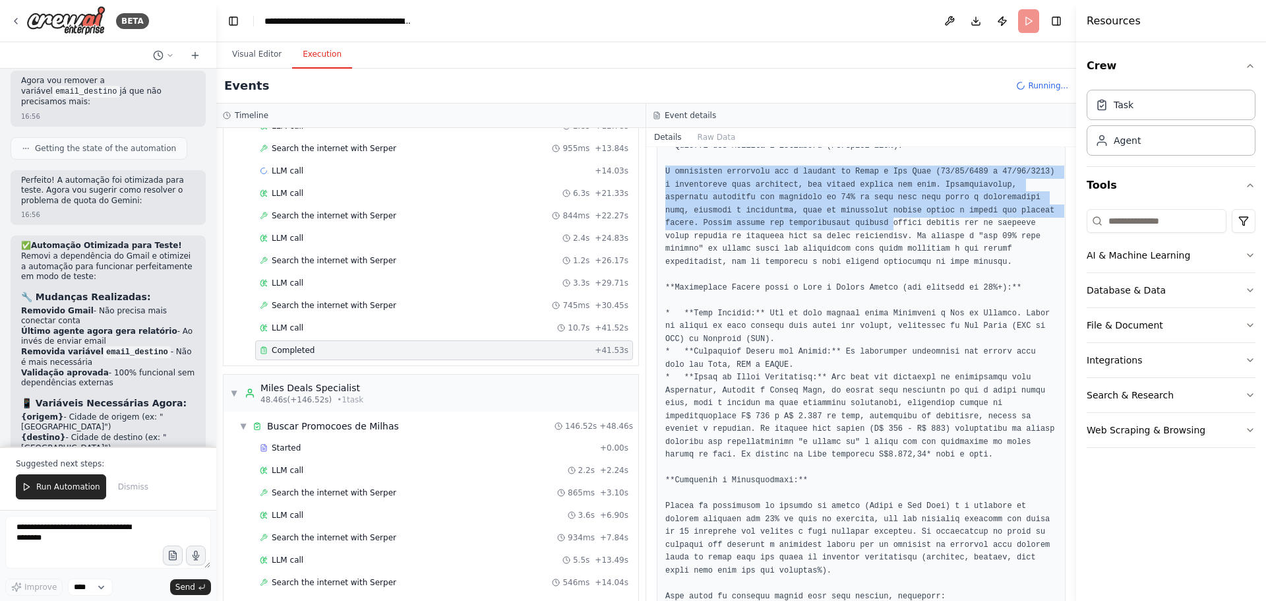
scroll to position [264, 0]
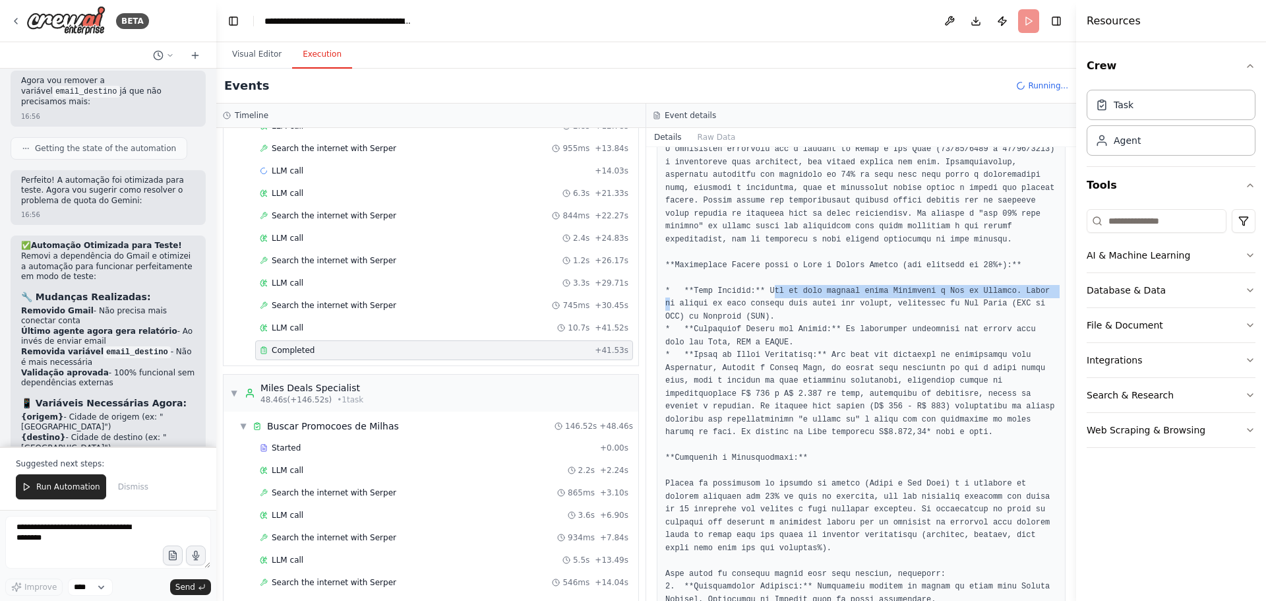
drag, startPoint x: 765, startPoint y: 290, endPoint x: 1028, endPoint y: 290, distance: 263.1
click at [1028, 290] on pre at bounding box center [861, 368] width 392 height 656
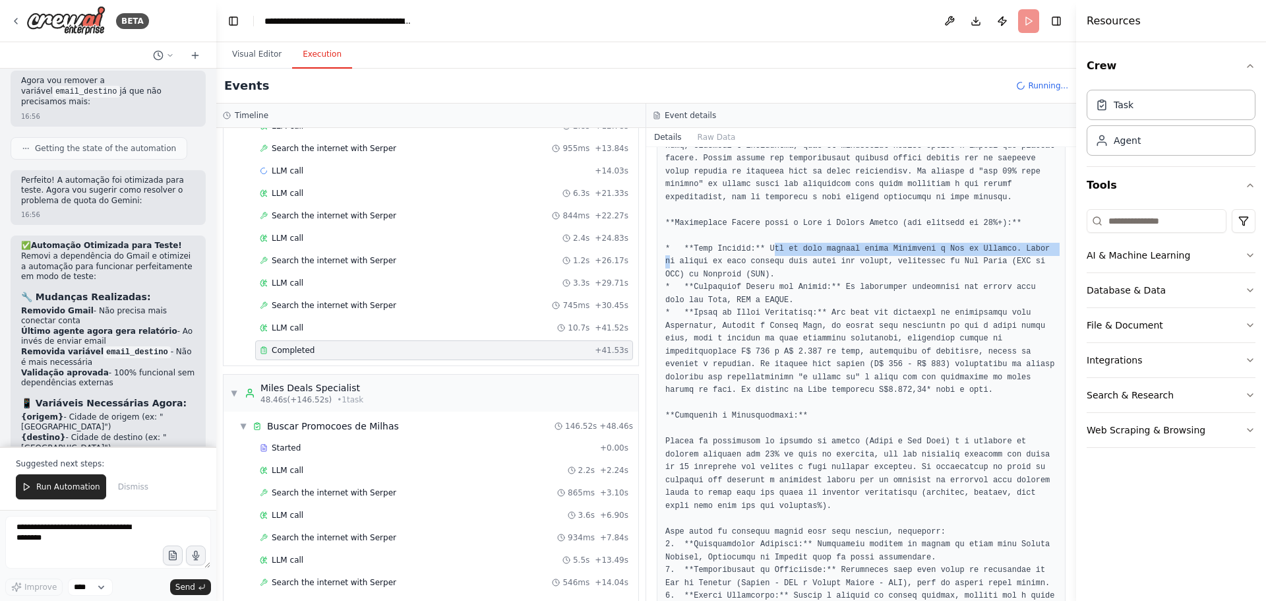
scroll to position [330, 0]
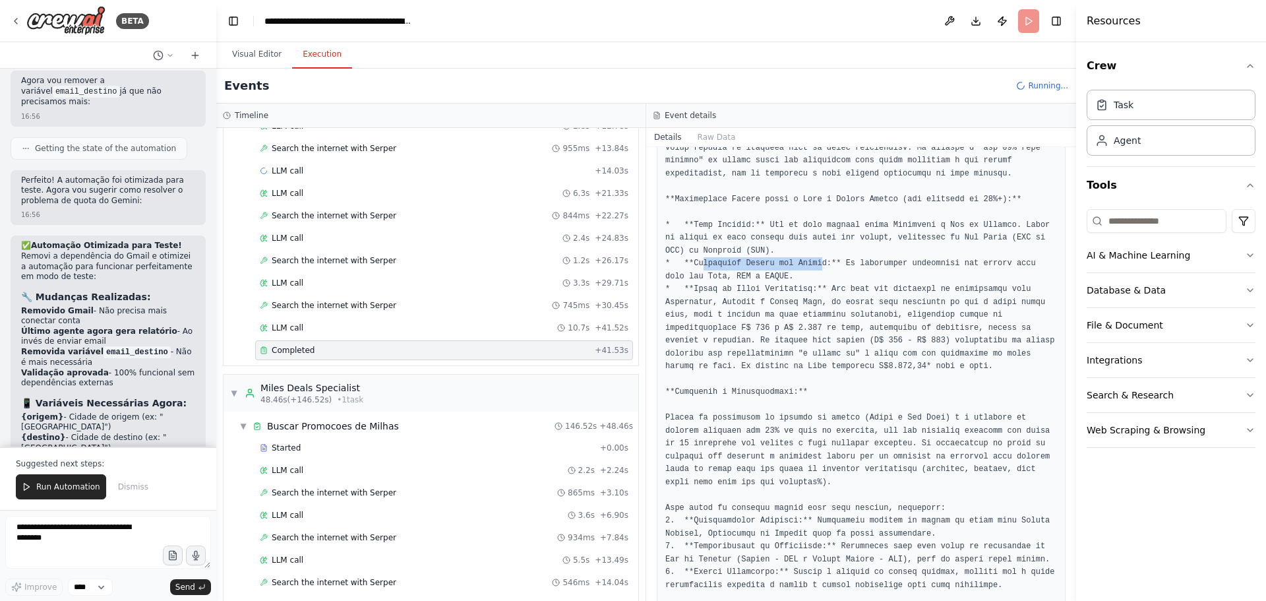
drag, startPoint x: 701, startPoint y: 268, endPoint x: 809, endPoint y: 268, distance: 108.1
click at [808, 268] on pre at bounding box center [861, 302] width 392 height 656
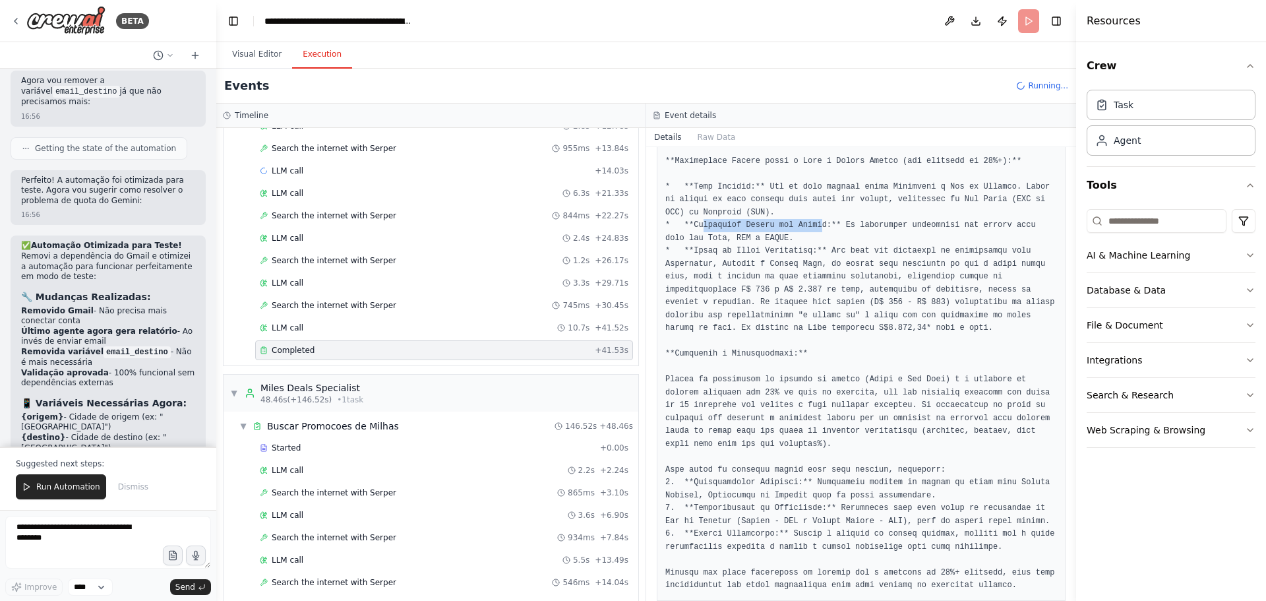
scroll to position [389, 0]
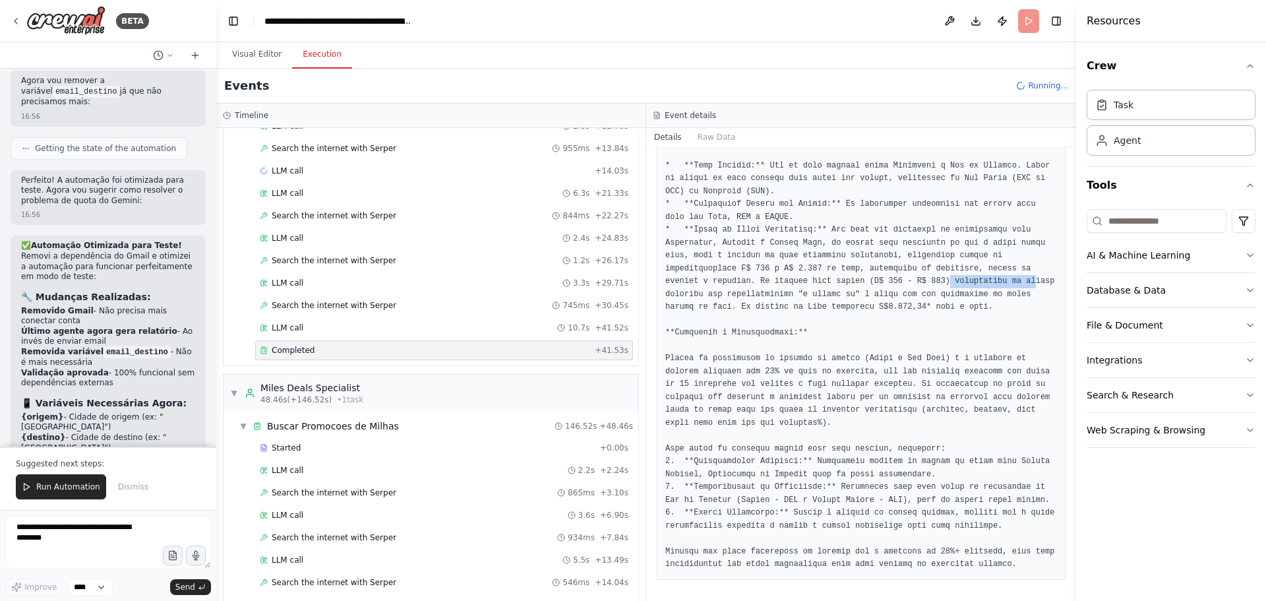
drag, startPoint x: 826, startPoint y: 280, endPoint x: 905, endPoint y: 285, distance: 78.6
click at [905, 285] on pre at bounding box center [861, 243] width 392 height 656
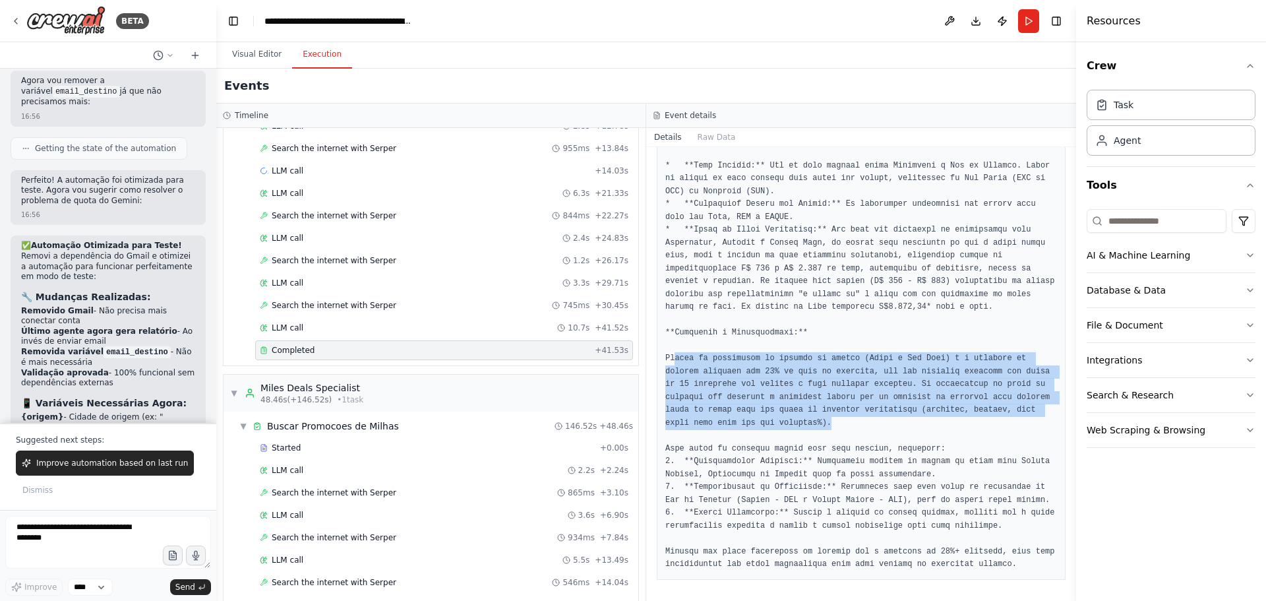
drag, startPoint x: 674, startPoint y: 358, endPoint x: 1036, endPoint y: 420, distance: 367.2
click at [1036, 420] on pre at bounding box center [861, 243] width 392 height 656
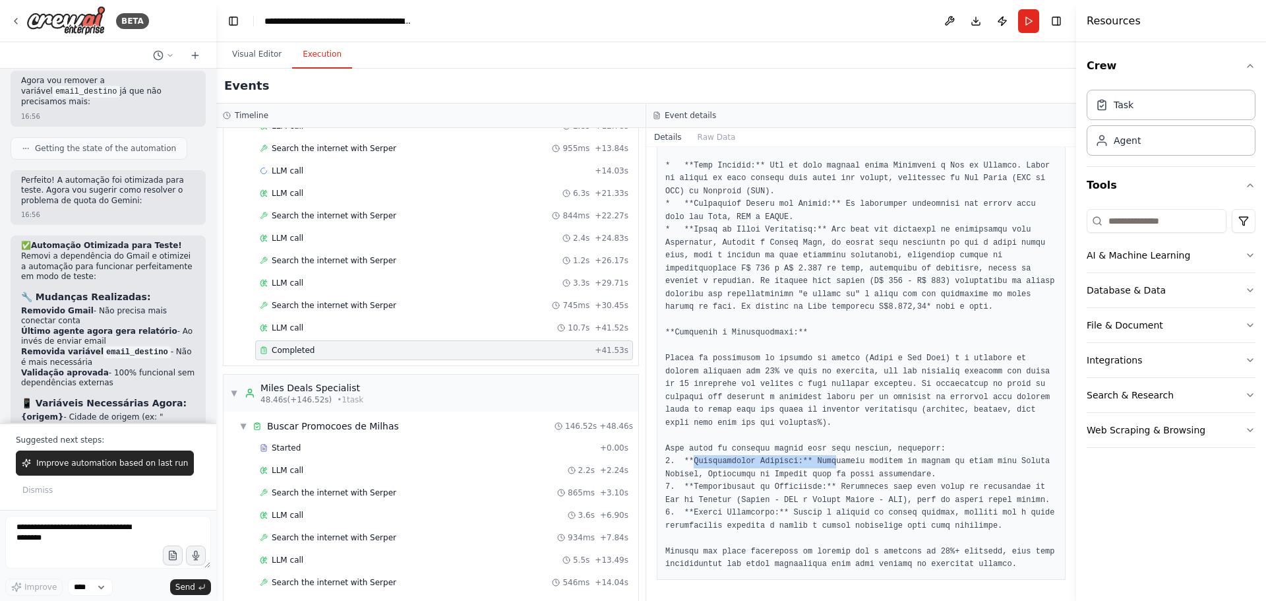
drag, startPoint x: 693, startPoint y: 463, endPoint x: 852, endPoint y: 462, distance: 159.6
click at [824, 462] on pre at bounding box center [861, 243] width 392 height 656
click at [843, 462] on pre at bounding box center [861, 243] width 392 height 656
drag, startPoint x: 676, startPoint y: 447, endPoint x: 909, endPoint y: 446, distance: 232.7
click at [909, 446] on pre at bounding box center [861, 243] width 392 height 656
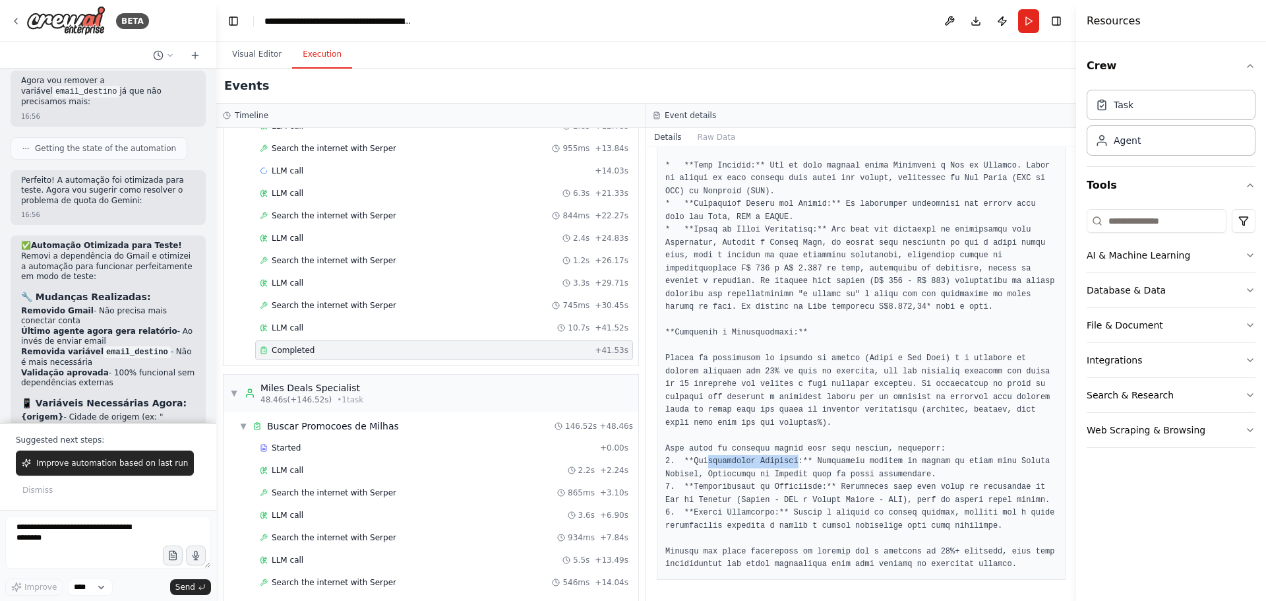
drag, startPoint x: 705, startPoint y: 458, endPoint x: 803, endPoint y: 459, distance: 97.6
click at [790, 459] on pre at bounding box center [861, 243] width 392 height 656
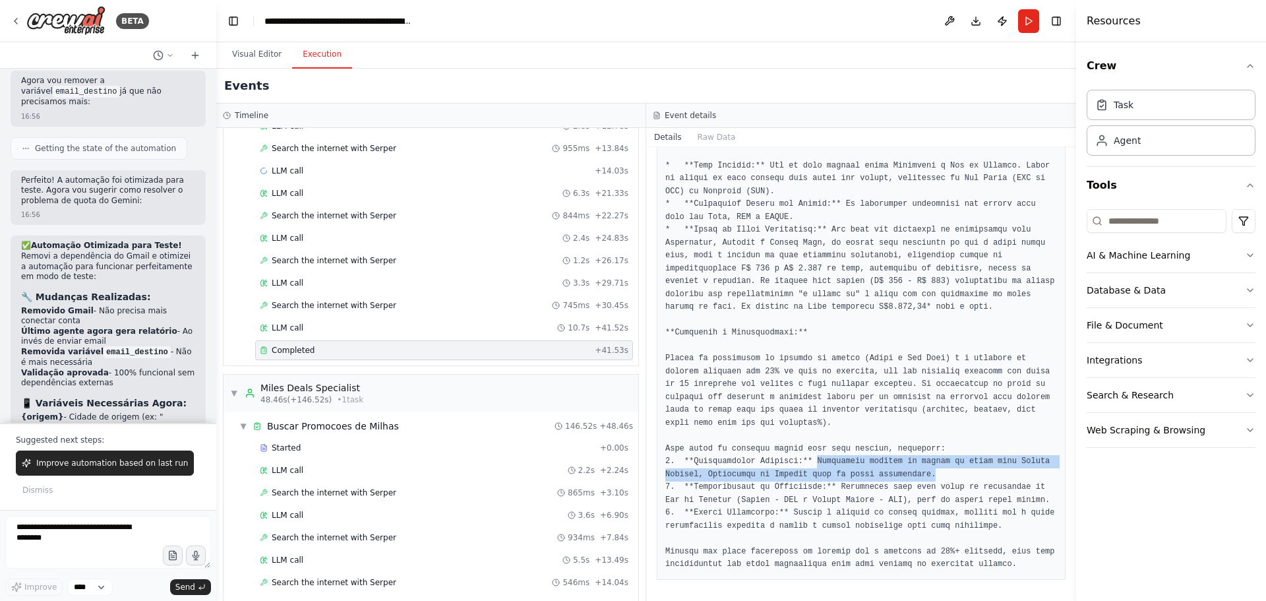
drag, startPoint x: 804, startPoint y: 459, endPoint x: 926, endPoint y: 476, distance: 123.2
click at [926, 476] on pre at bounding box center [861, 243] width 392 height 656
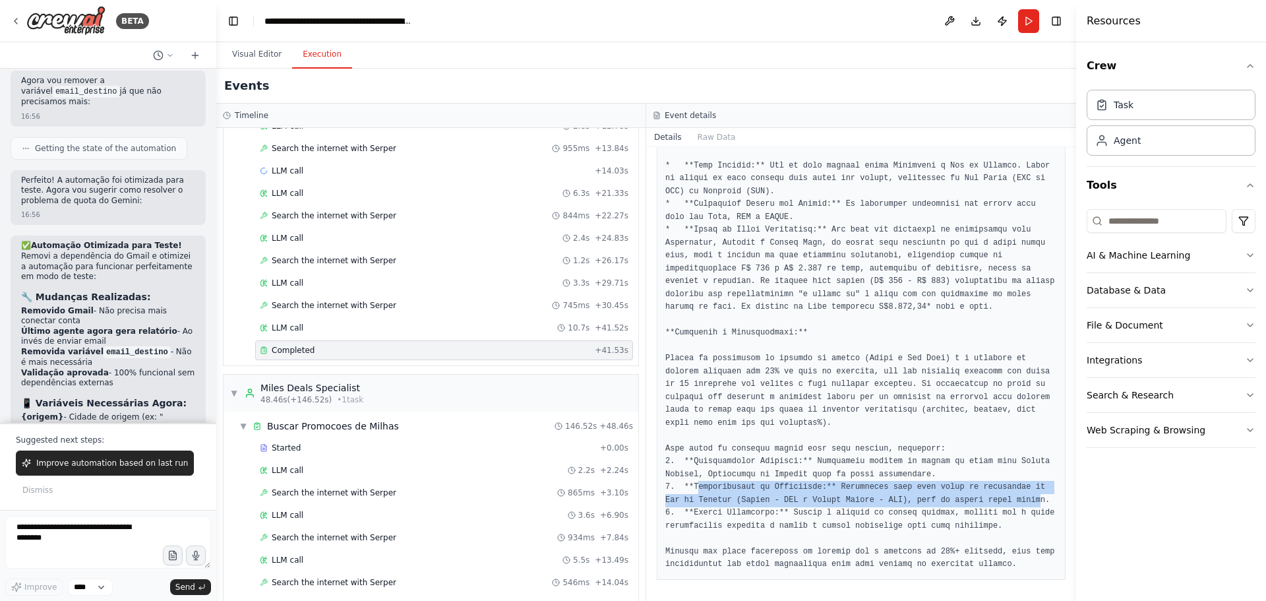
drag, startPoint x: 694, startPoint y: 485, endPoint x: 977, endPoint y: 498, distance: 283.2
click at [977, 498] on pre at bounding box center [861, 243] width 392 height 656
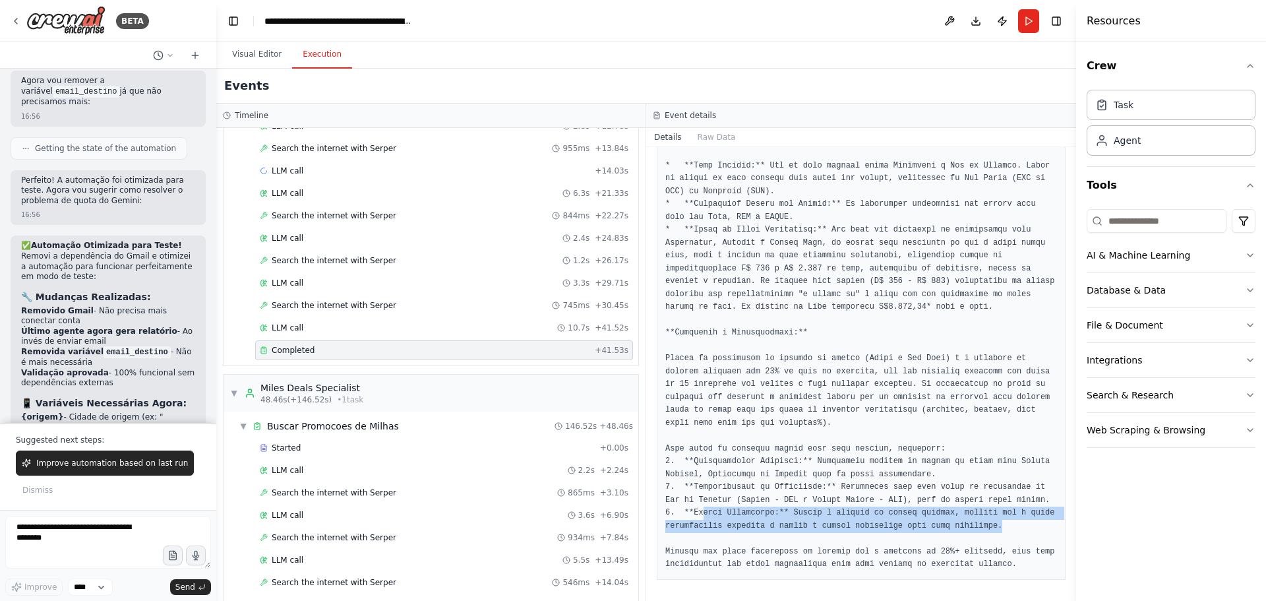
drag, startPoint x: 698, startPoint y: 516, endPoint x: 974, endPoint y: 522, distance: 275.7
click at [974, 522] on pre at bounding box center [861, 243] width 392 height 656
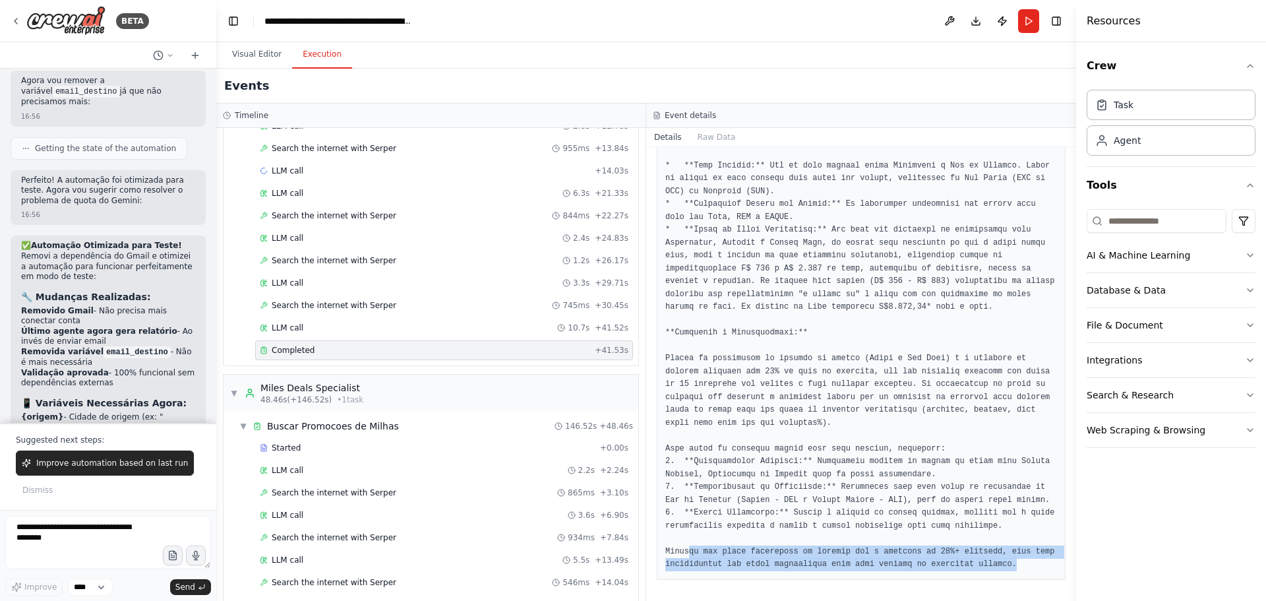
drag, startPoint x: 689, startPoint y: 551, endPoint x: 1013, endPoint y: 560, distance: 324.5
click at [1013, 560] on pre at bounding box center [861, 243] width 392 height 656
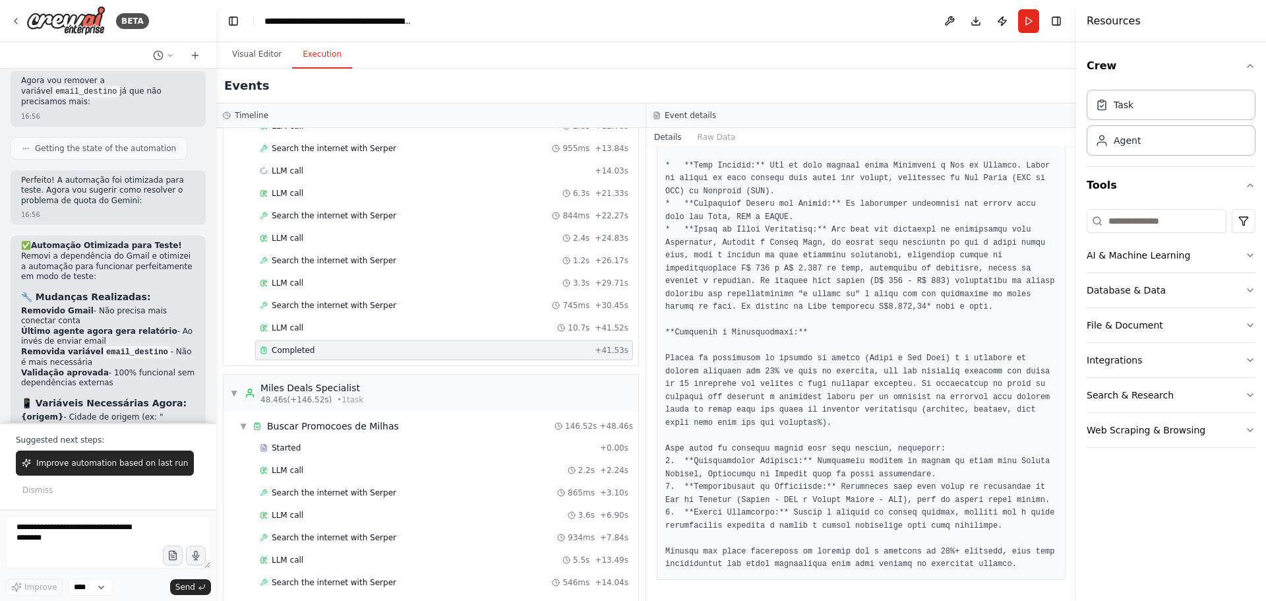
click at [968, 525] on pre at bounding box center [861, 243] width 392 height 656
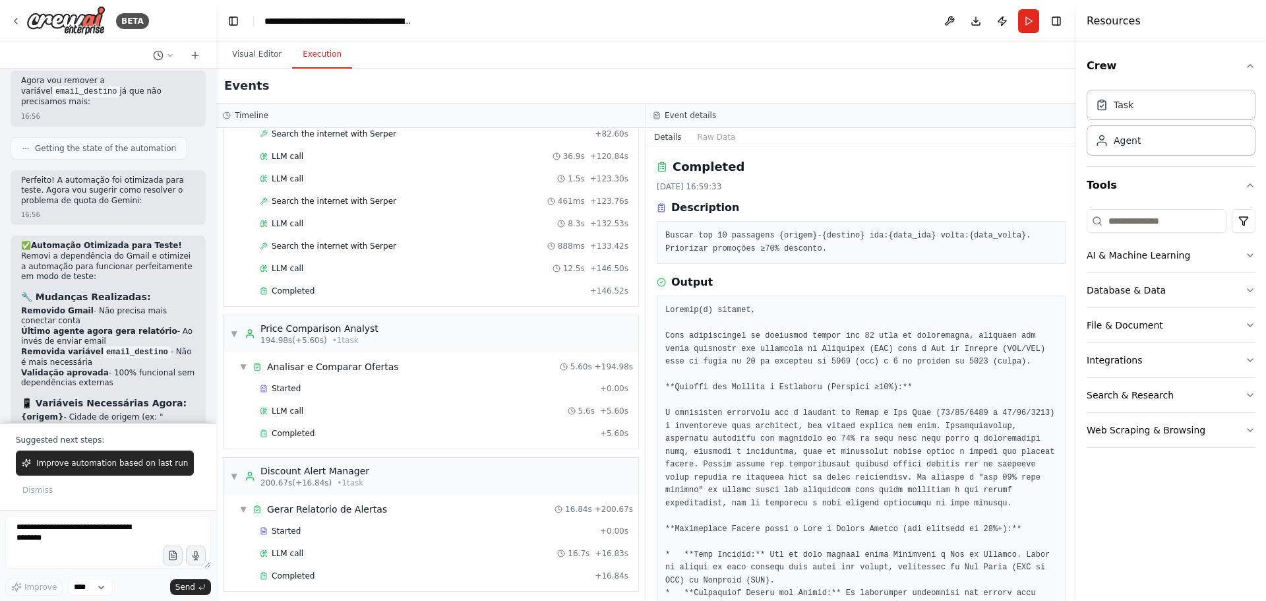
scroll to position [1141, 0]
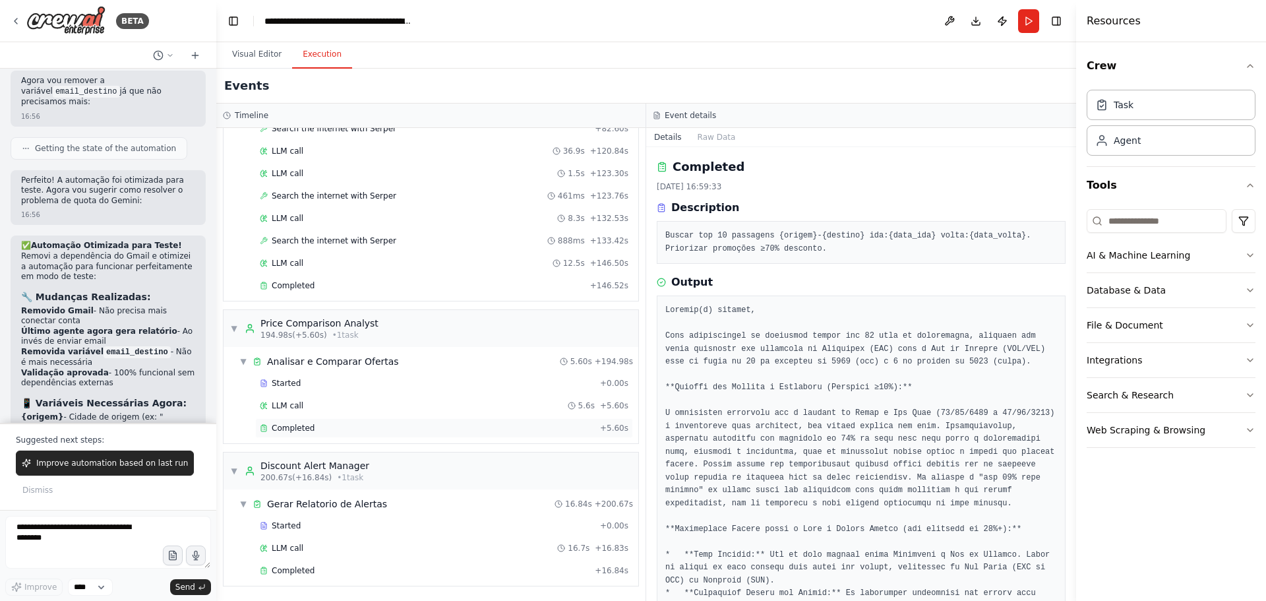
click at [307, 427] on span "Completed" at bounding box center [293, 428] width 43 height 11
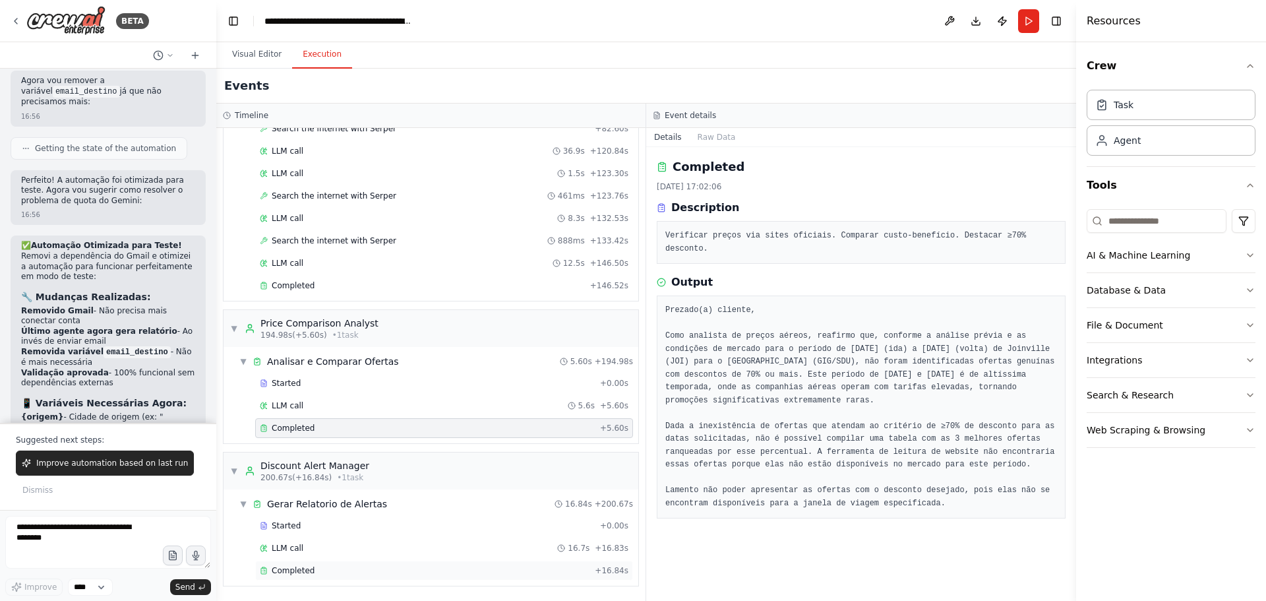
click at [301, 568] on span "Completed" at bounding box center [293, 570] width 43 height 11
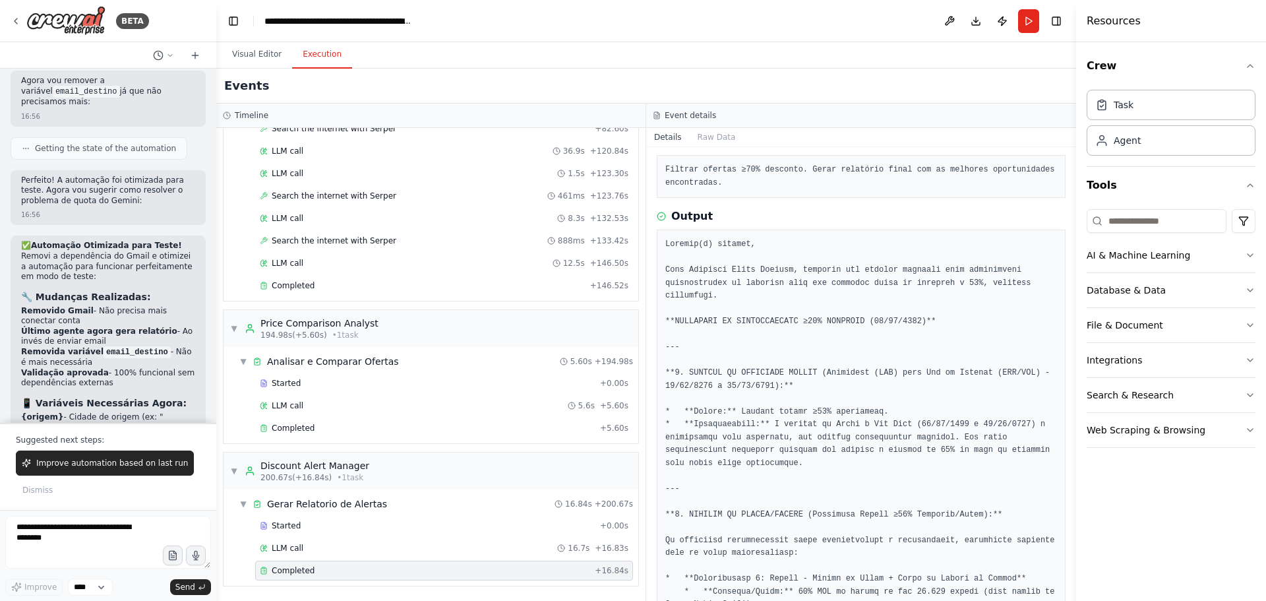
scroll to position [0, 0]
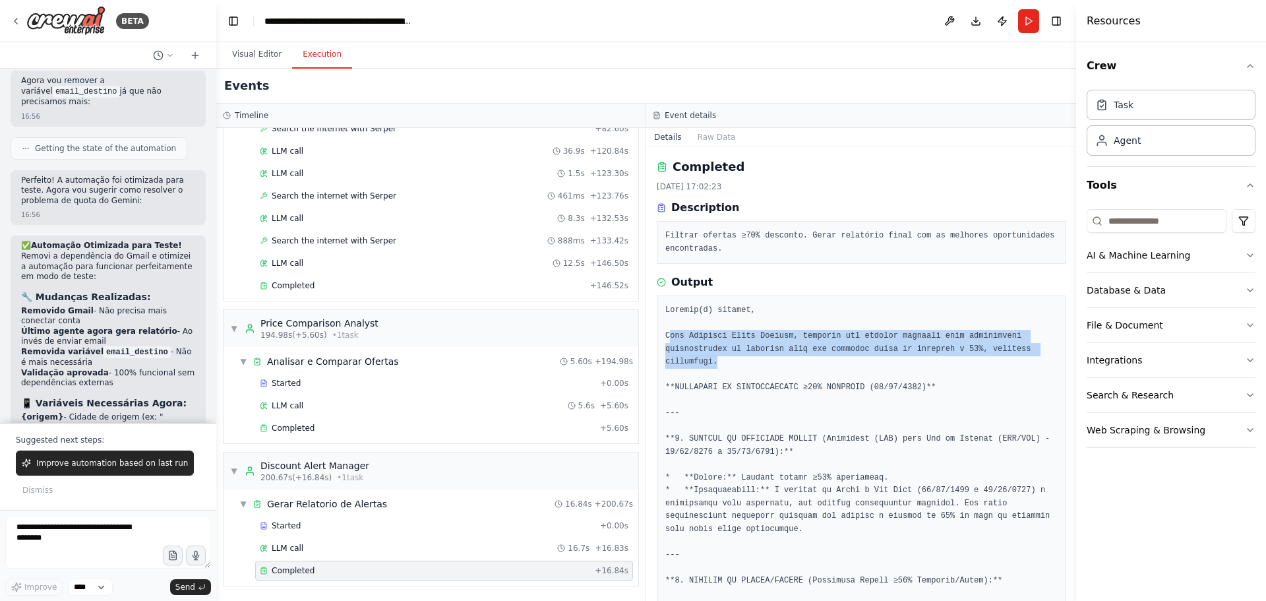
drag, startPoint x: 670, startPoint y: 340, endPoint x: 904, endPoint y: 359, distance: 234.8
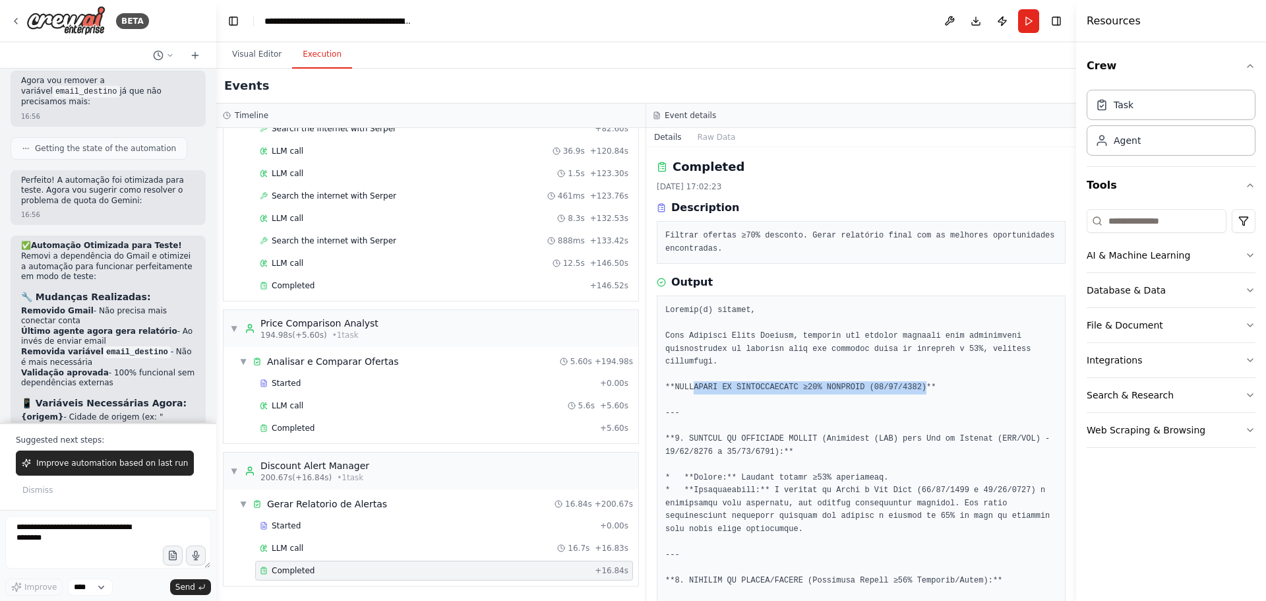
drag, startPoint x: 702, startPoint y: 386, endPoint x: 905, endPoint y: 386, distance: 203.7
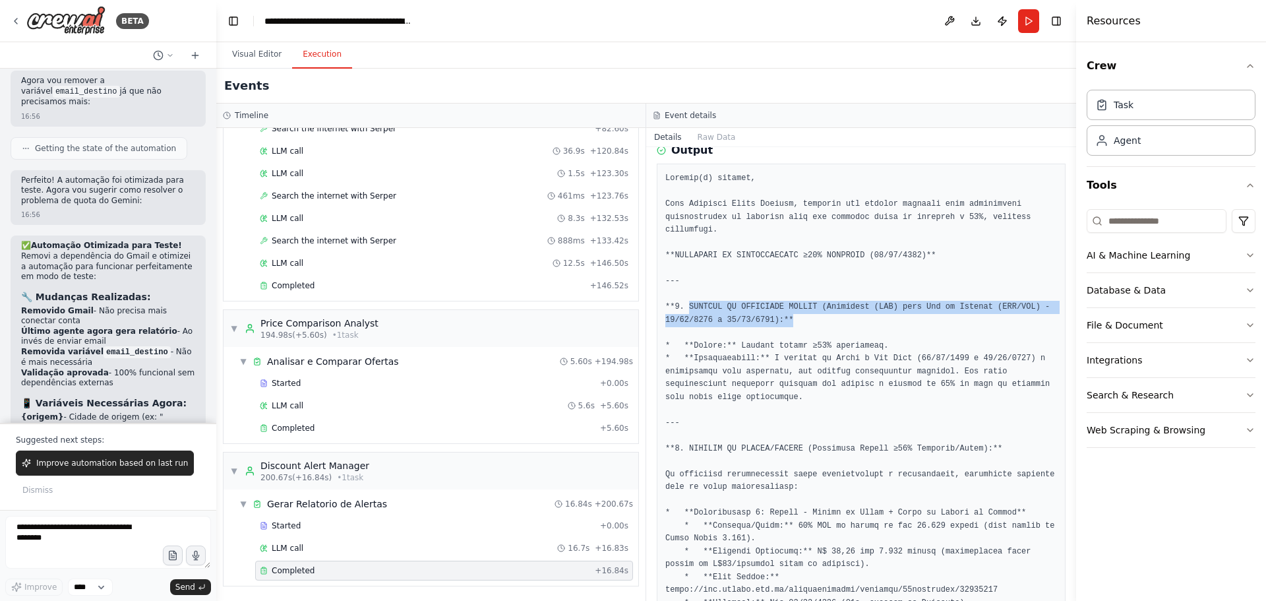
drag, startPoint x: 688, startPoint y: 309, endPoint x: 866, endPoint y: 320, distance: 178.4
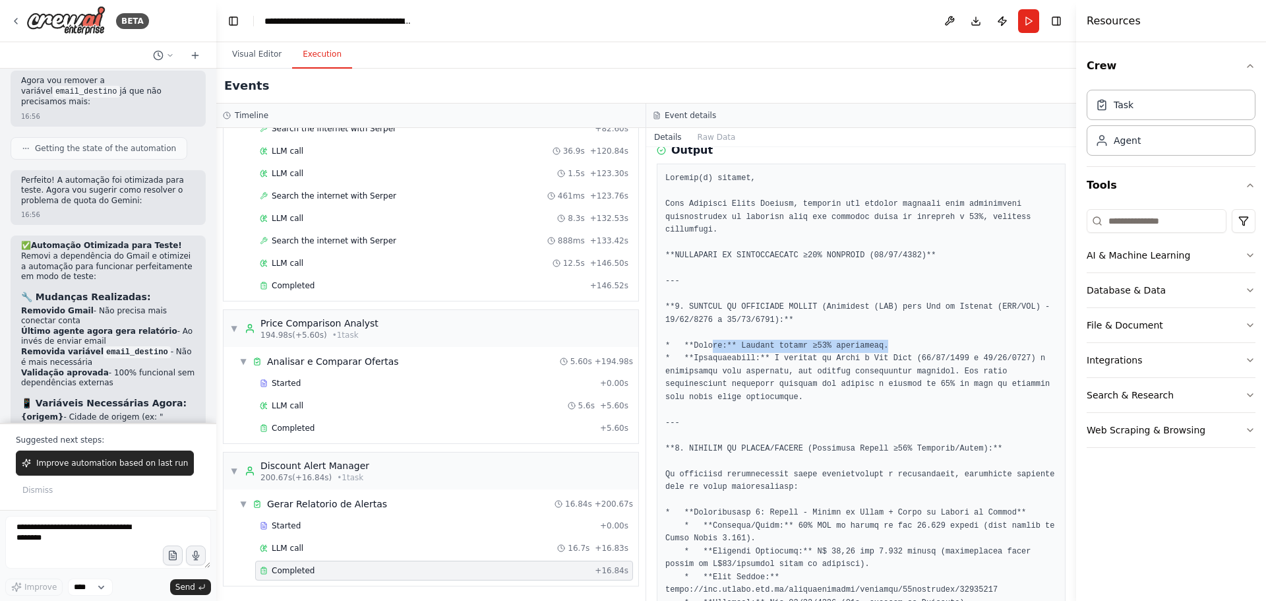
drag, startPoint x: 711, startPoint y: 349, endPoint x: 883, endPoint y: 347, distance: 172.1
drag, startPoint x: 723, startPoint y: 360, endPoint x: 828, endPoint y: 376, distance: 106.7
drag, startPoint x: 686, startPoint y: 381, endPoint x: 941, endPoint y: 382, distance: 255.2
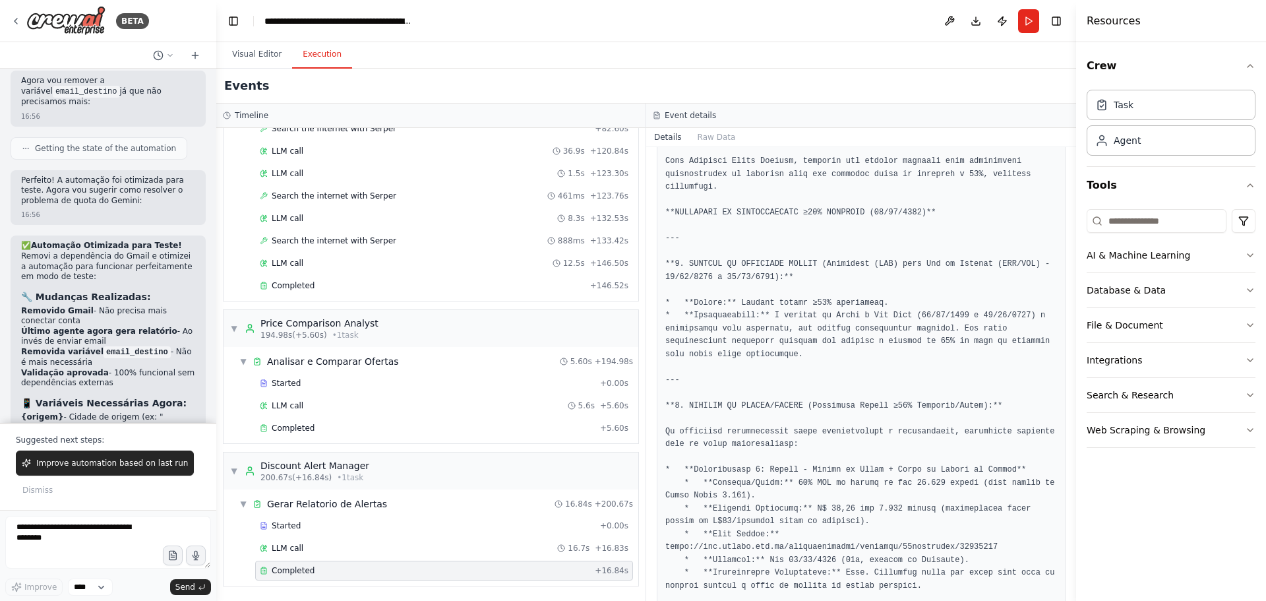
scroll to position [198, 0]
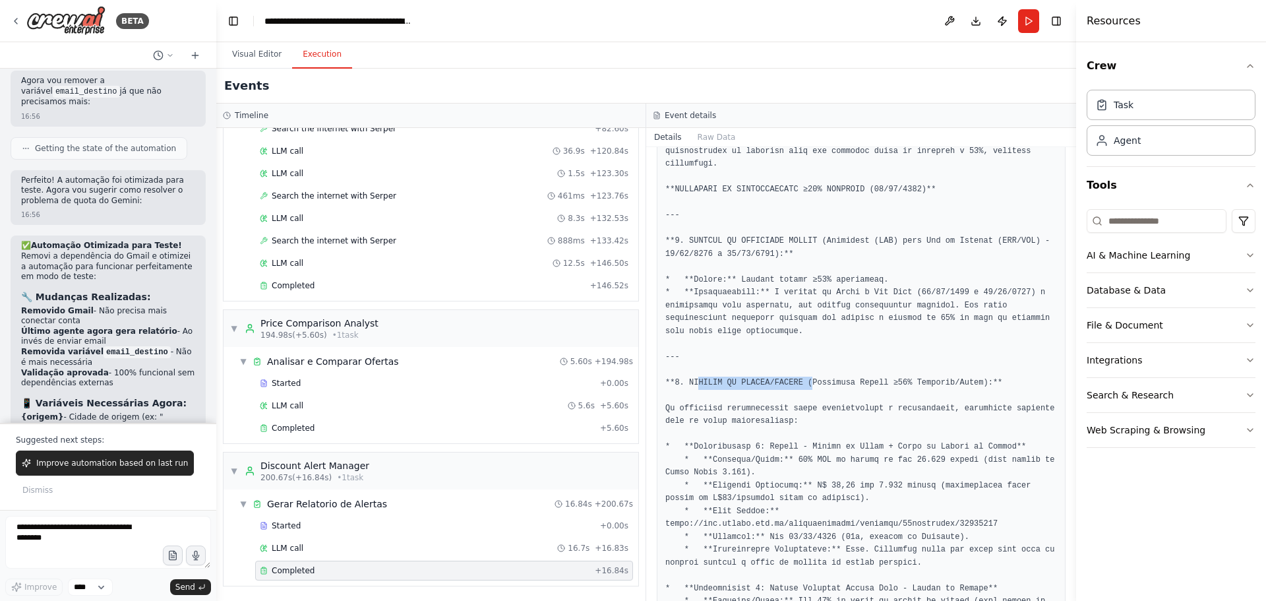
drag, startPoint x: 697, startPoint y: 381, endPoint x: 798, endPoint y: 382, distance: 101.5
drag, startPoint x: 690, startPoint y: 382, endPoint x: 971, endPoint y: 382, distance: 280.9
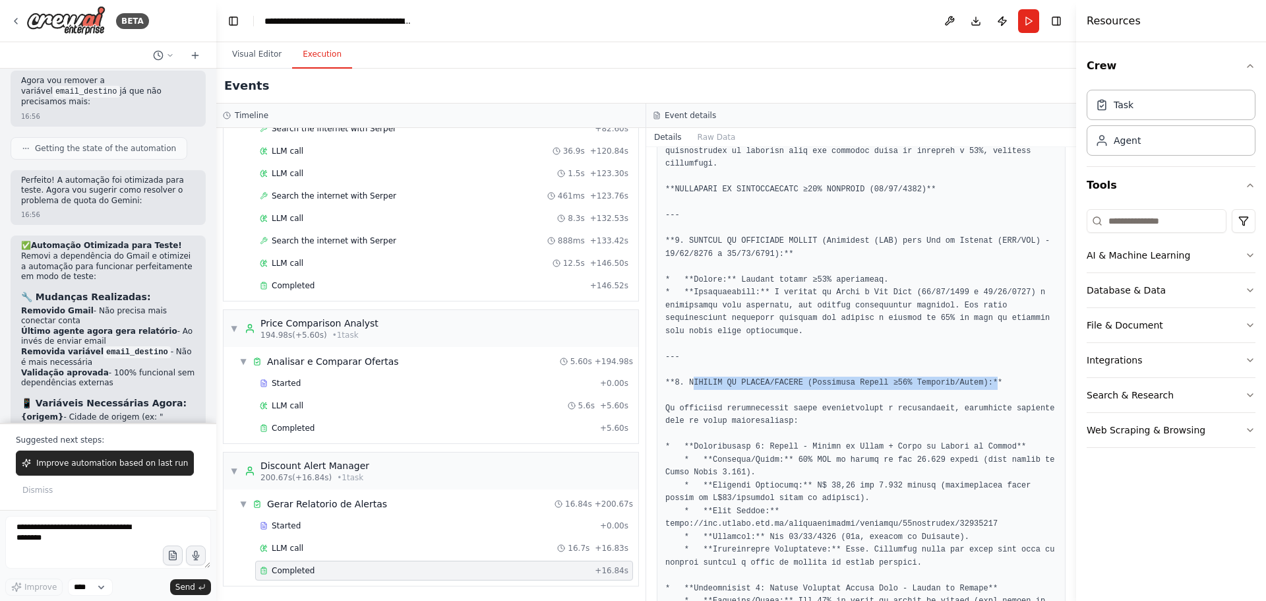
scroll to position [330, 0]
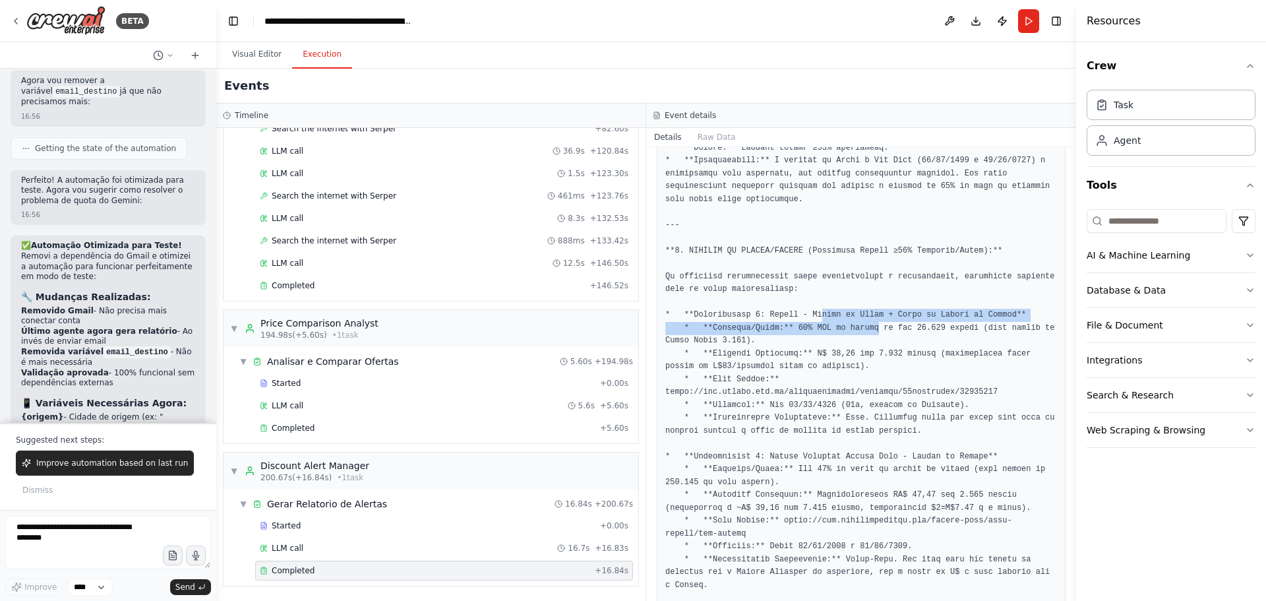
drag, startPoint x: 810, startPoint y: 315, endPoint x: 861, endPoint y: 332, distance: 54.0
click at [861, 332] on pre at bounding box center [861, 501] width 392 height 1054
click at [864, 331] on pre at bounding box center [861, 501] width 392 height 1054
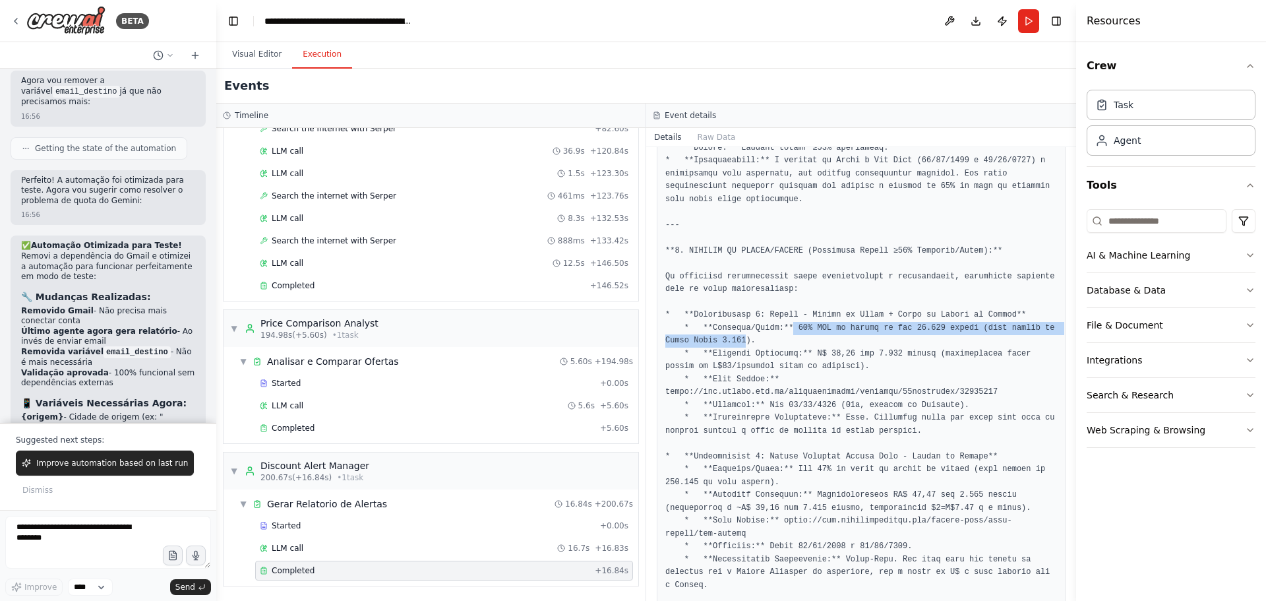
drag, startPoint x: 782, startPoint y: 331, endPoint x: 740, endPoint y: 339, distance: 42.9
click at [740, 339] on pre at bounding box center [861, 501] width 392 height 1054
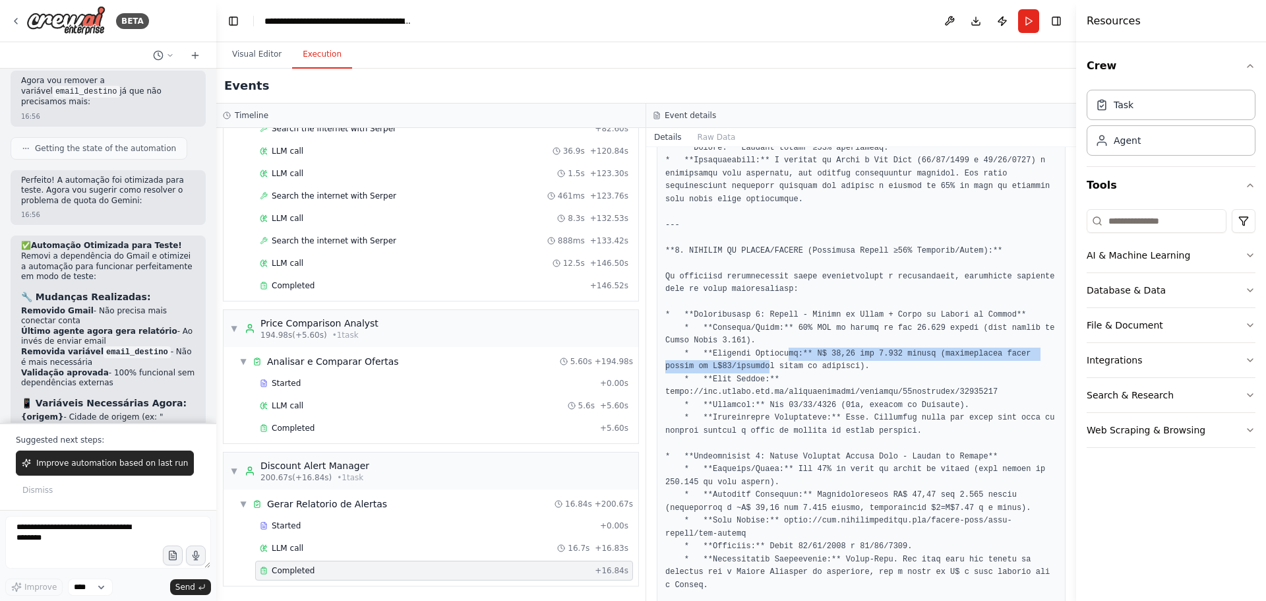
drag, startPoint x: 717, startPoint y: 360, endPoint x: 777, endPoint y: 352, distance: 60.5
click at [777, 352] on pre at bounding box center [861, 501] width 392 height 1054
click at [822, 350] on pre at bounding box center [861, 501] width 392 height 1054
drag, startPoint x: 810, startPoint y: 355, endPoint x: 837, endPoint y: 355, distance: 27.0
click at [837, 355] on pre at bounding box center [861, 501] width 392 height 1054
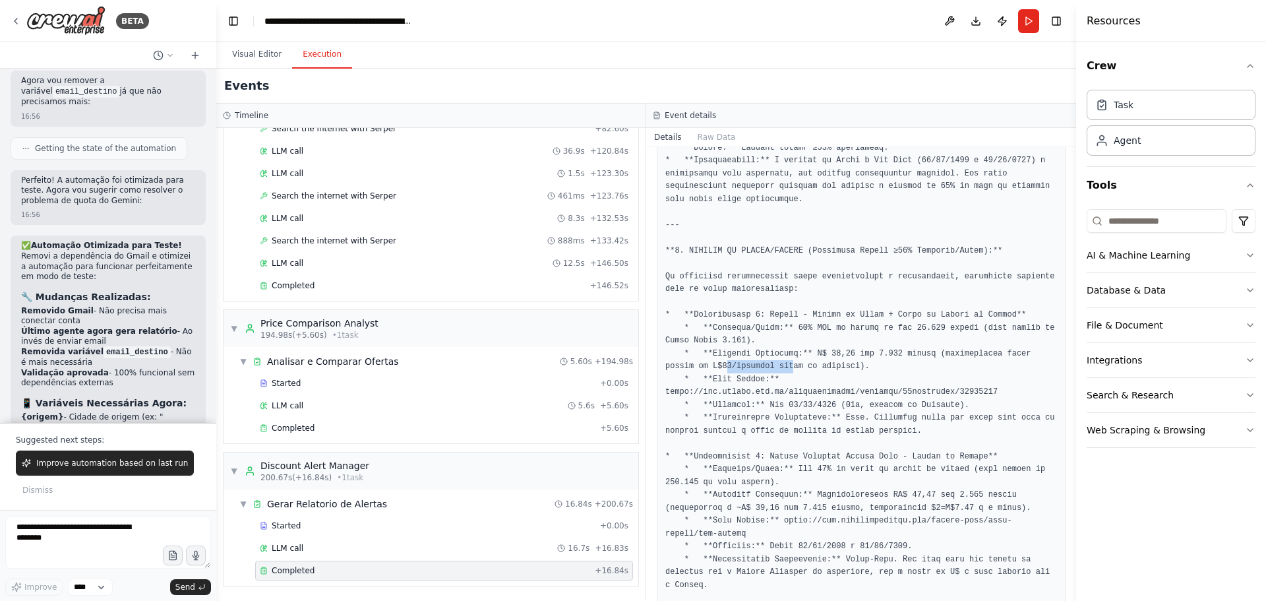
drag, startPoint x: 680, startPoint y: 367, endPoint x: 737, endPoint y: 367, distance: 57.4
click at [737, 367] on pre at bounding box center [861, 501] width 392 height 1054
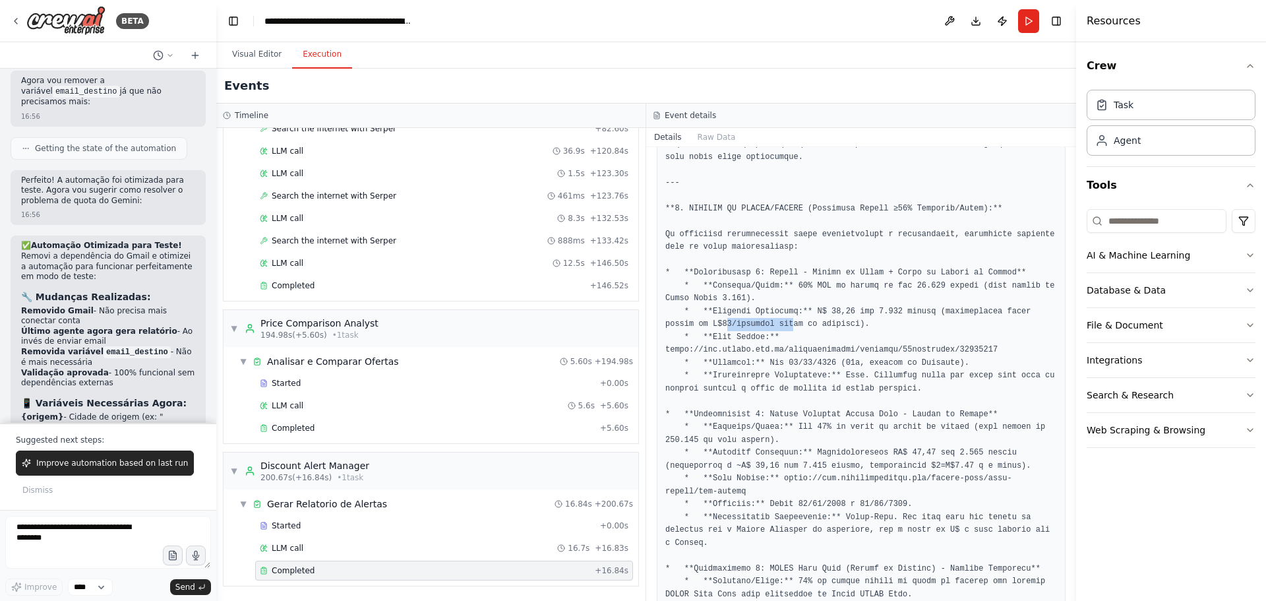
scroll to position [396, 0]
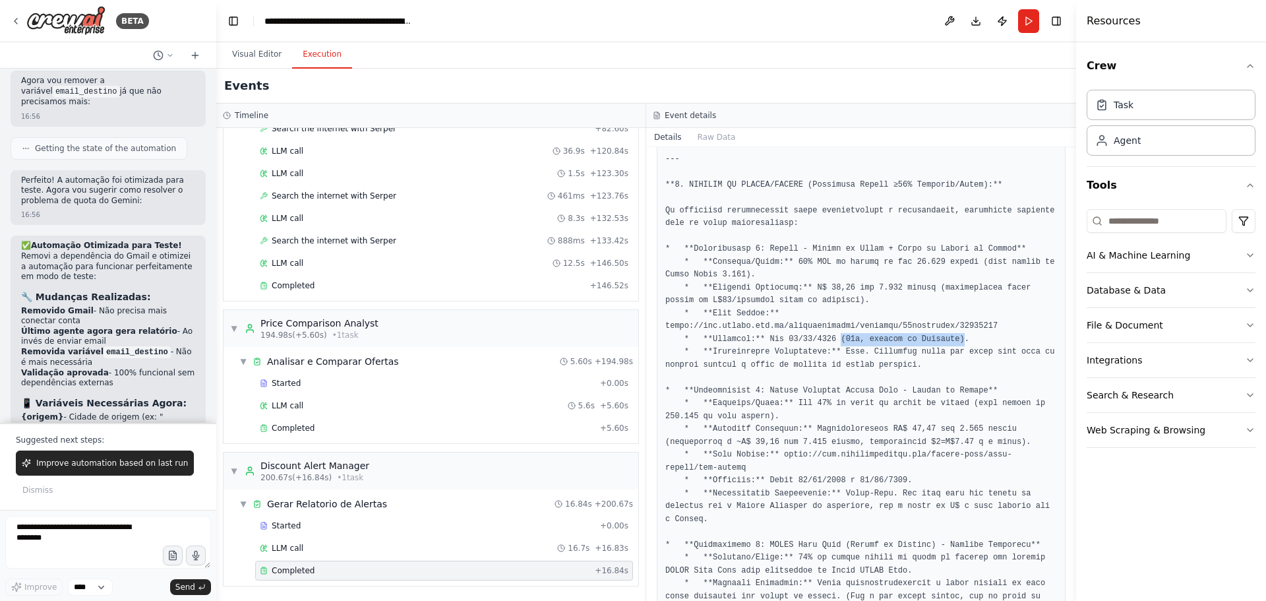
drag, startPoint x: 828, startPoint y: 338, endPoint x: 938, endPoint y: 339, distance: 109.5
click at [938, 339] on pre at bounding box center [861, 435] width 392 height 1054
drag, startPoint x: 773, startPoint y: 355, endPoint x: 780, endPoint y: 355, distance: 7.3
click at [780, 355] on pre at bounding box center [861, 435] width 392 height 1054
drag, startPoint x: 906, startPoint y: 351, endPoint x: 1022, endPoint y: 351, distance: 116.0
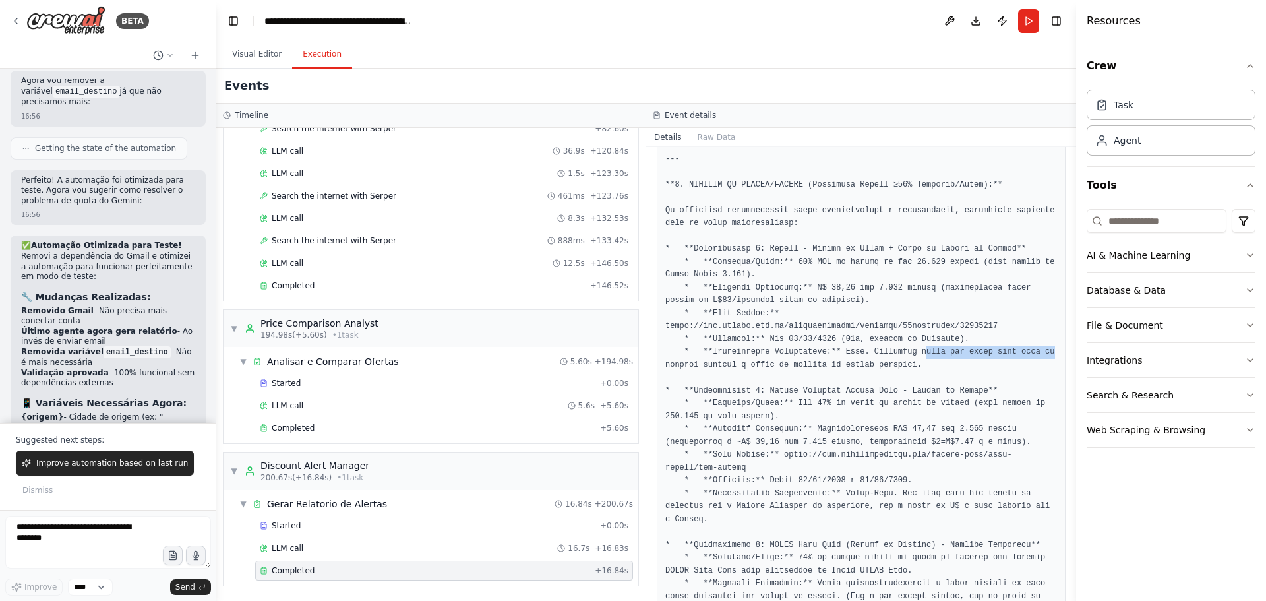
click at [1022, 351] on pre at bounding box center [861, 435] width 392 height 1054
drag, startPoint x: 669, startPoint y: 367, endPoint x: 905, endPoint y: 369, distance: 236.0
click at [905, 369] on pre at bounding box center [861, 435] width 392 height 1054
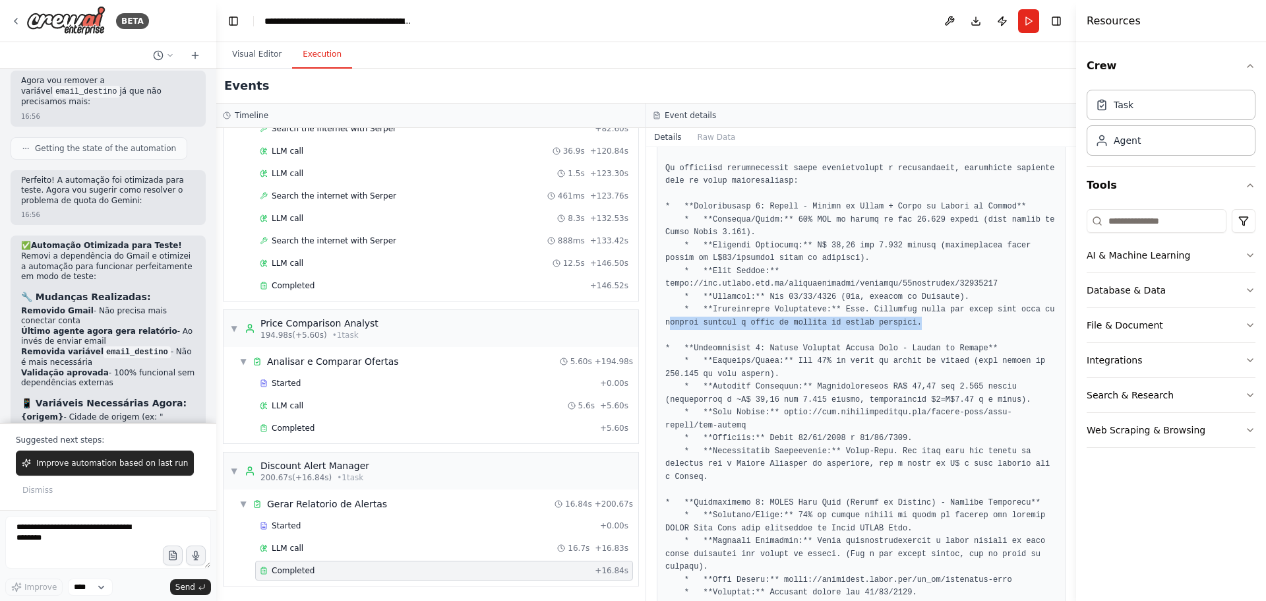
scroll to position [462, 0]
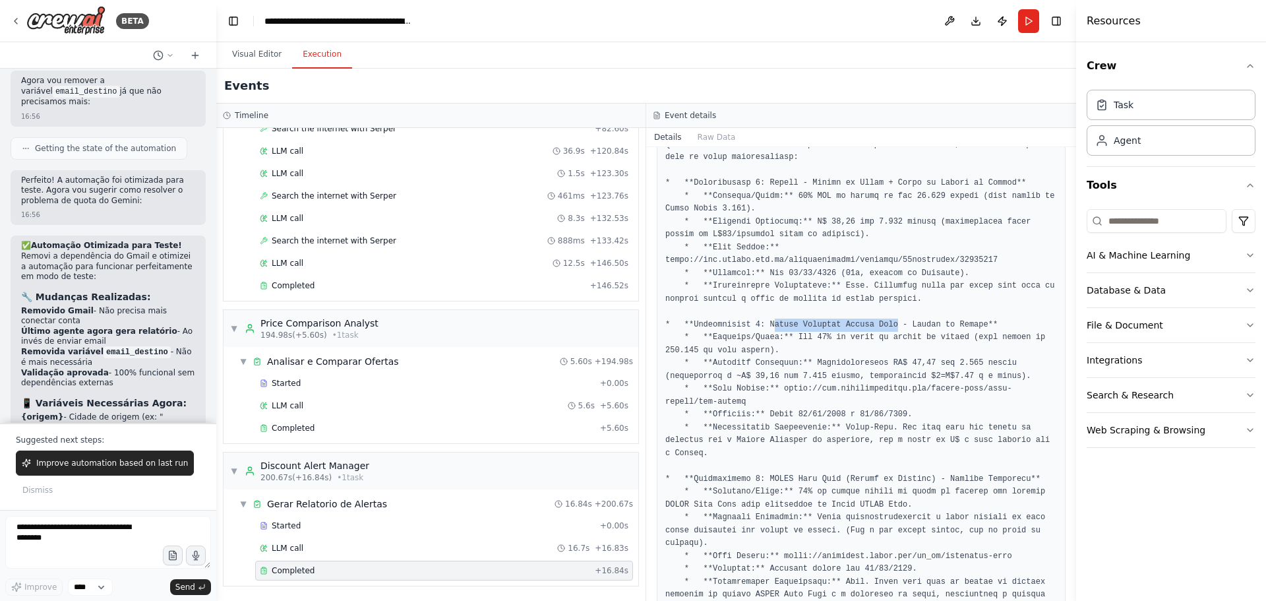
drag, startPoint x: 765, startPoint y: 327, endPoint x: 876, endPoint y: 327, distance: 110.8
click at [876, 327] on pre at bounding box center [861, 369] width 392 height 1054
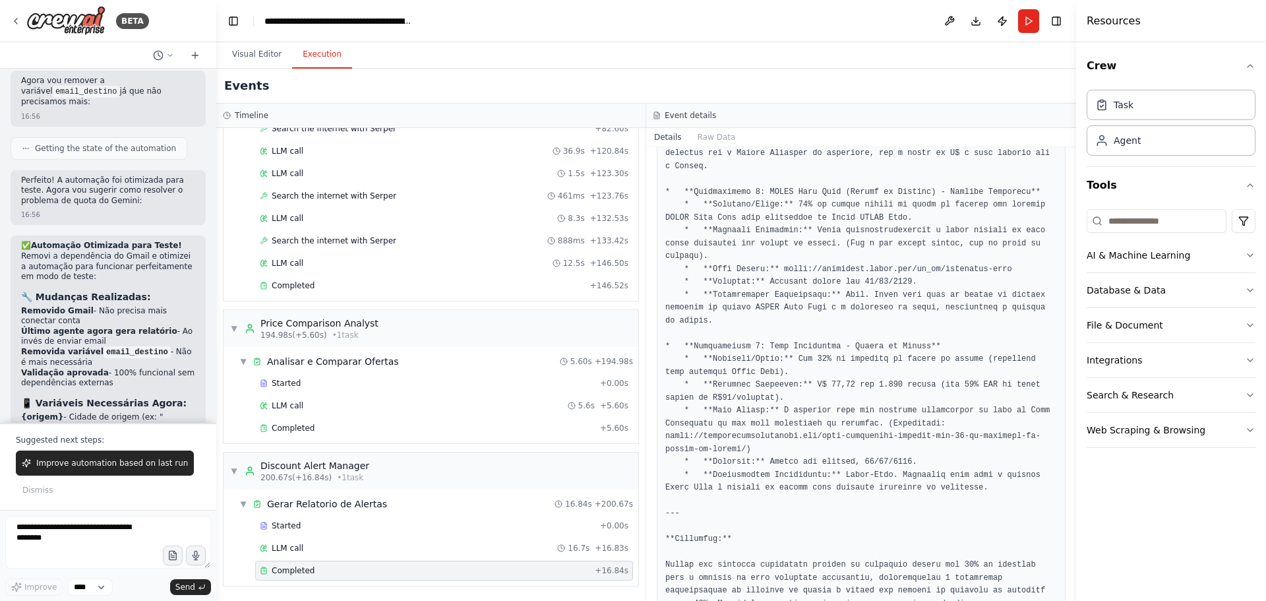
scroll to position [762, 0]
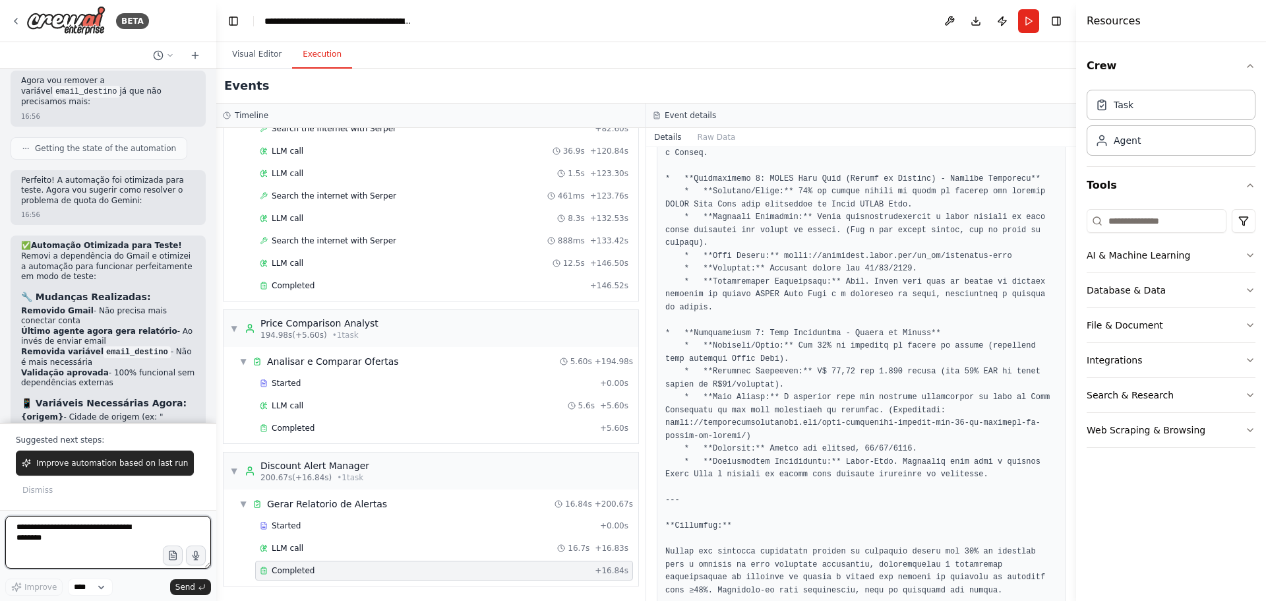
click at [106, 535] on textarea at bounding box center [108, 542] width 206 height 53
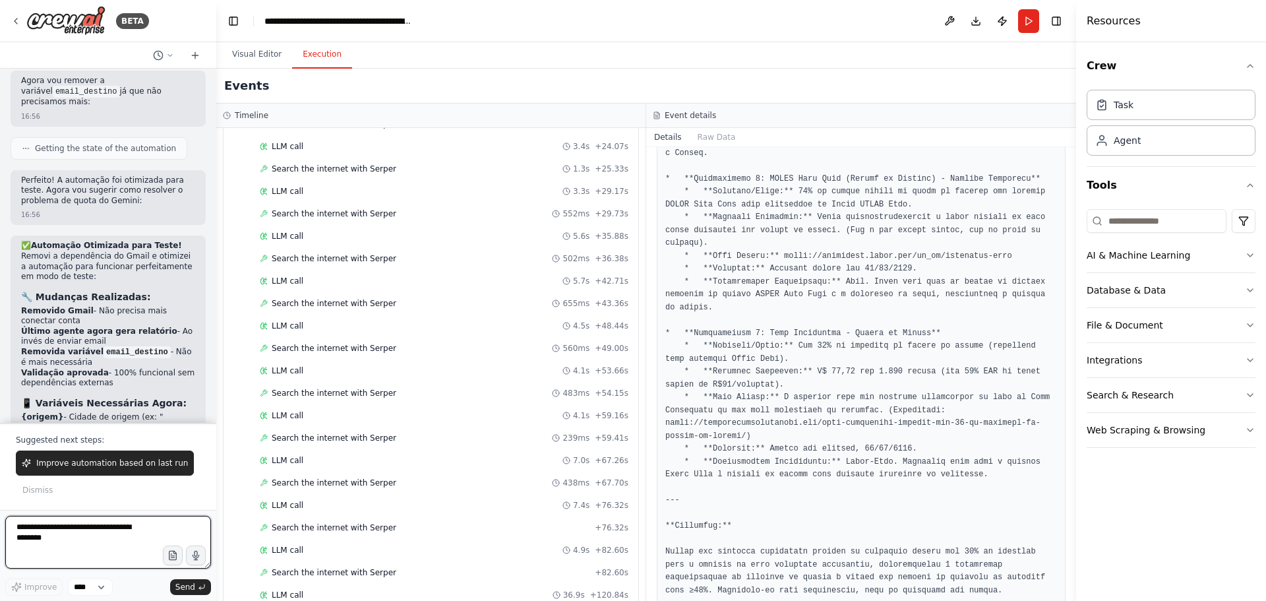
scroll to position [416, 0]
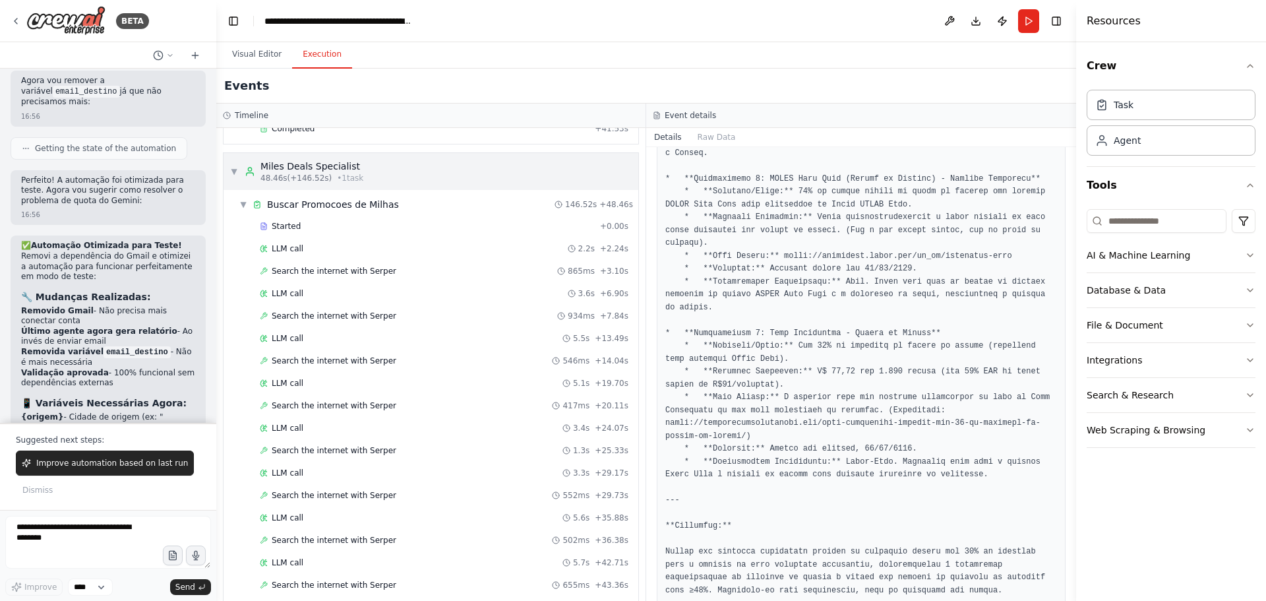
click at [232, 175] on span "▼" at bounding box center [234, 171] width 8 height 11
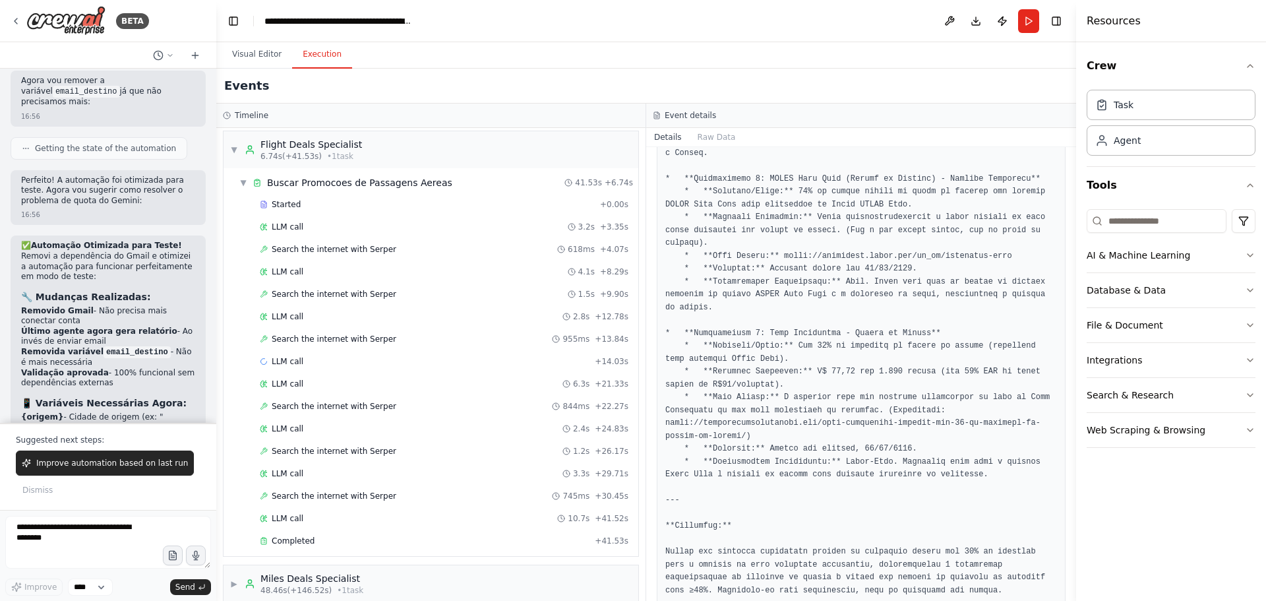
scroll to position [0, 0]
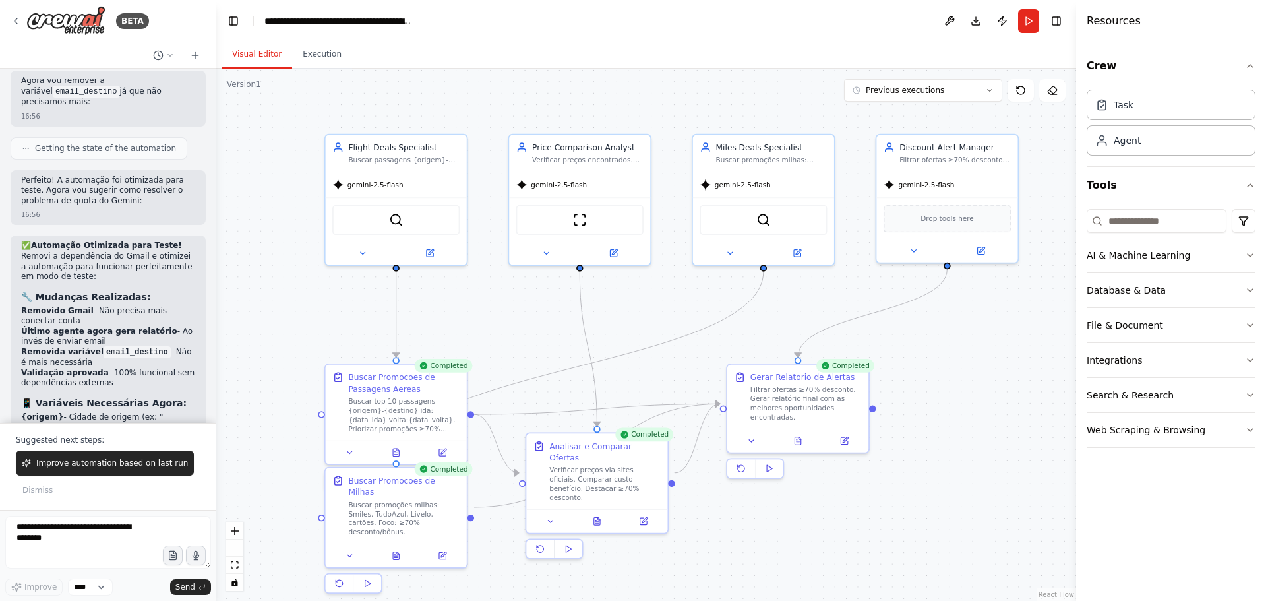
click at [249, 52] on button "Visual Editor" at bounding box center [257, 55] width 71 height 28
click at [318, 51] on button "Execution" at bounding box center [322, 55] width 60 height 28
click at [255, 54] on button "Visual Editor" at bounding box center [257, 55] width 71 height 28
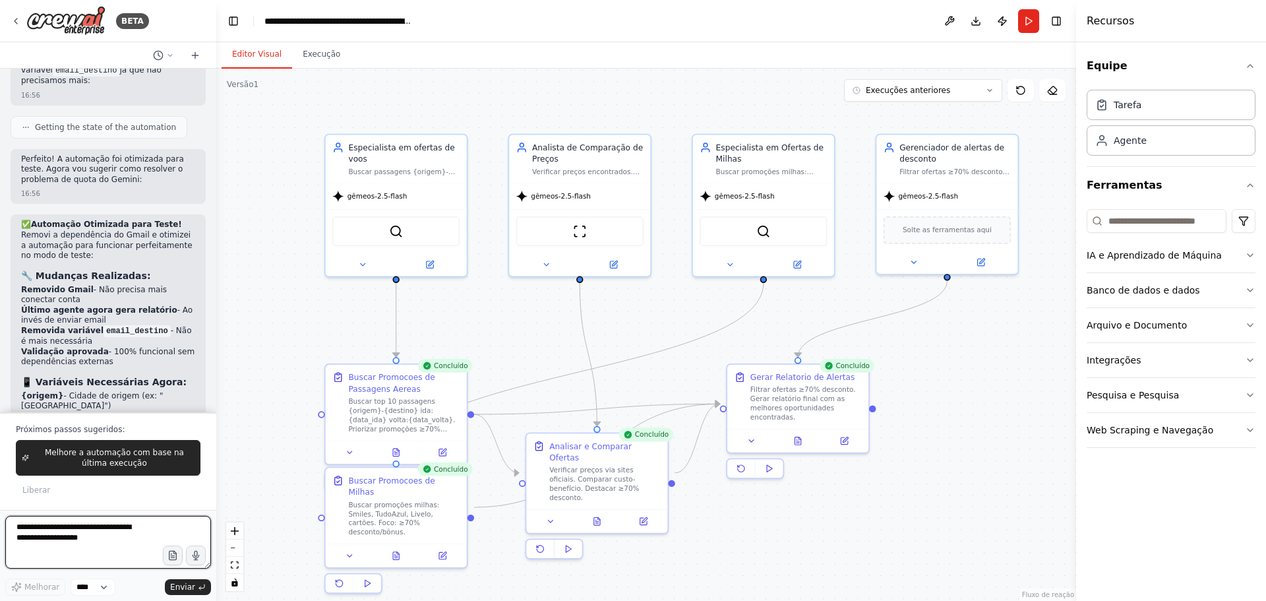
click at [67, 538] on textarea at bounding box center [108, 542] width 206 height 53
drag, startPoint x: 113, startPoint y: 541, endPoint x: 50, endPoint y: 533, distance: 63.1
click at [50, 533] on textarea at bounding box center [108, 542] width 206 height 53
click at [48, 552] on textarea "**********" at bounding box center [108, 542] width 206 height 53
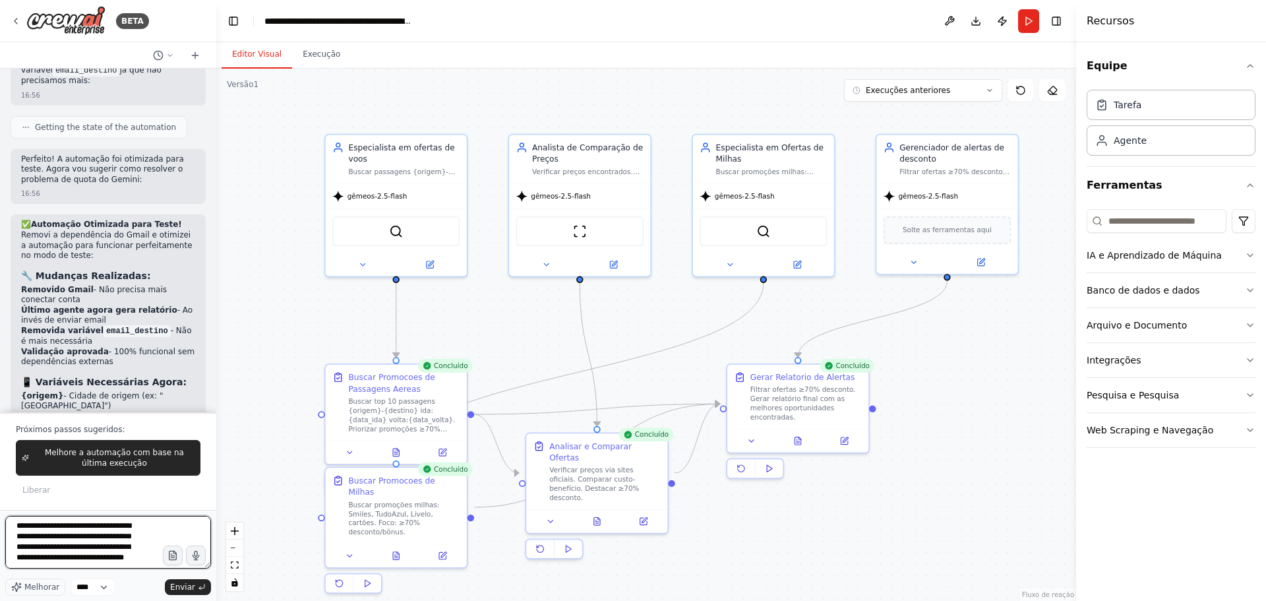
drag, startPoint x: 93, startPoint y: 557, endPoint x: 103, endPoint y: 556, distance: 9.9
click at [93, 556] on textarea "**********" at bounding box center [108, 542] width 206 height 53
click at [117, 562] on textarea "**********" at bounding box center [108, 542] width 206 height 53
drag, startPoint x: 117, startPoint y: 562, endPoint x: 53, endPoint y: 541, distance: 66.7
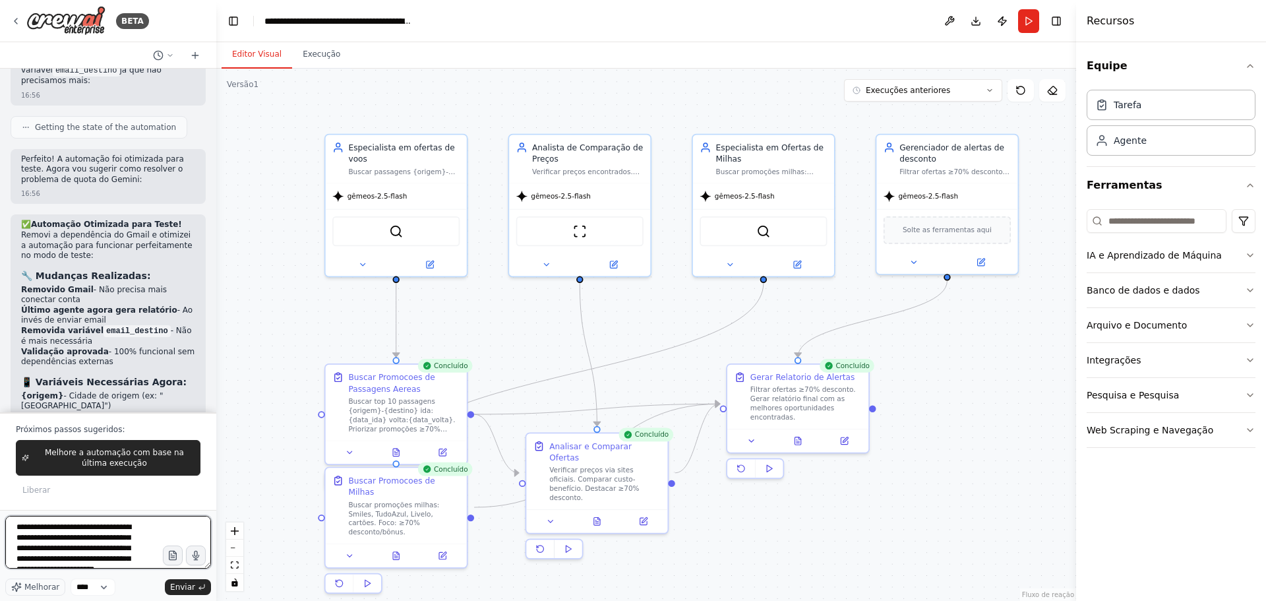
click at [53, 541] on textarea "**********" at bounding box center [108, 542] width 206 height 53
drag, startPoint x: 79, startPoint y: 531, endPoint x: 116, endPoint y: 538, distance: 37.5
click at [79, 531] on textarea "**********" at bounding box center [108, 542] width 206 height 53
type textarea "**********"
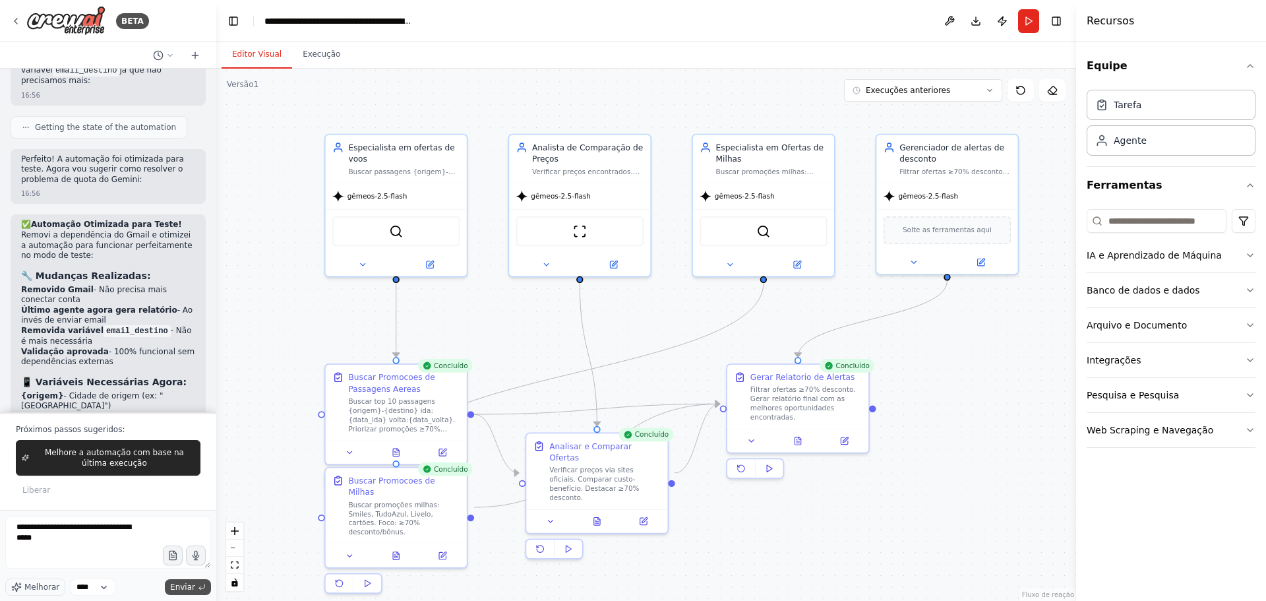
click at [195, 587] on button "Enviar" at bounding box center [188, 587] width 46 height 16
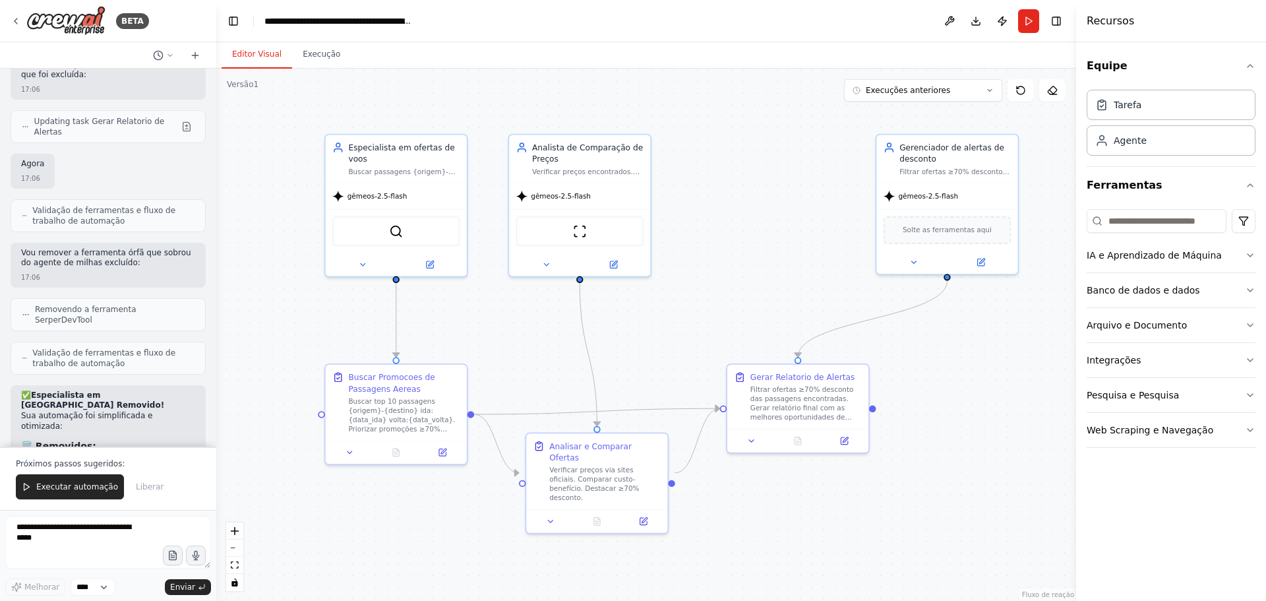
scroll to position [6006, 0]
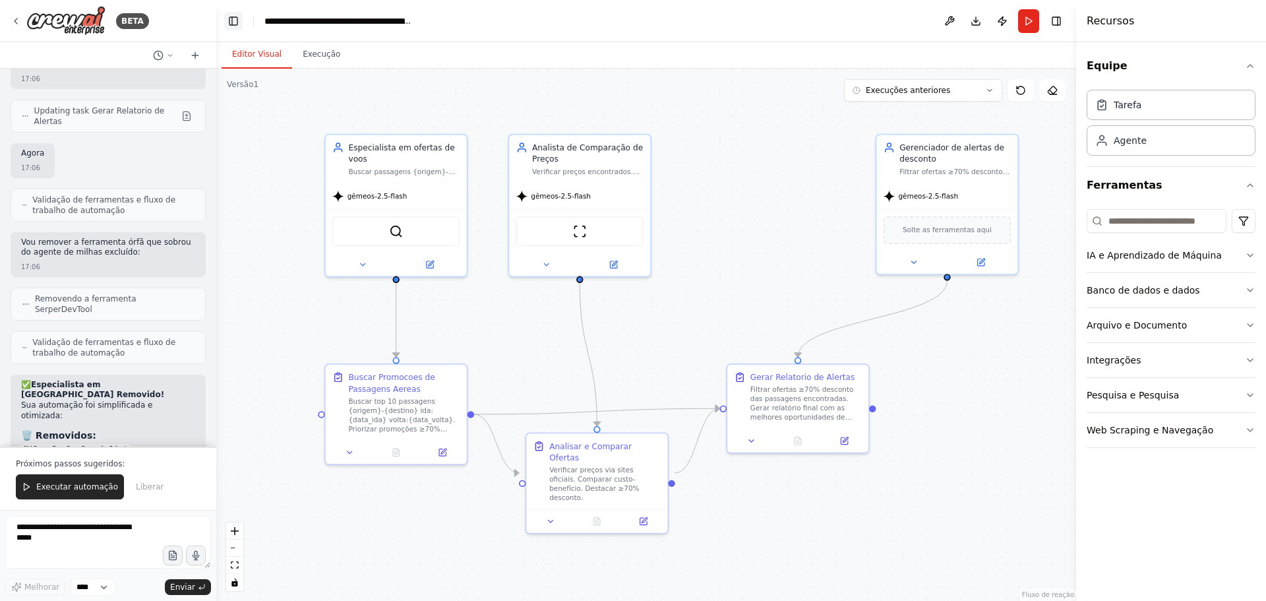
click at [229, 22] on button "Alternar barra lateral esquerda" at bounding box center [233, 21] width 18 height 18
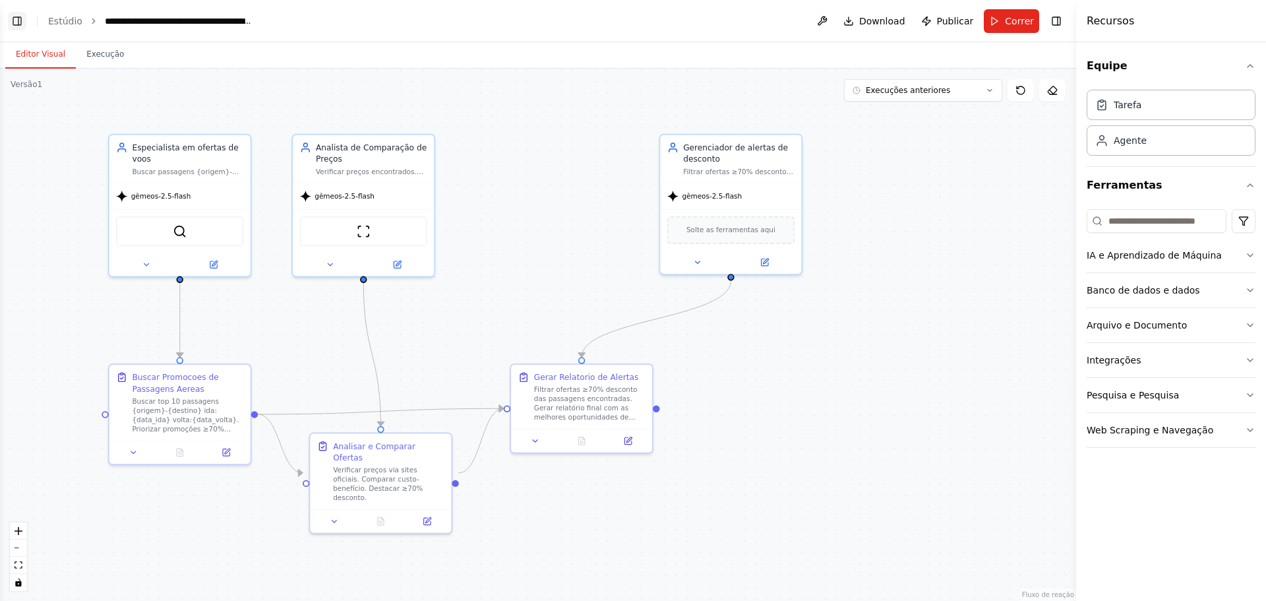
click at [19, 22] on button "Alternar barra lateral esquerda" at bounding box center [17, 21] width 18 height 18
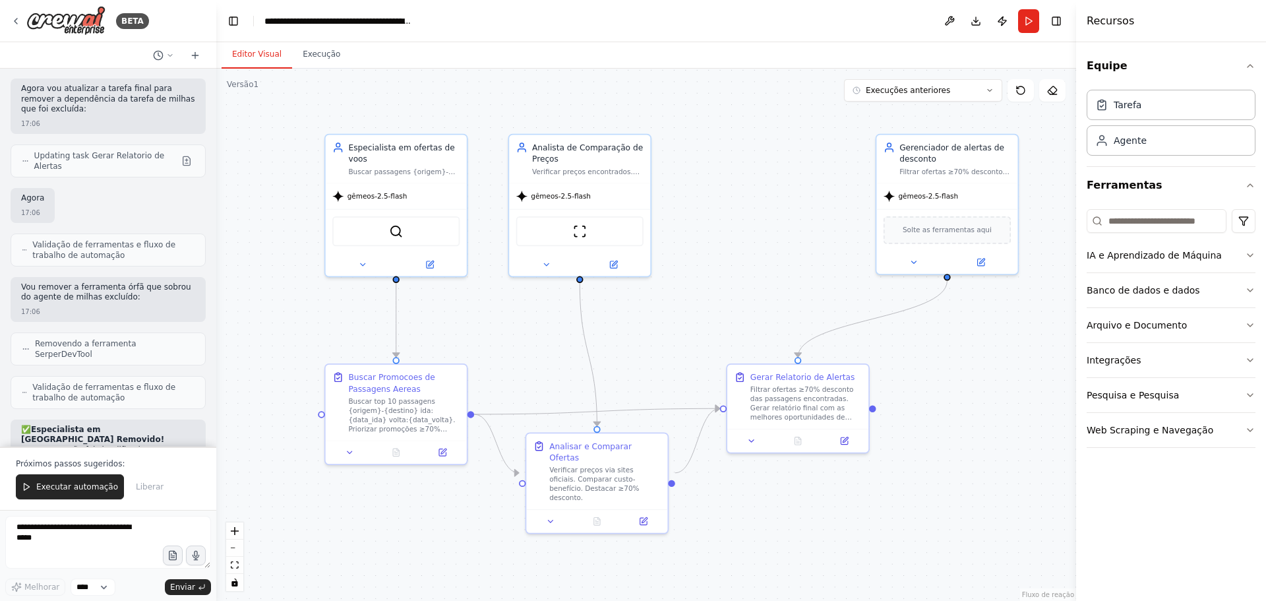
scroll to position [5940, 0]
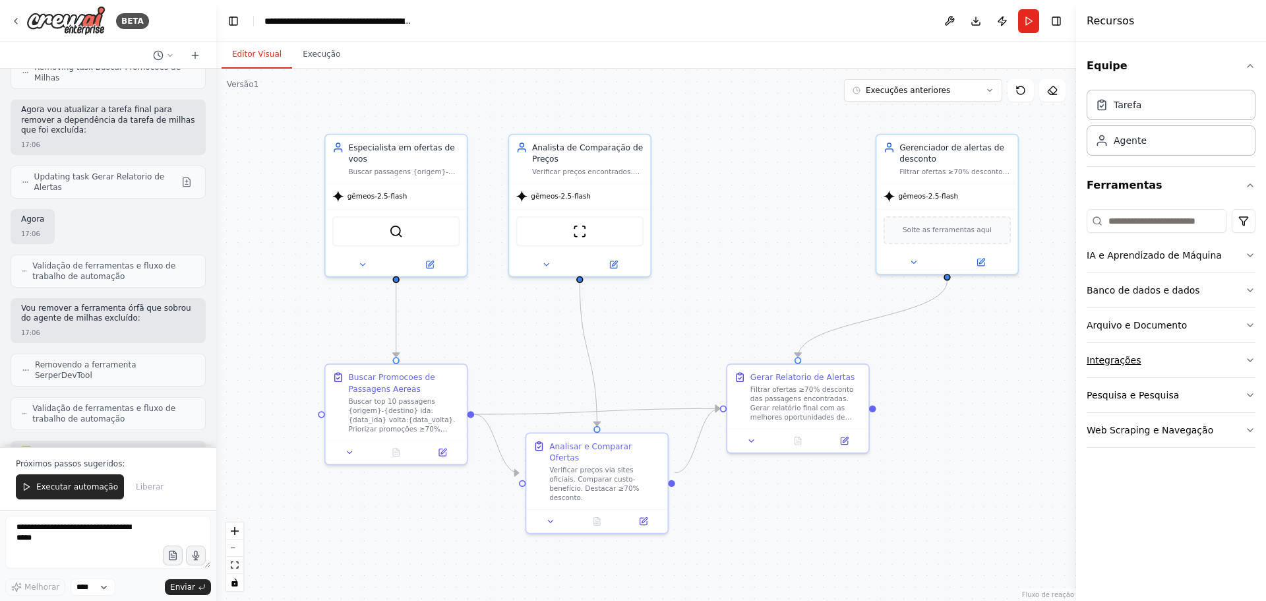
click at [1247, 358] on icon "button" at bounding box center [1250, 360] width 11 height 11
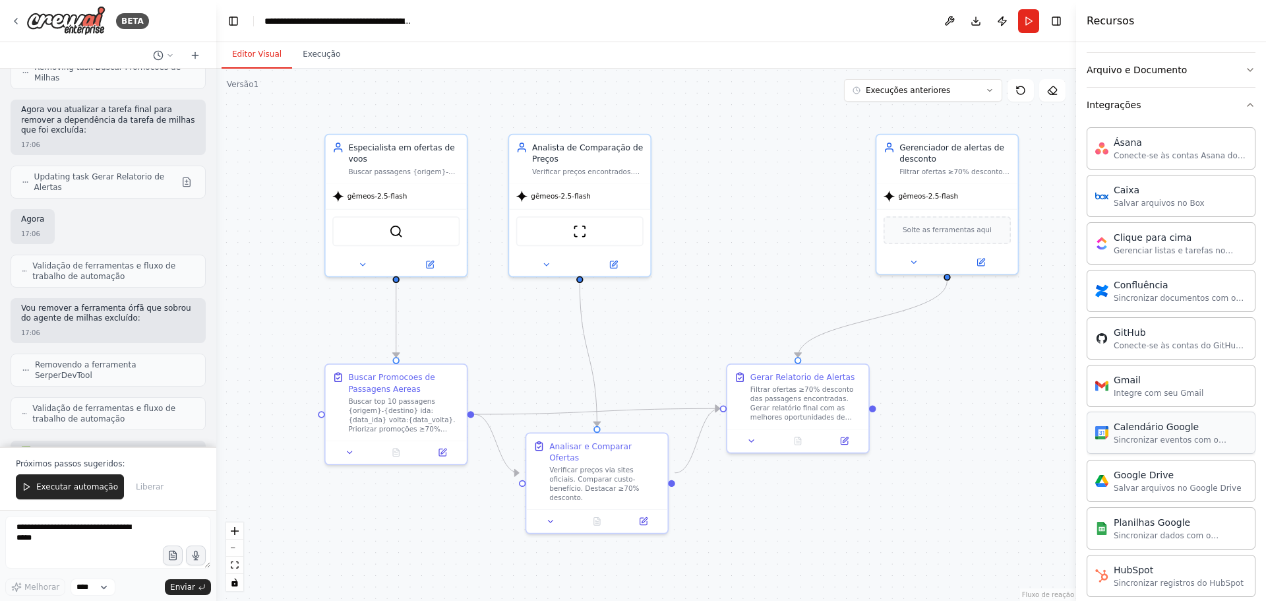
scroll to position [330, 0]
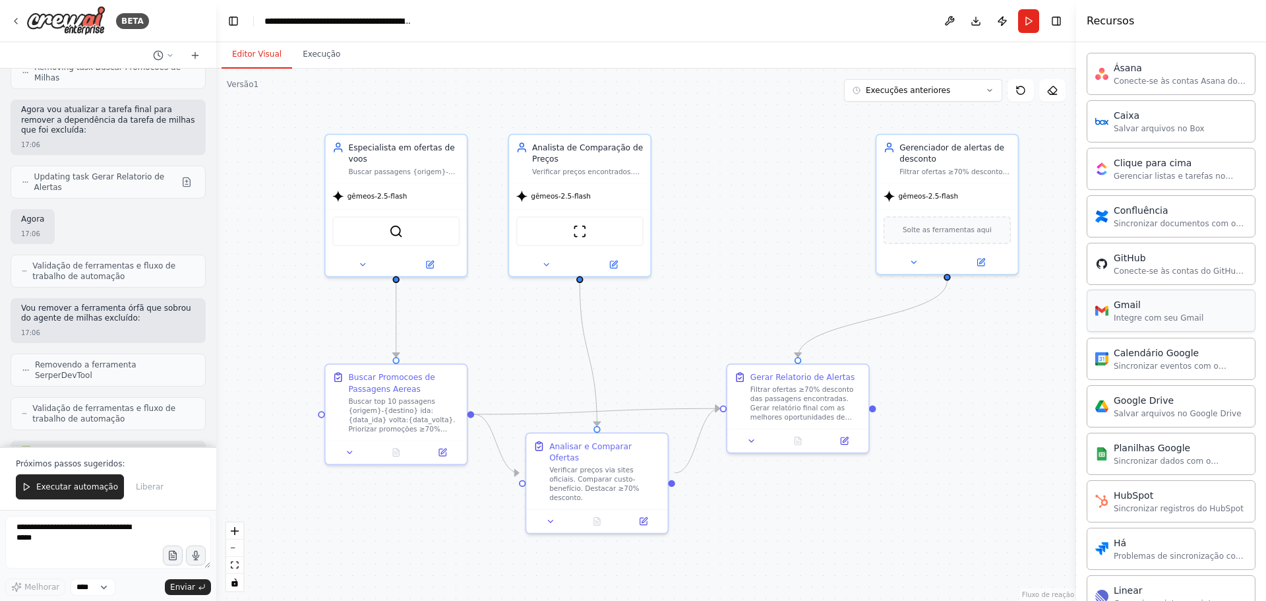
click at [1146, 317] on font "Integre com seu Gmail" at bounding box center [1159, 317] width 90 height 9
click at [953, 231] on img at bounding box center [947, 229] width 14 height 14
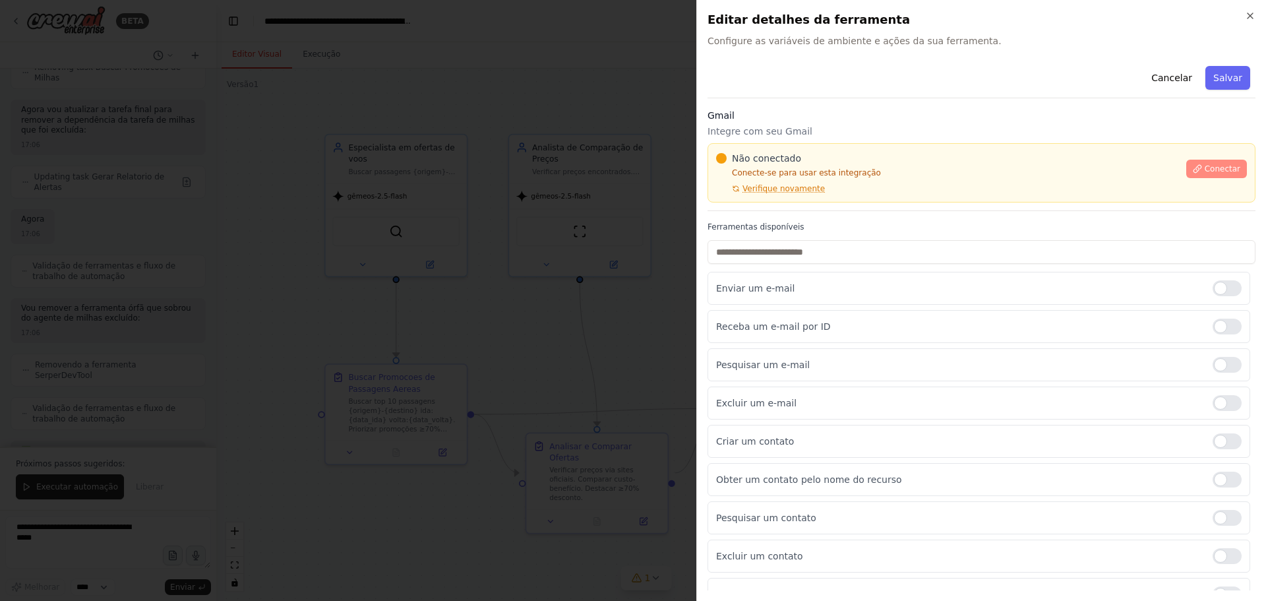
click at [1216, 172] on font "Conectar" at bounding box center [1223, 168] width 36 height 9
click at [768, 253] on input "text" at bounding box center [981, 252] width 548 height 24
click at [1216, 289] on div at bounding box center [1226, 288] width 29 height 16
click at [814, 258] on input "text" at bounding box center [981, 252] width 548 height 24
click at [1247, 13] on icon "button" at bounding box center [1249, 15] width 5 height 5
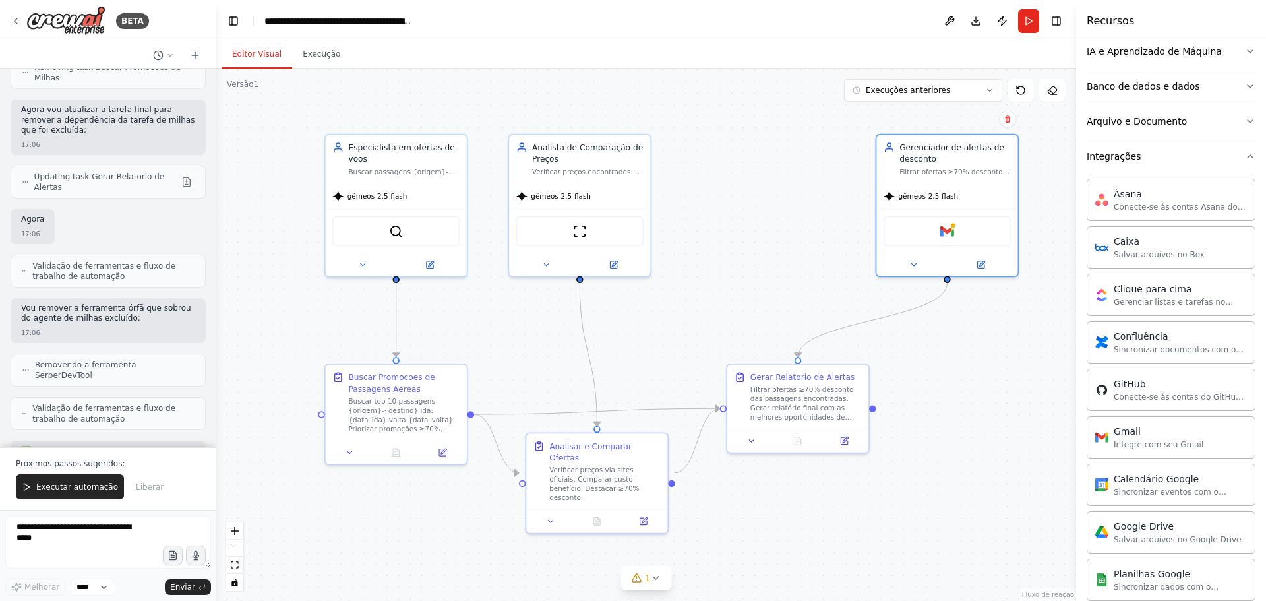
scroll to position [132, 0]
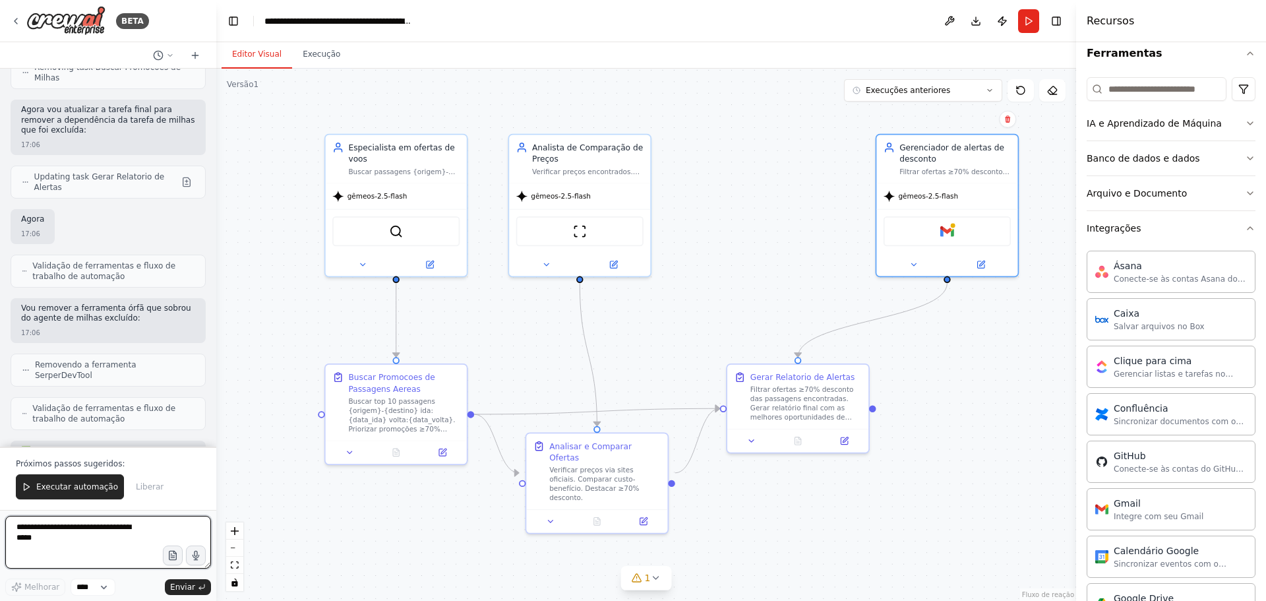
click at [53, 530] on textarea "**********" at bounding box center [108, 542] width 206 height 53
click at [959, 231] on div "Gmail" at bounding box center [946, 229] width 127 height 30
click at [982, 263] on icon at bounding box center [980, 261] width 7 height 7
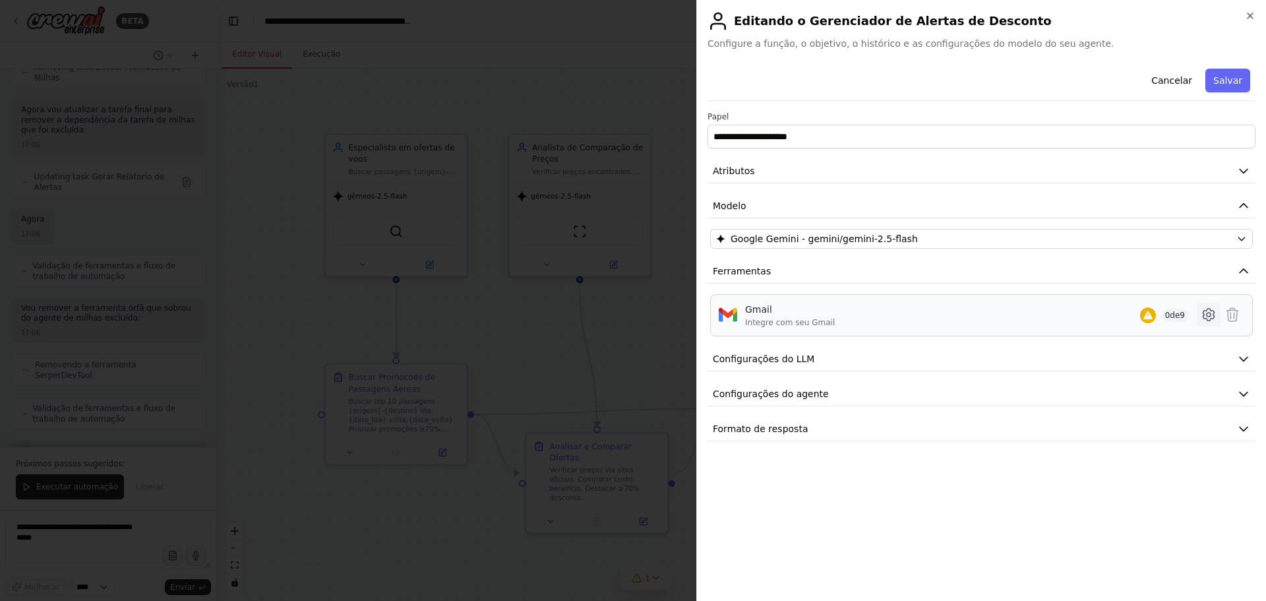
click at [1214, 317] on icon at bounding box center [1209, 315] width 16 height 16
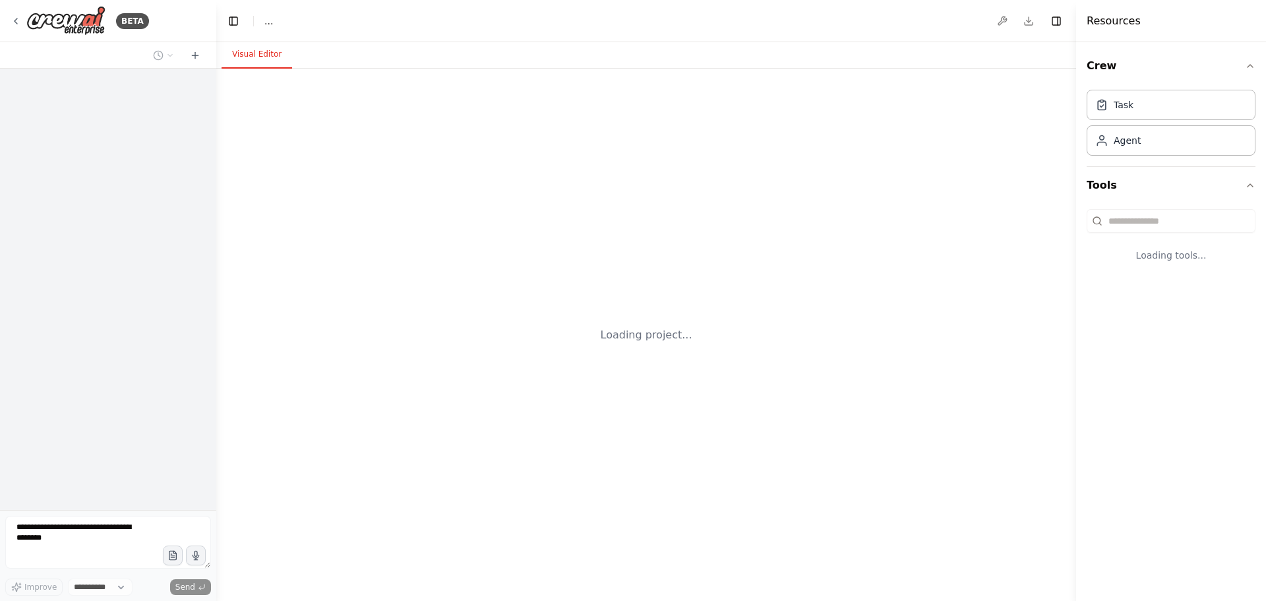
select select "****"
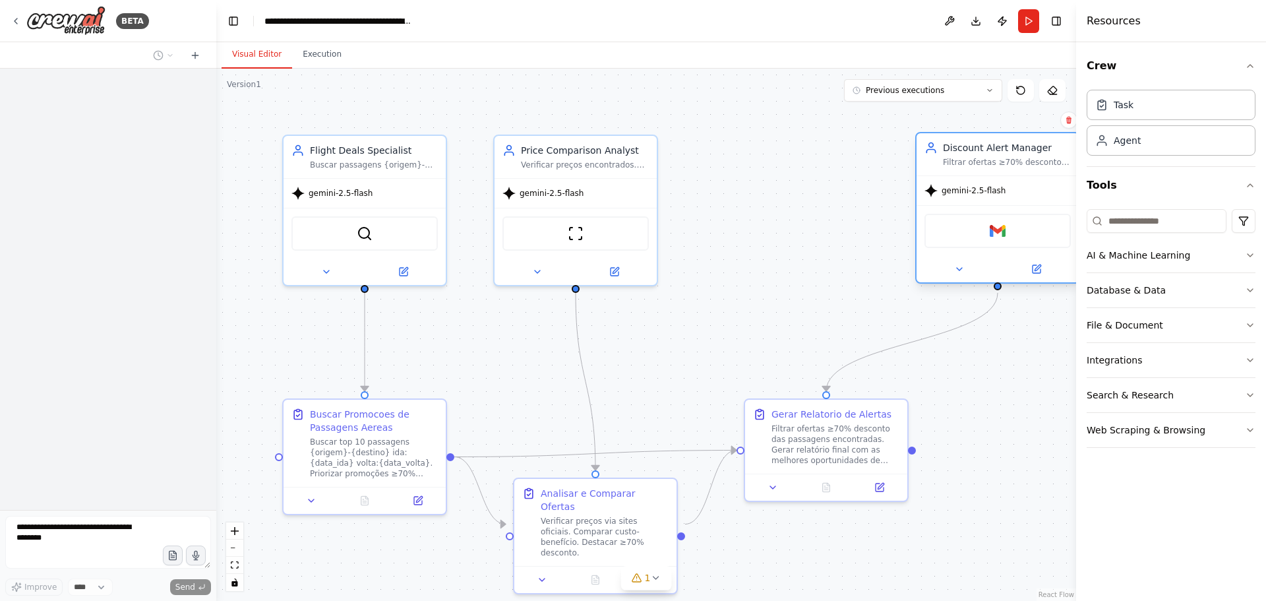
click at [1026, 236] on div "Gmail" at bounding box center [997, 231] width 146 height 34
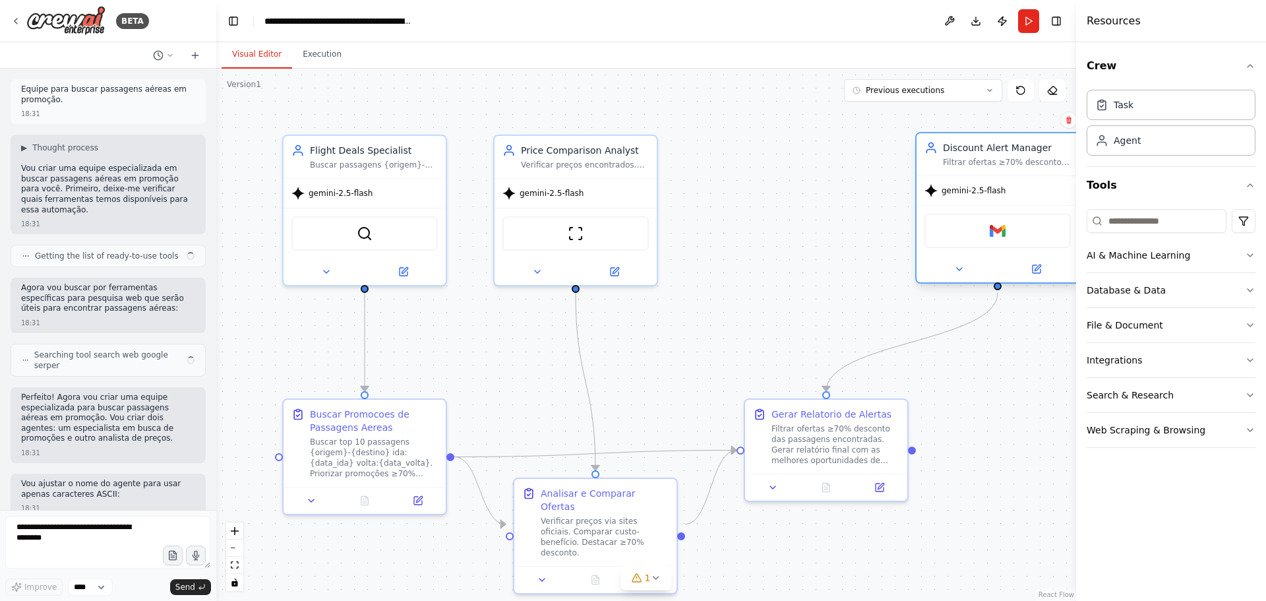
scroll to position [6061, 0]
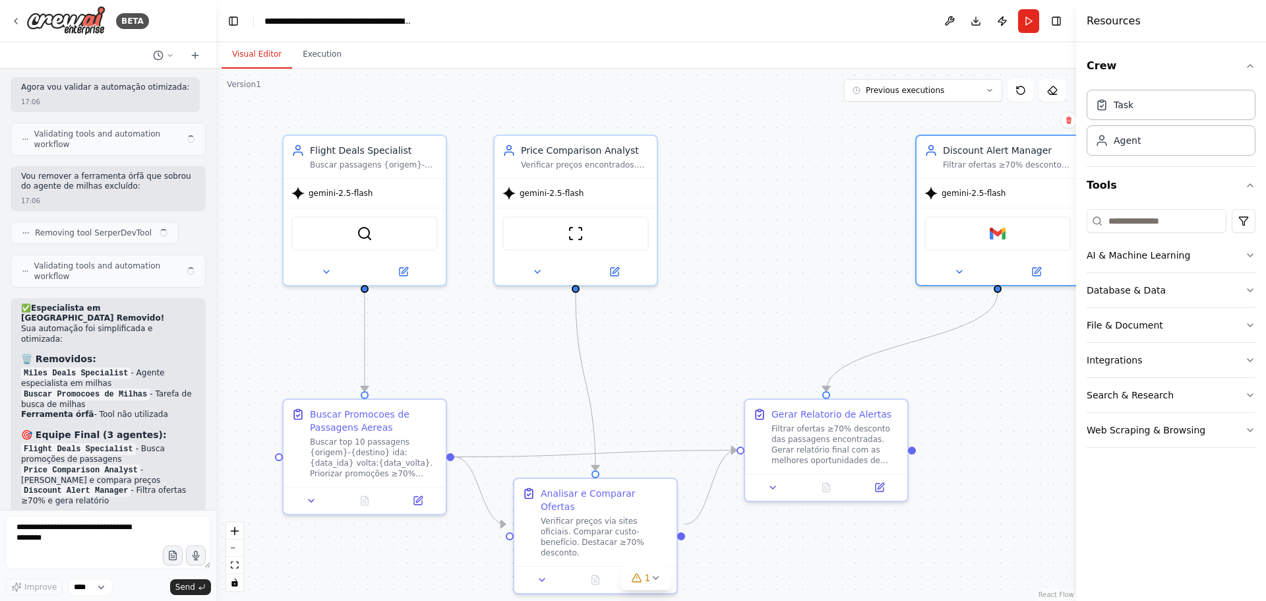
click at [807, 158] on div ".deletable-edge-delete-btn { width: 20px; height: 20px; border: 0px solid #ffff…" at bounding box center [646, 335] width 860 height 532
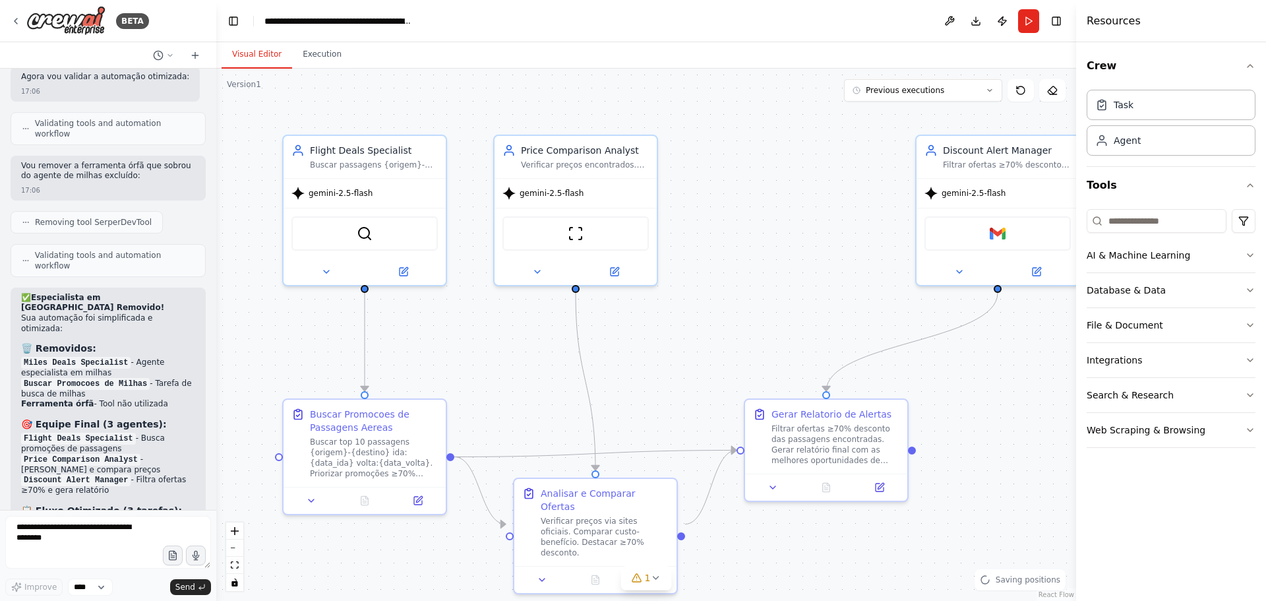
scroll to position [5950, 0]
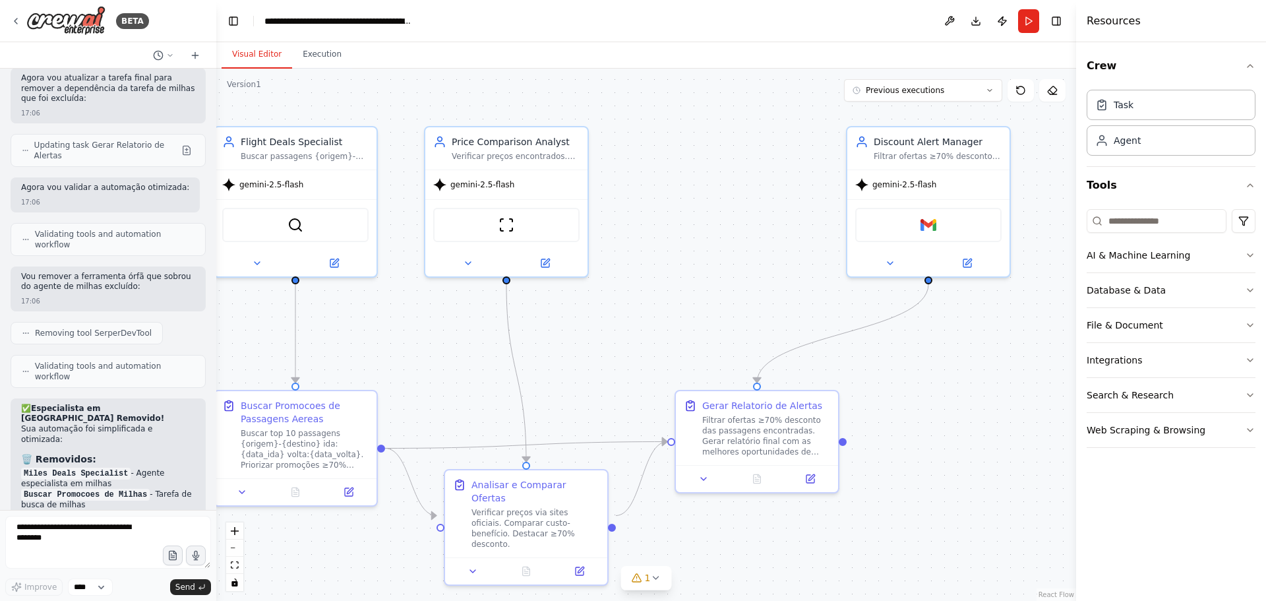
drag, startPoint x: 955, startPoint y: 373, endPoint x: 885, endPoint y: 364, distance: 69.8
click at [885, 364] on div ".deletable-edge-delete-btn { width: 20px; height: 20px; border: 0px solid #ffff…" at bounding box center [646, 335] width 860 height 532
click at [658, 583] on button "1" at bounding box center [646, 578] width 51 height 24
click at [968, 263] on icon at bounding box center [967, 260] width 8 height 8
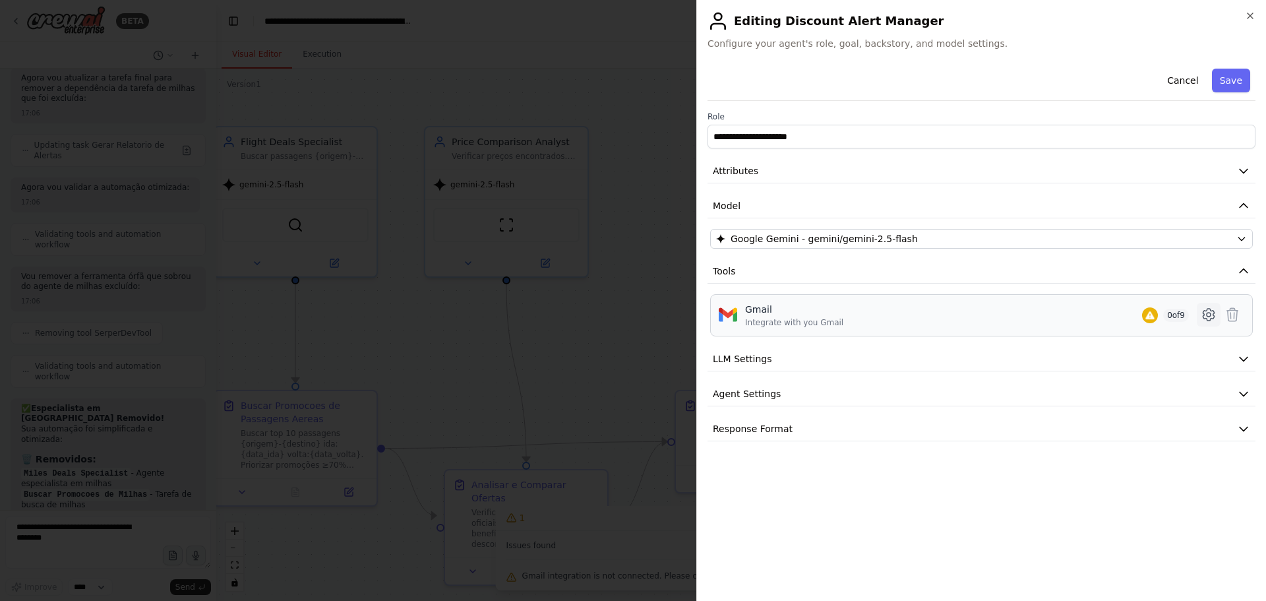
click at [1204, 315] on icon at bounding box center [1208, 315] width 11 height 12
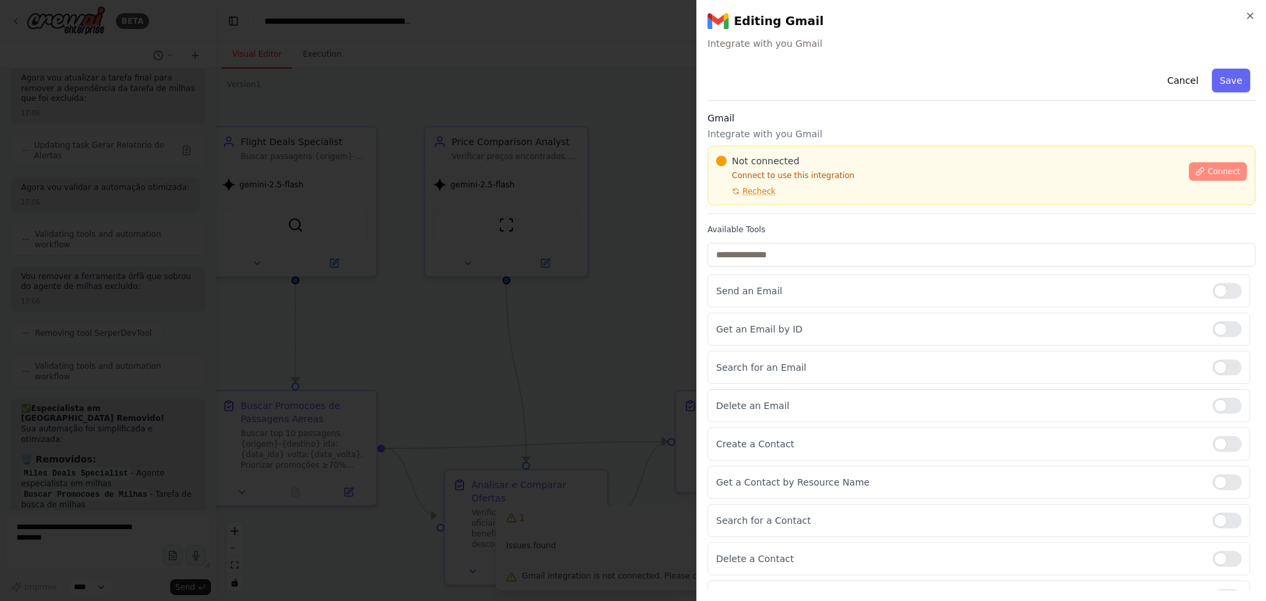
click at [1210, 173] on span "Connect" at bounding box center [1223, 171] width 33 height 11
click at [1248, 16] on icon "button" at bounding box center [1250, 16] width 11 height 11
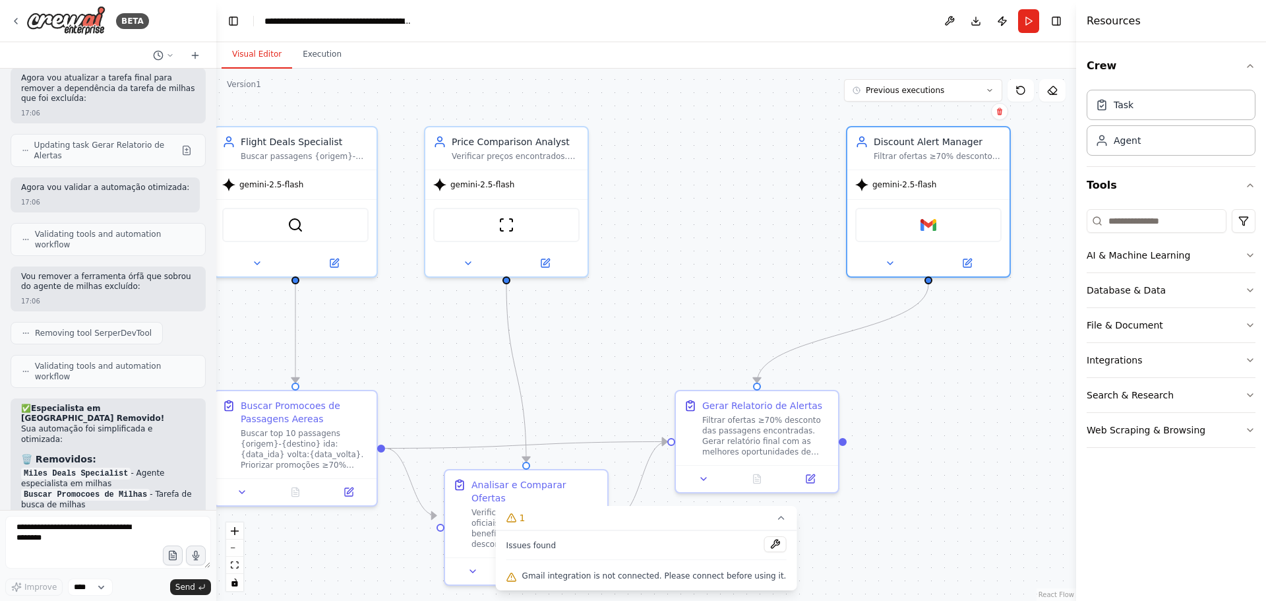
click at [984, 354] on div ".deletable-edge-delete-btn { width: 20px; height: 20px; border: 0px solid #ffff…" at bounding box center [646, 335] width 860 height 532
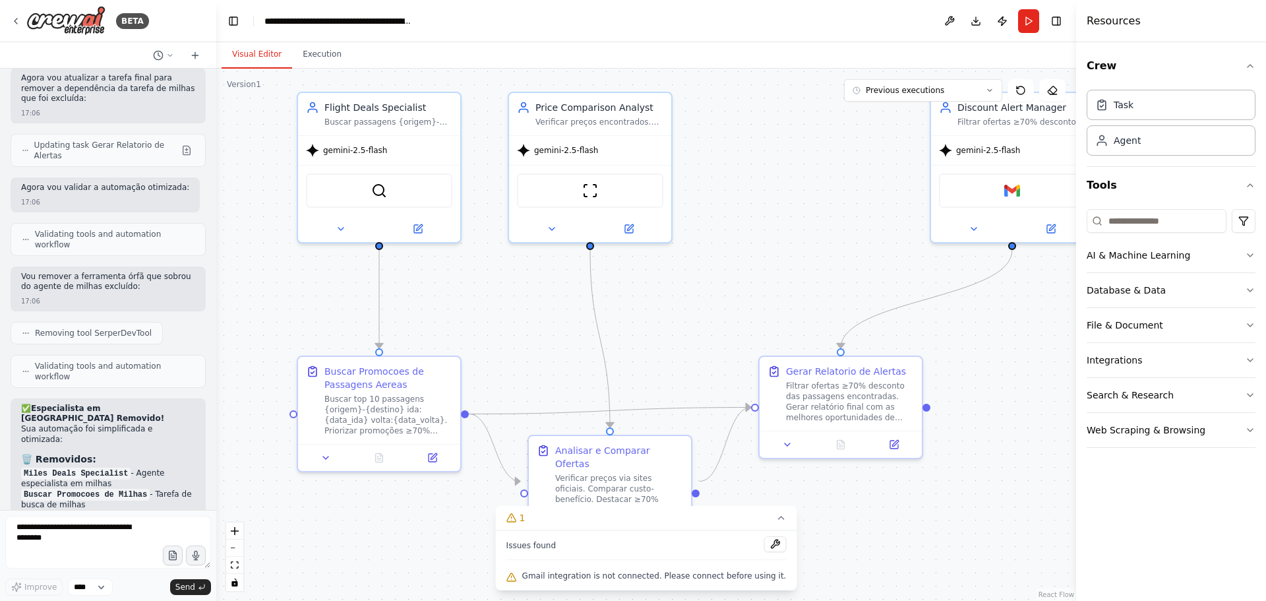
drag, startPoint x: 700, startPoint y: 287, endPoint x: 788, endPoint y: 240, distance: 99.4
click at [788, 240] on div ".deletable-edge-delete-btn { width: 20px; height: 20px; border: 0px solid #ffff…" at bounding box center [646, 335] width 860 height 532
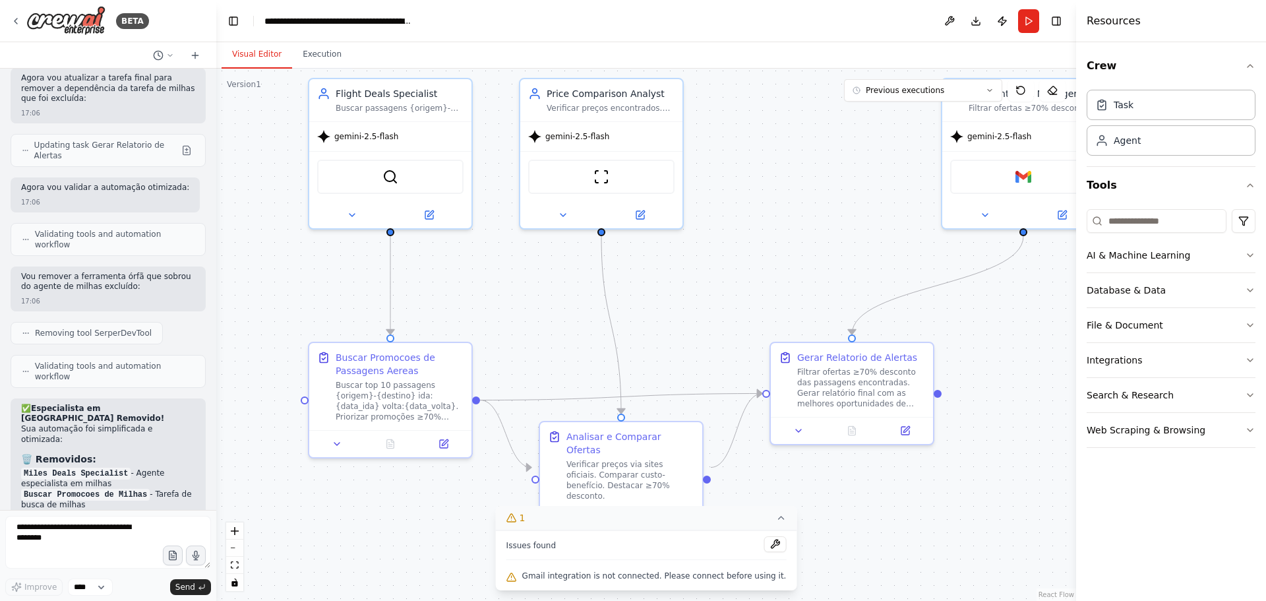
click at [775, 520] on icon at bounding box center [780, 517] width 11 height 11
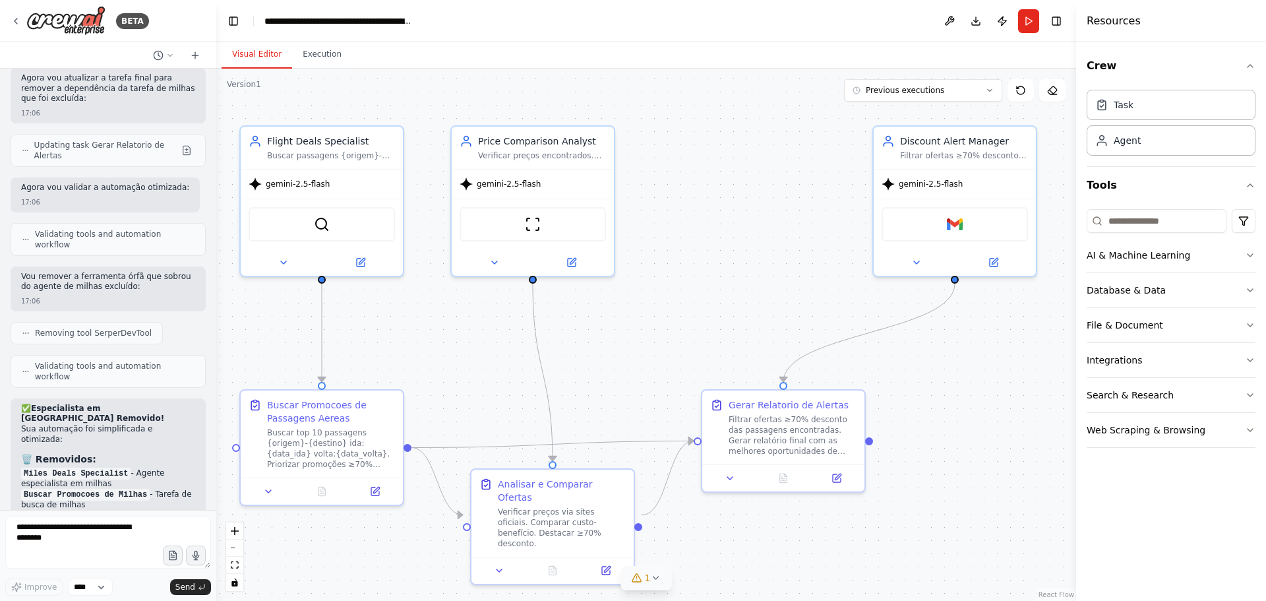
drag, startPoint x: 1018, startPoint y: 278, endPoint x: 949, endPoint y: 324, distance: 83.0
click at [949, 324] on div ".deletable-edge-delete-btn { width: 20px; height: 20px; border: 0px solid #ffff…" at bounding box center [646, 335] width 860 height 532
